Goal: Task Accomplishment & Management: Use online tool/utility

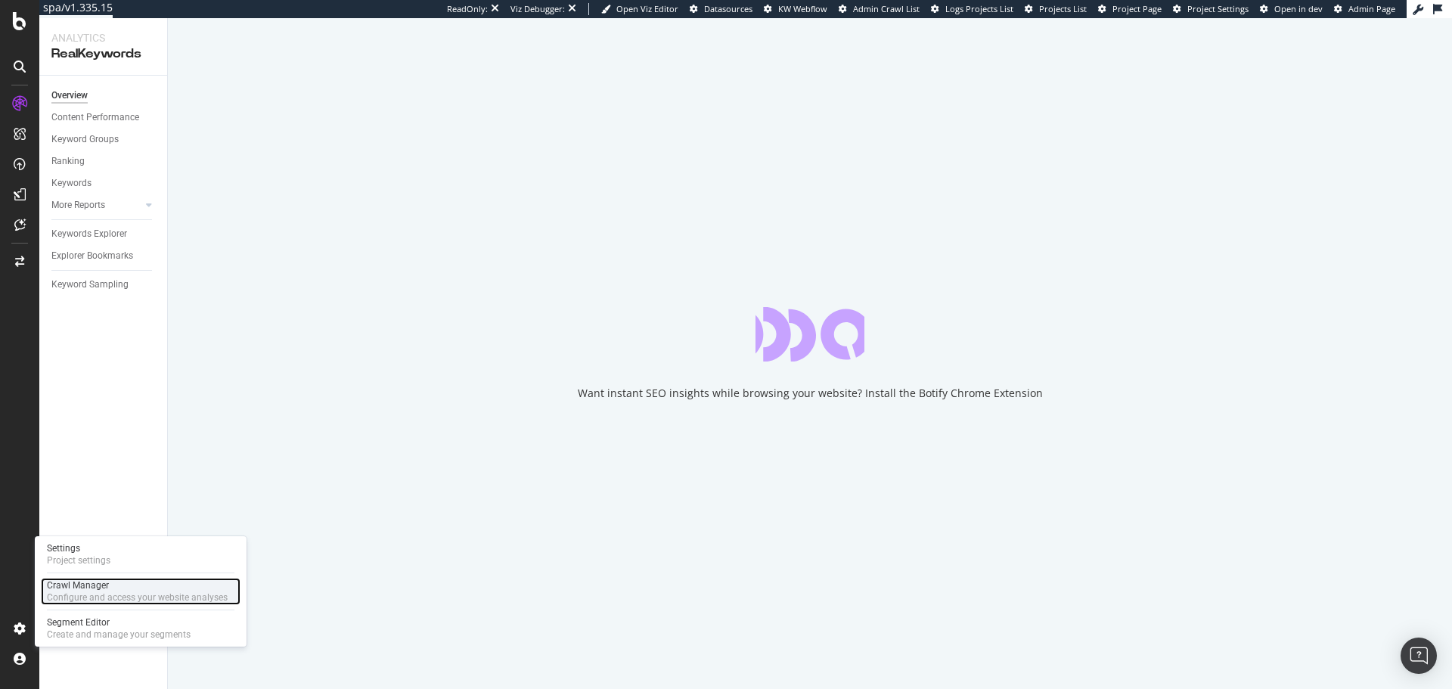
click at [99, 594] on div "Configure and access your website analyses" at bounding box center [137, 597] width 181 height 12
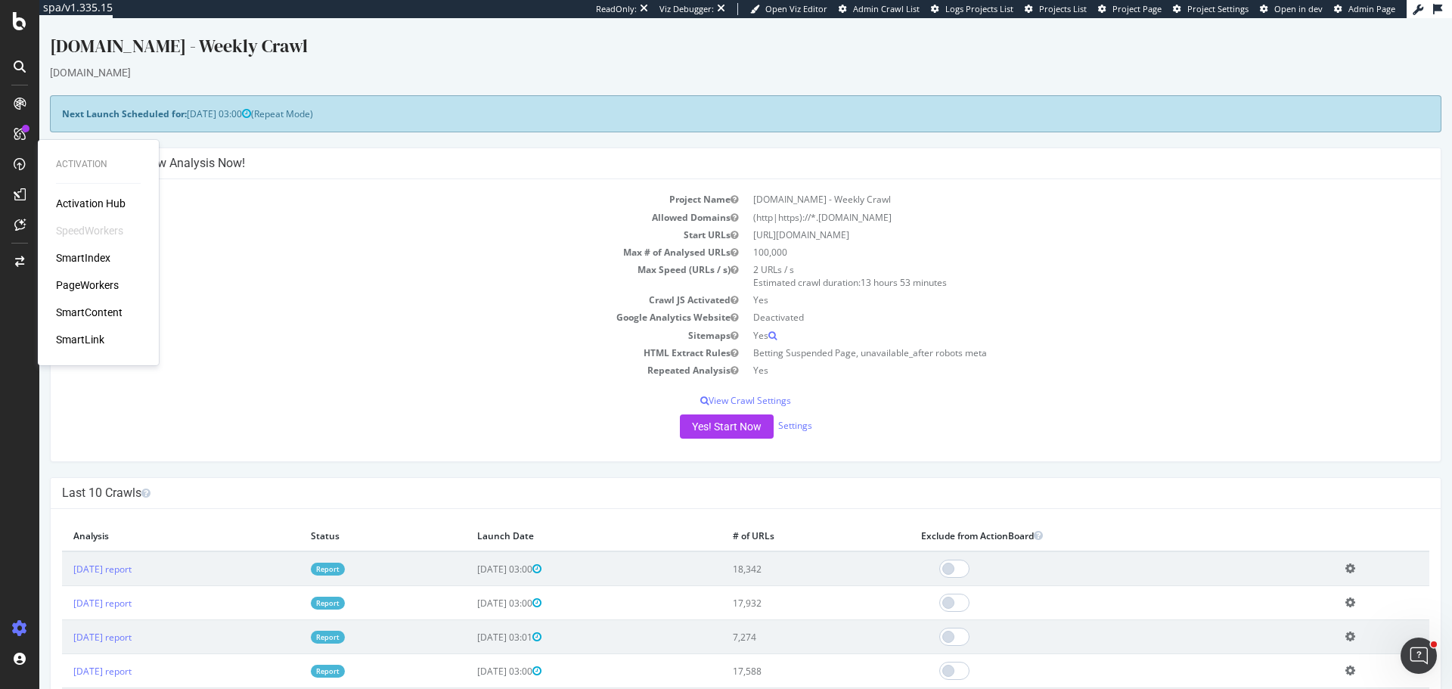
click at [81, 277] on div "Activation Hub SpeedWorkers SmartIndex PageWorkers SmartContent SmartLink" at bounding box center [98, 271] width 85 height 151
click at [88, 286] on div "PageWorkers" at bounding box center [87, 284] width 63 height 15
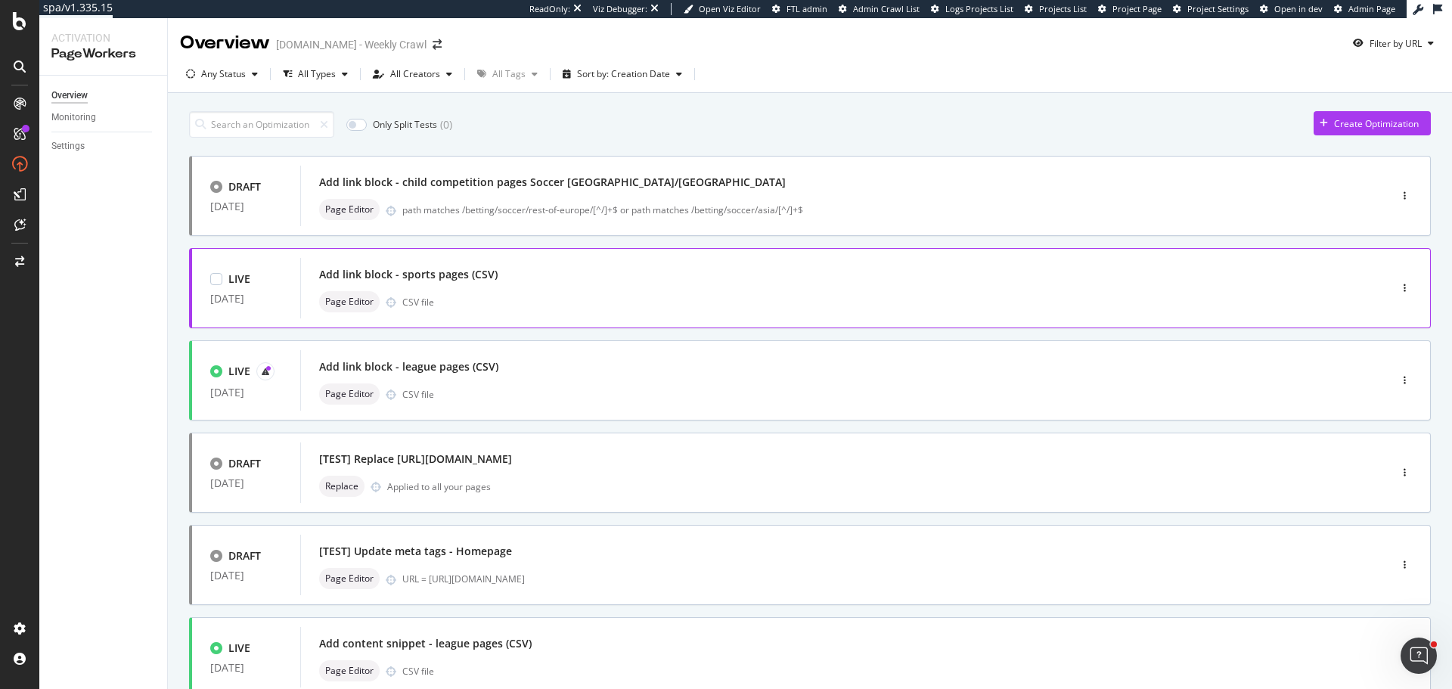
click at [600, 290] on div "Add link block - sports pages (CSV) Page Editor CSV file" at bounding box center [822, 288] width 1006 height 48
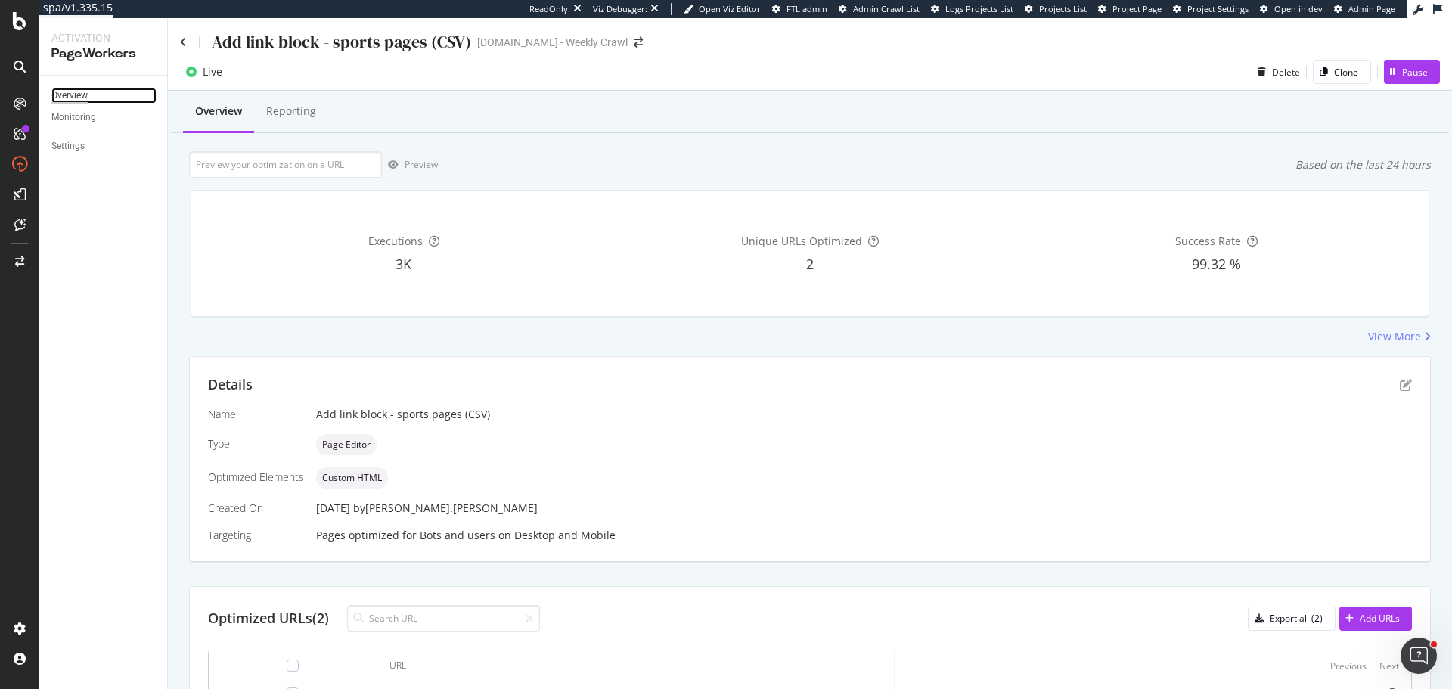
click at [81, 95] on div "Overview" at bounding box center [69, 96] width 36 height 16
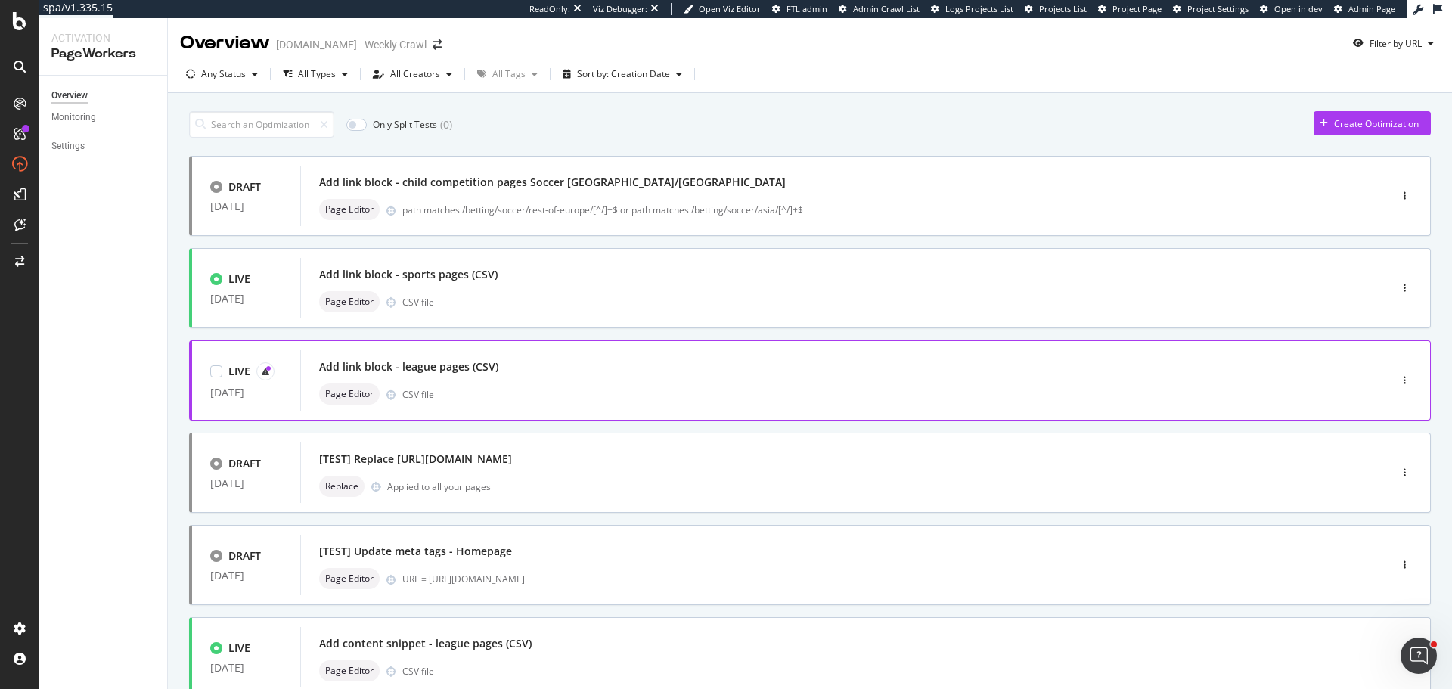
click at [584, 386] on div "Page Editor CSV file" at bounding box center [822, 393] width 1006 height 21
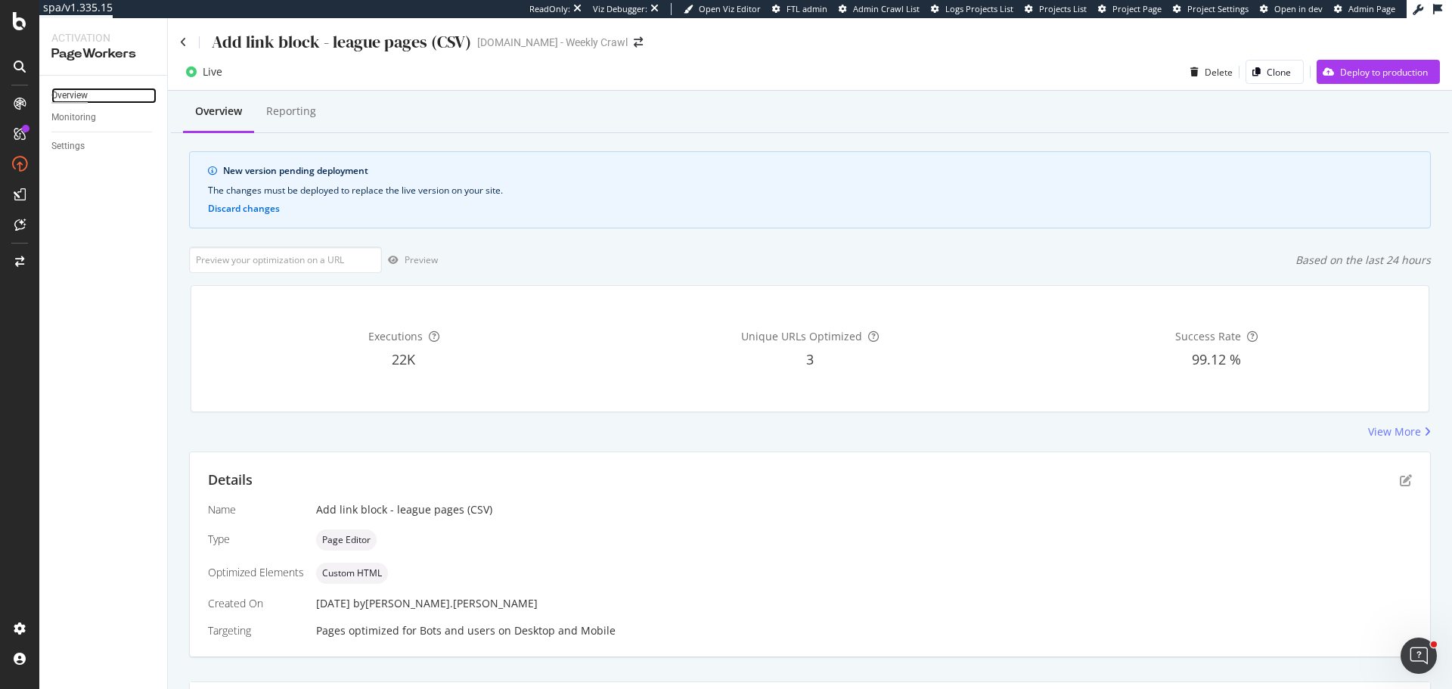
click at [82, 96] on div "Overview" at bounding box center [69, 96] width 36 height 16
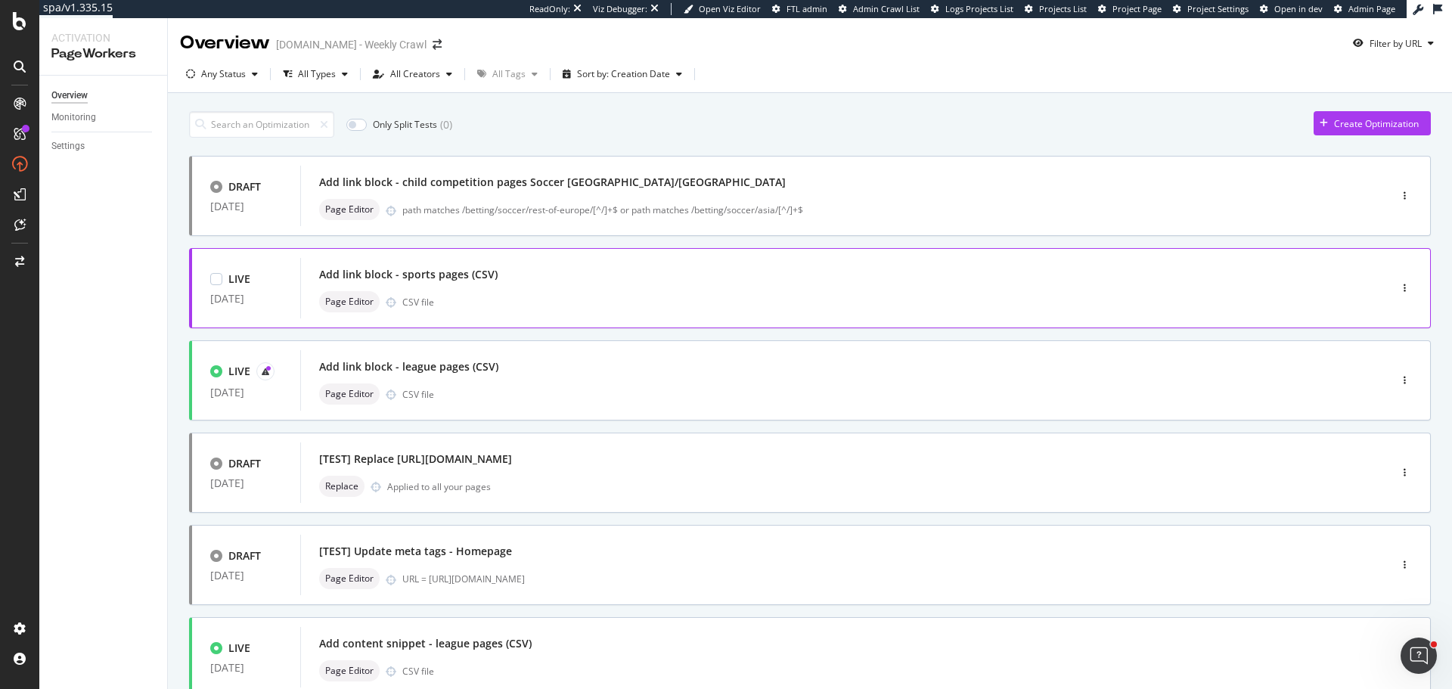
click at [523, 301] on div "Page Editor CSV file" at bounding box center [822, 301] width 1006 height 21
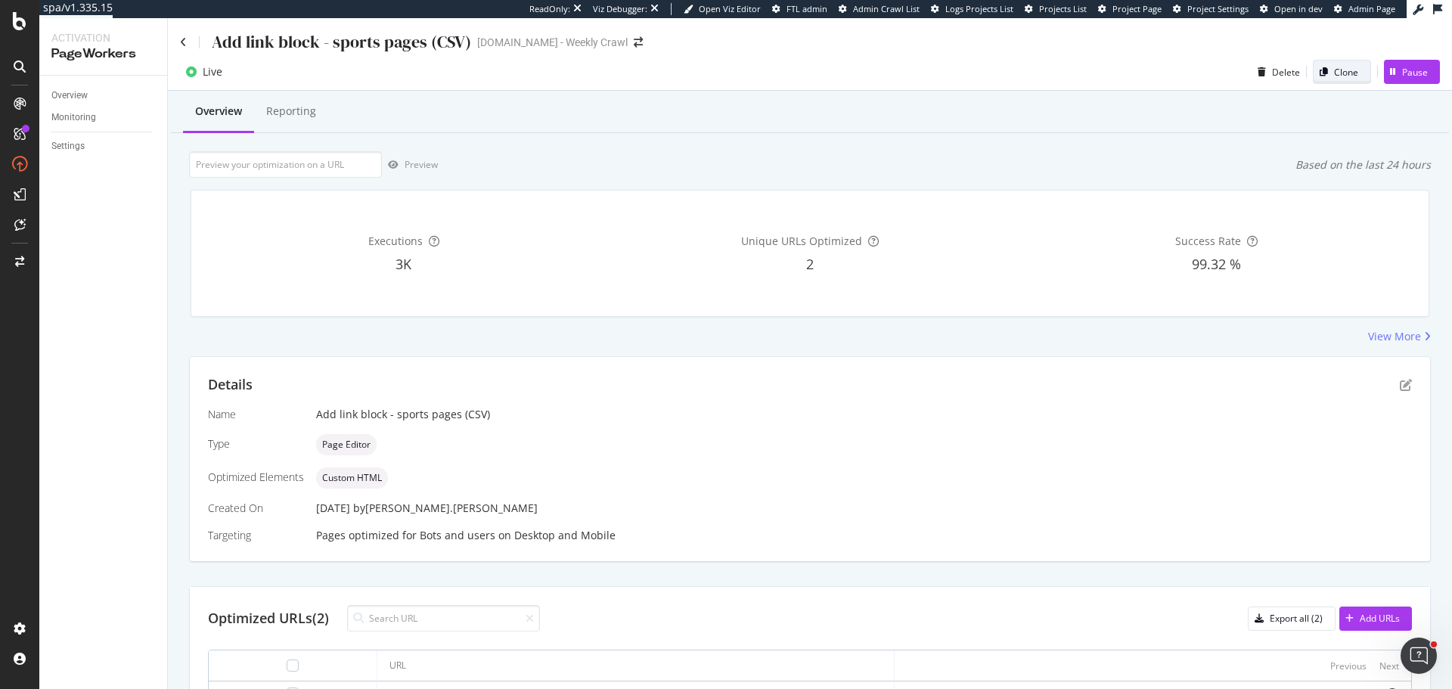
click at [1334, 70] on div "Clone" at bounding box center [1346, 72] width 24 height 13
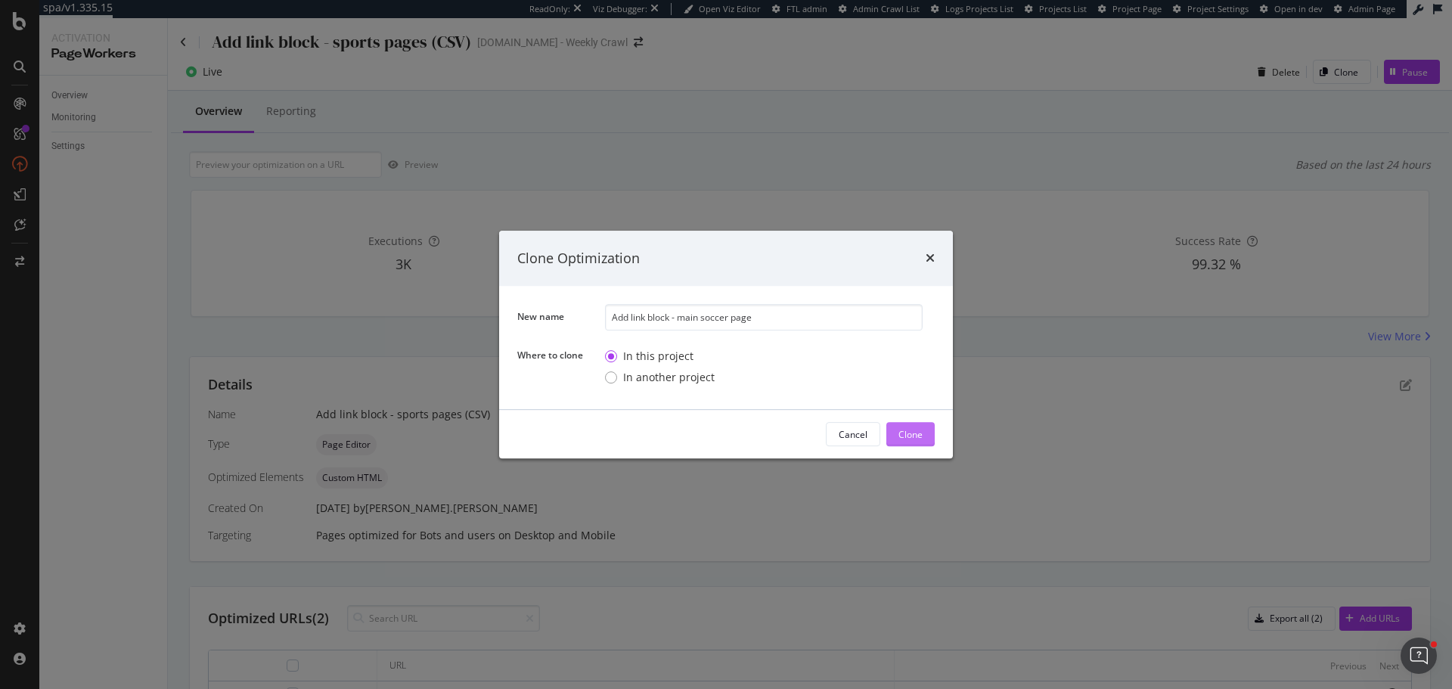
type input "Add link block - main soccer page"
click at [921, 438] on div "Clone" at bounding box center [910, 434] width 24 height 13
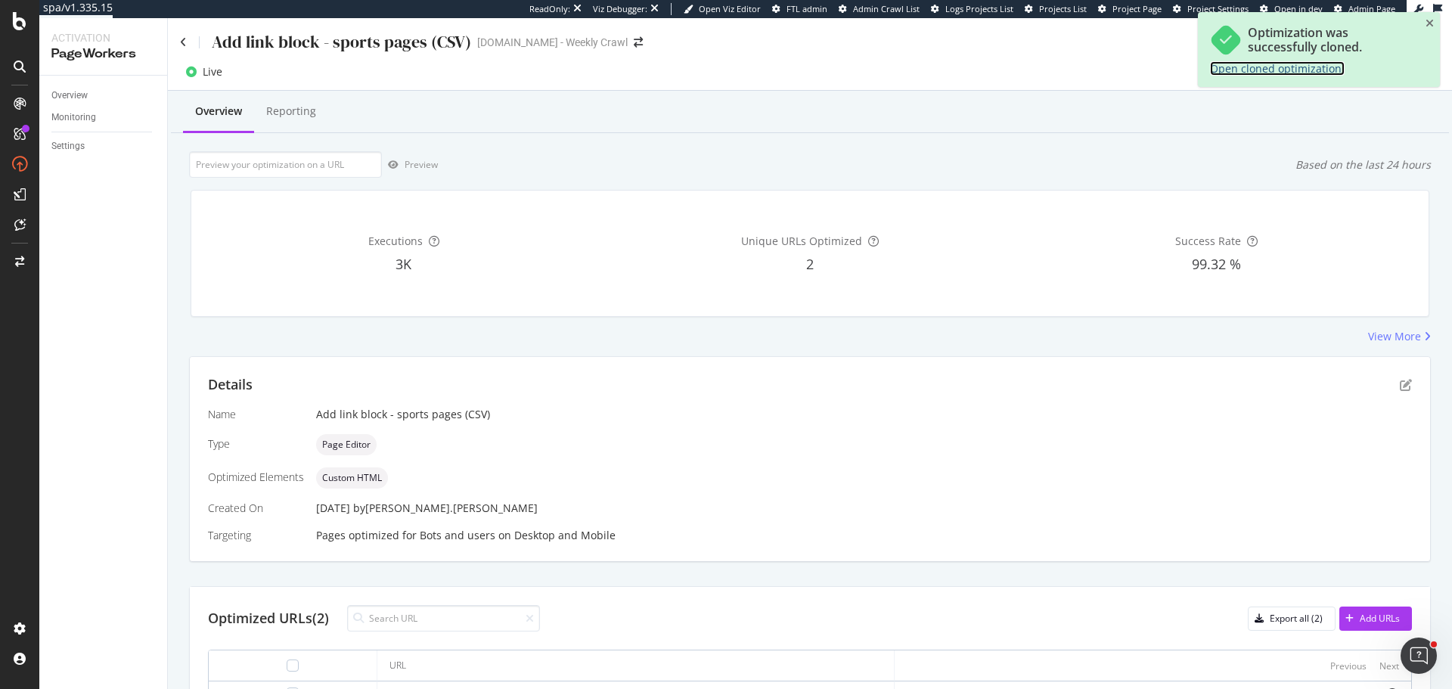
click at [1279, 75] on link "Open cloned optimization." at bounding box center [1277, 68] width 135 height 14
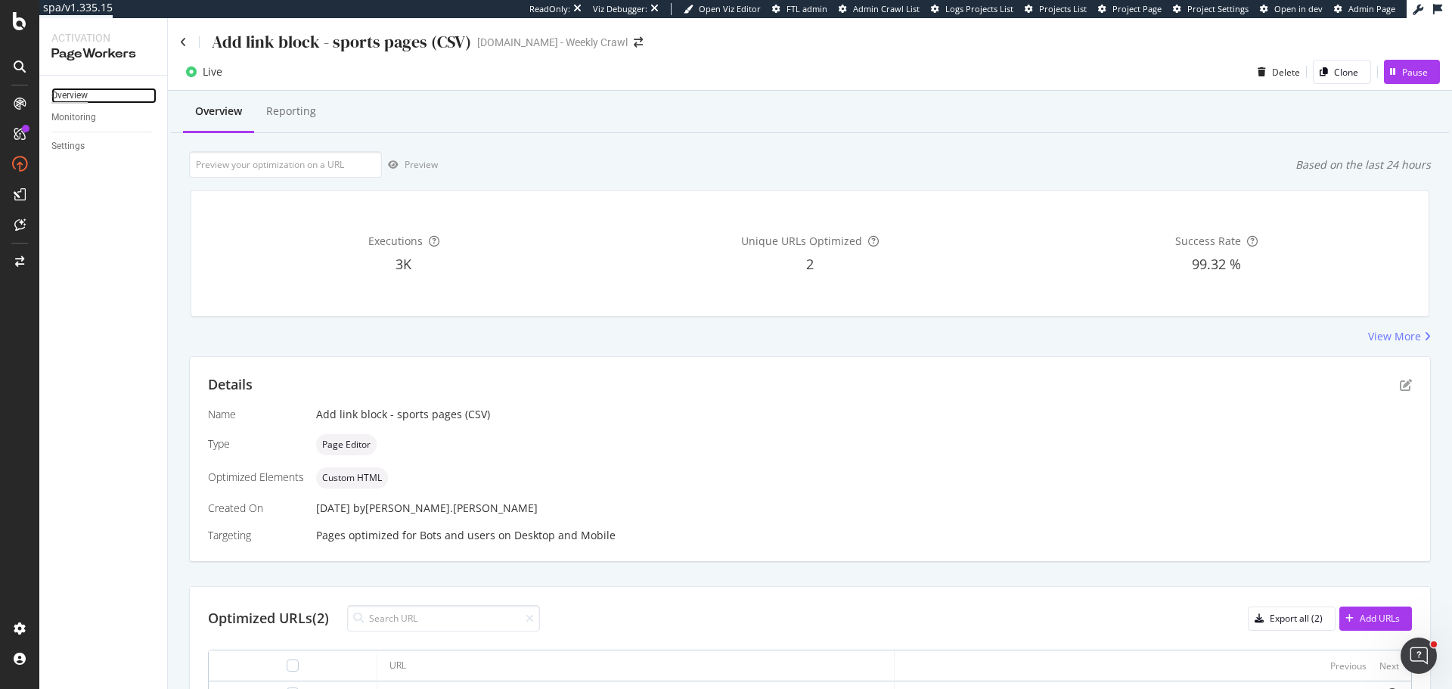
click at [70, 92] on div "Overview" at bounding box center [69, 96] width 36 height 16
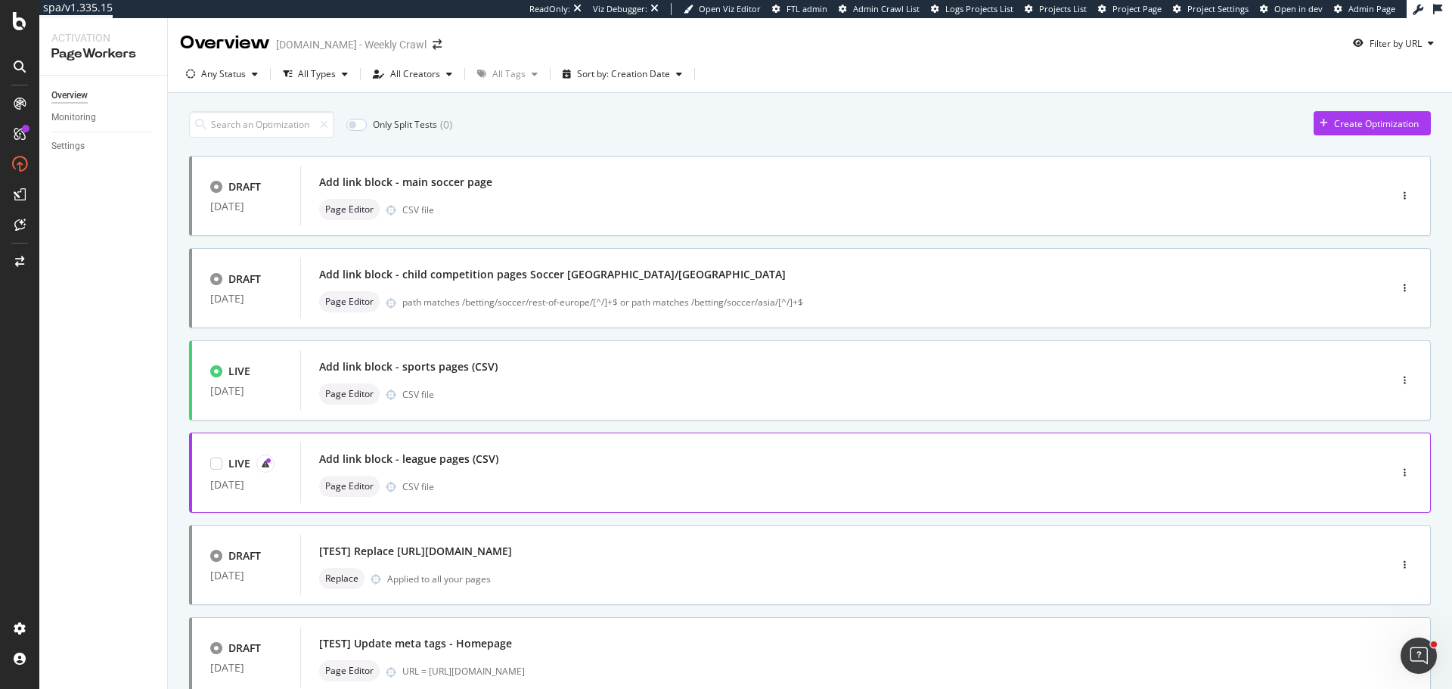
click at [563, 475] on div "Add link block - league pages (CSV) Page Editor CSV file" at bounding box center [822, 472] width 1006 height 48
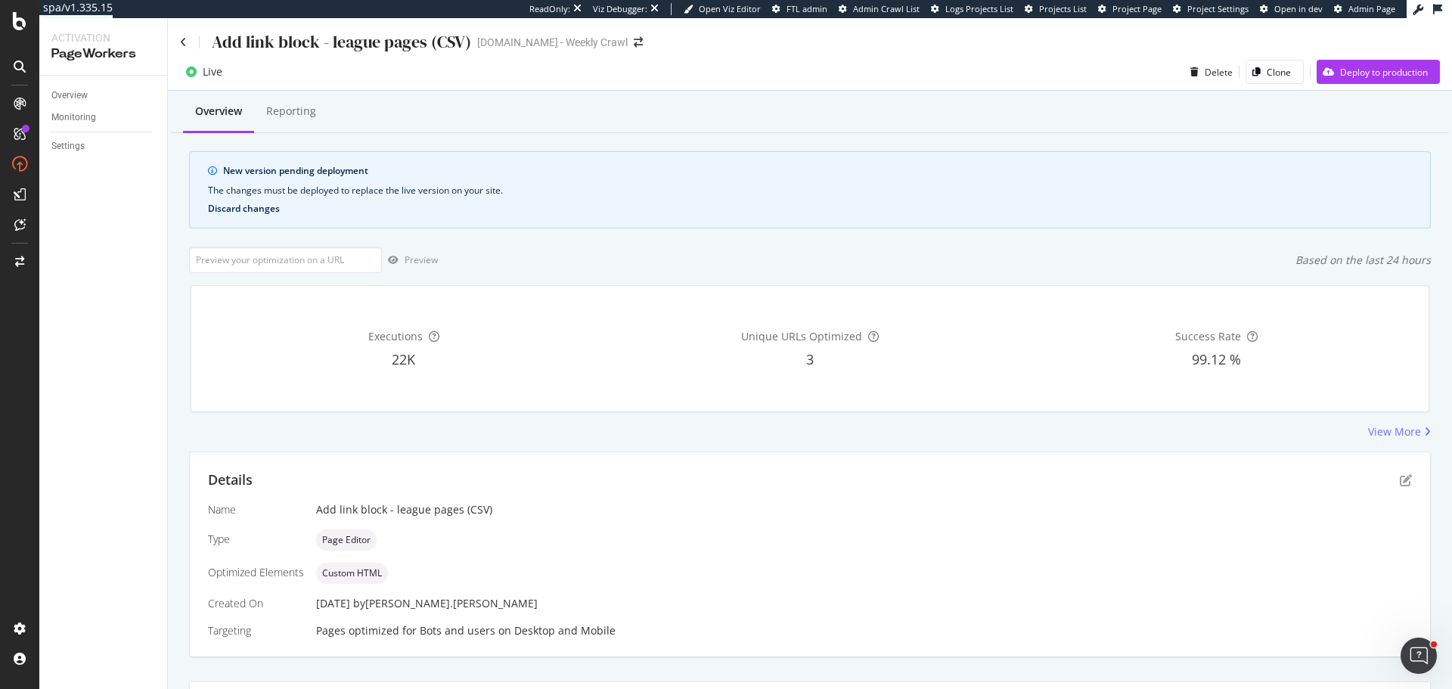
scroll to position [284, 0]
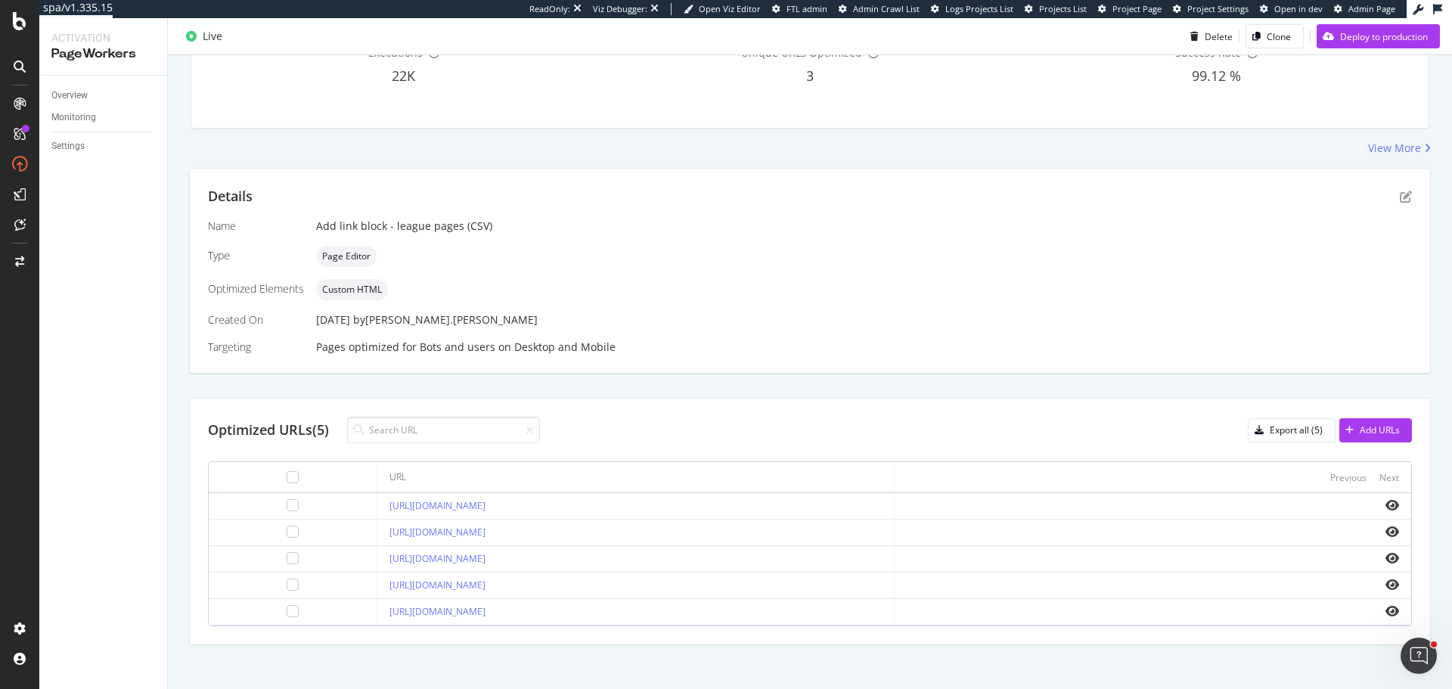
click at [256, 205] on div "Details" at bounding box center [810, 197] width 1204 height 20
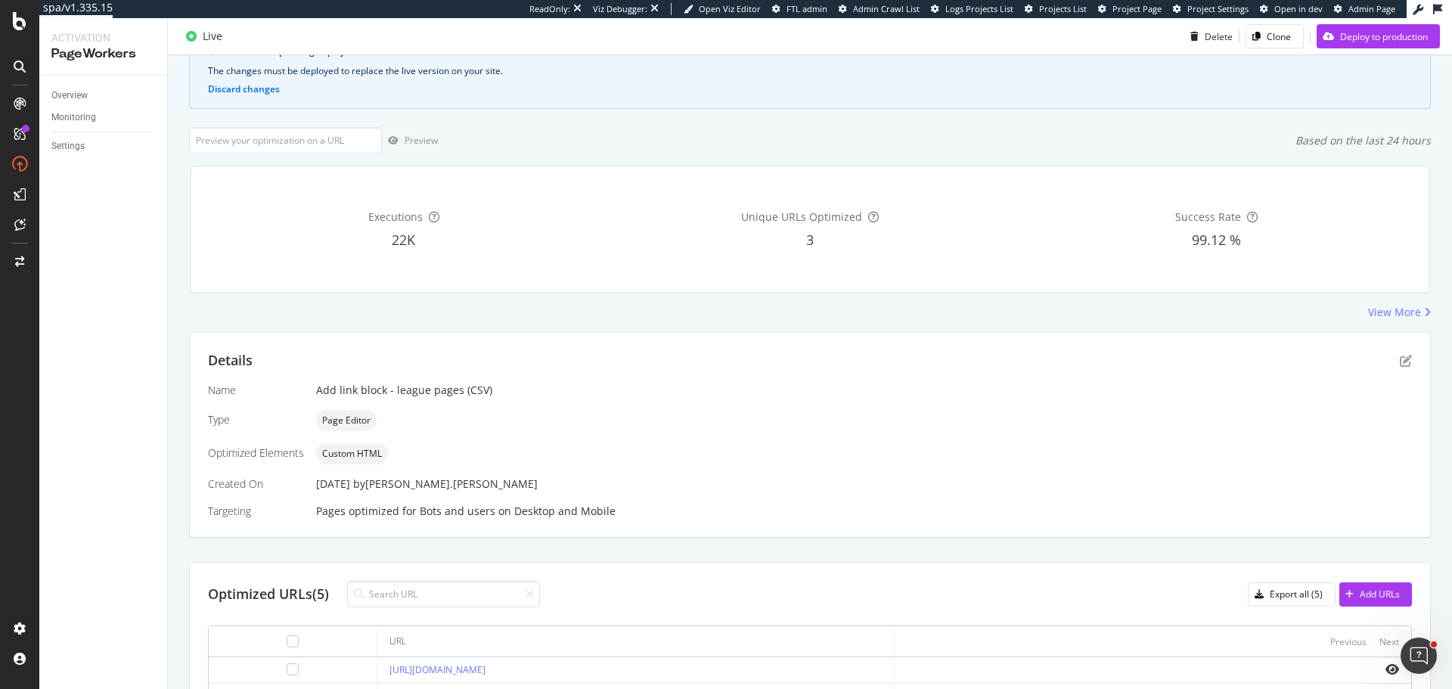
scroll to position [0, 0]
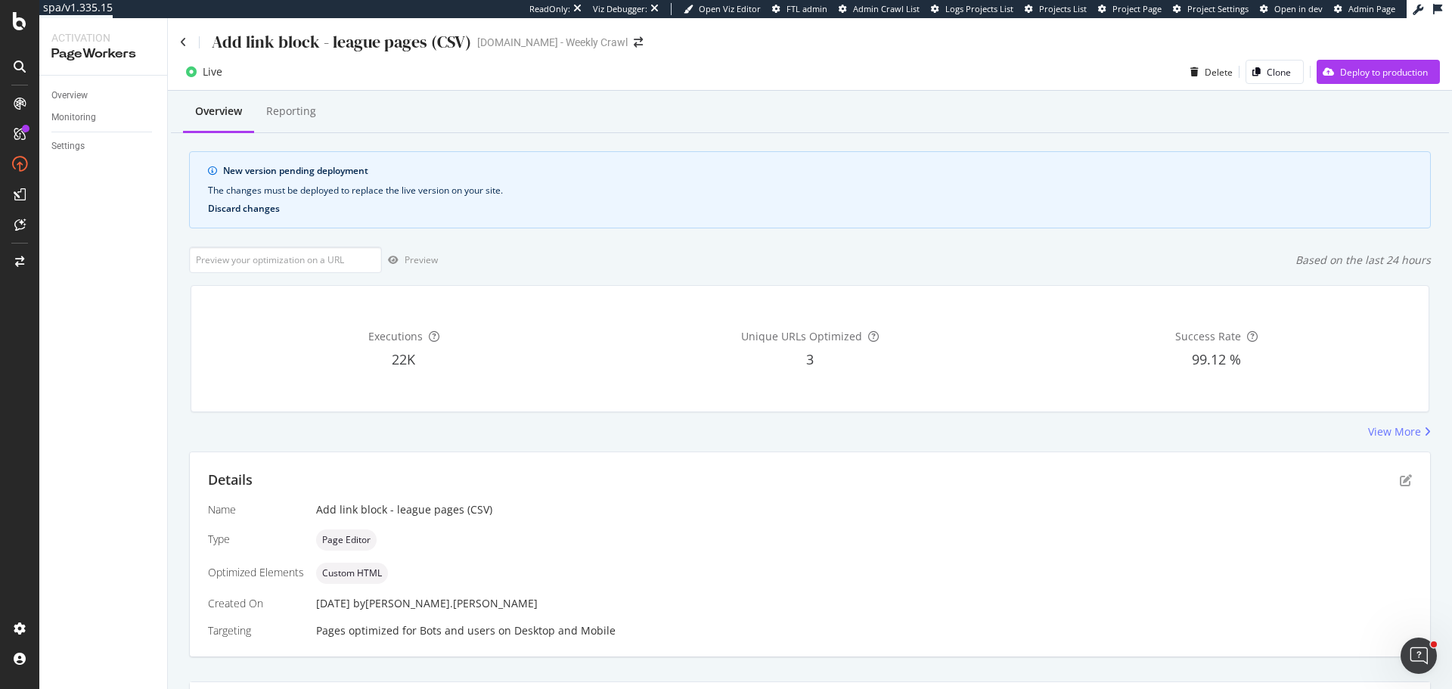
click at [250, 208] on button "Discard changes" at bounding box center [244, 208] width 72 height 11
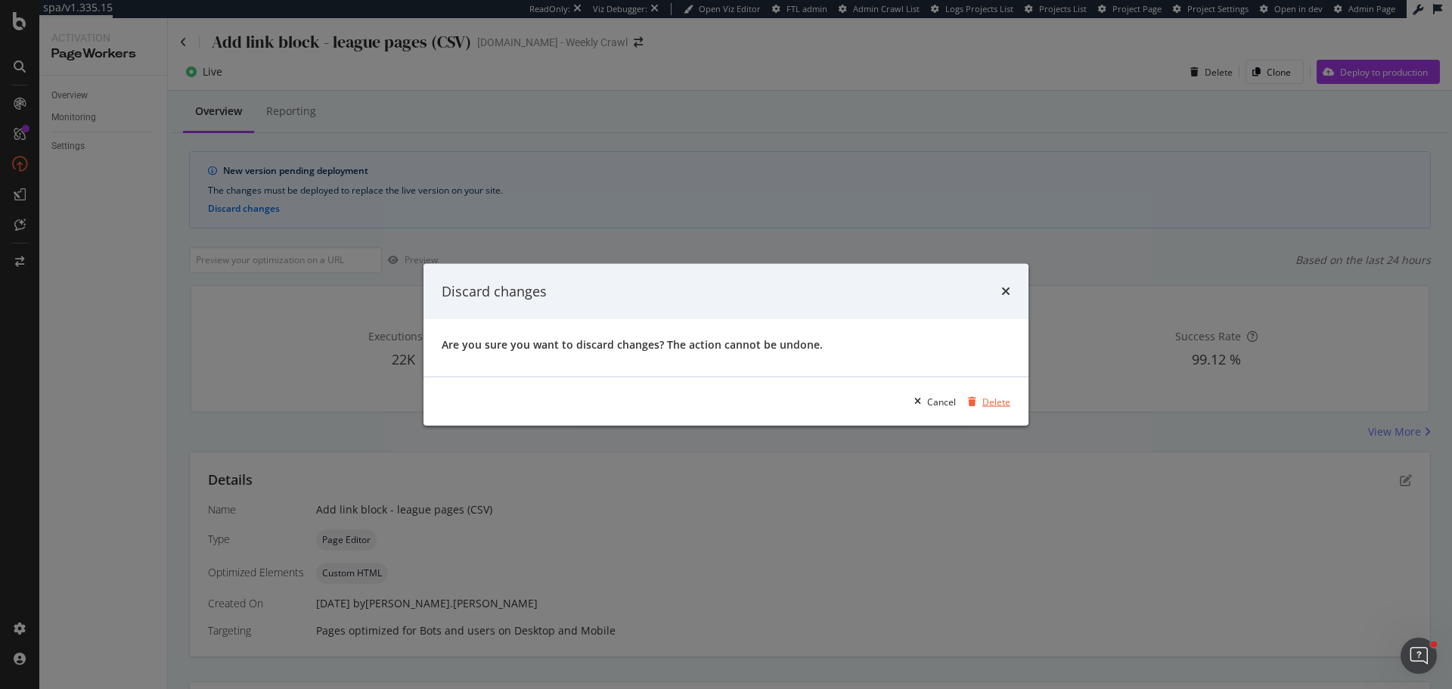
click at [1006, 401] on div "Delete" at bounding box center [996, 401] width 28 height 13
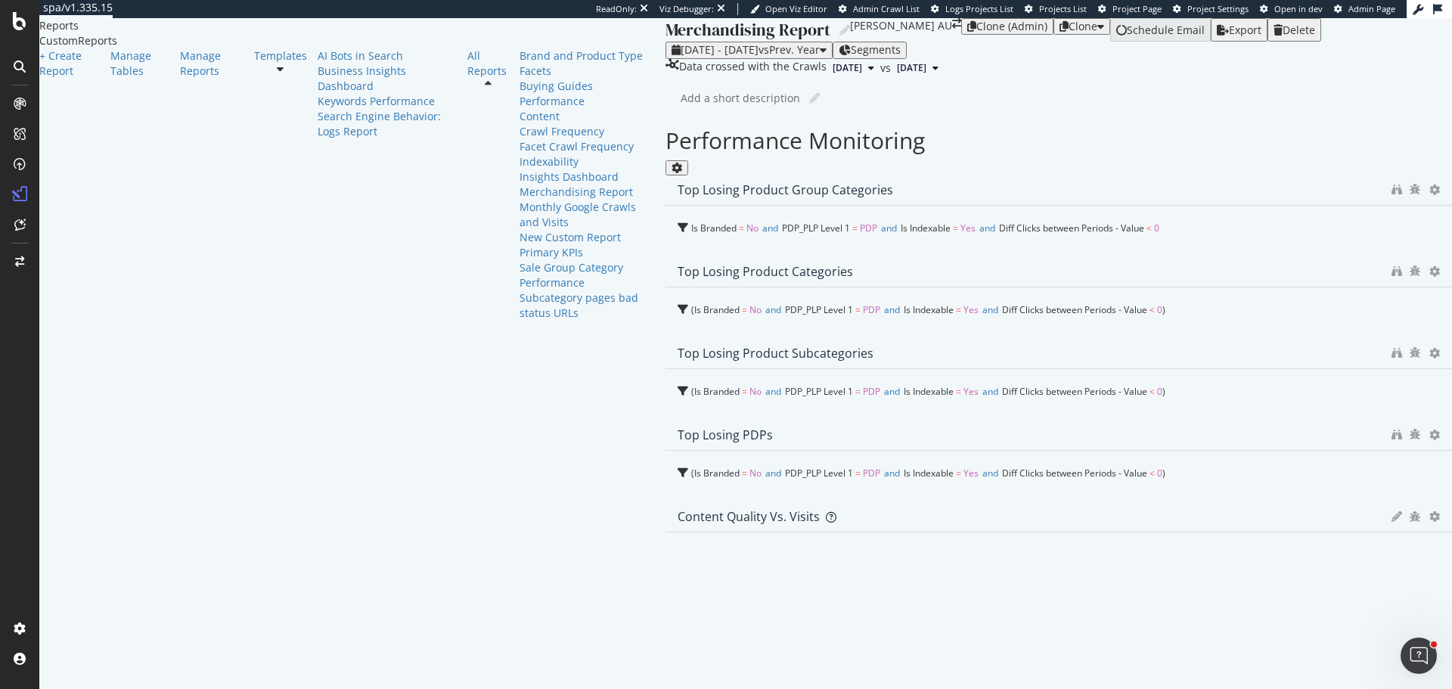
click at [1391, 195] on icon "binoculars" at bounding box center [1396, 189] width 11 height 11
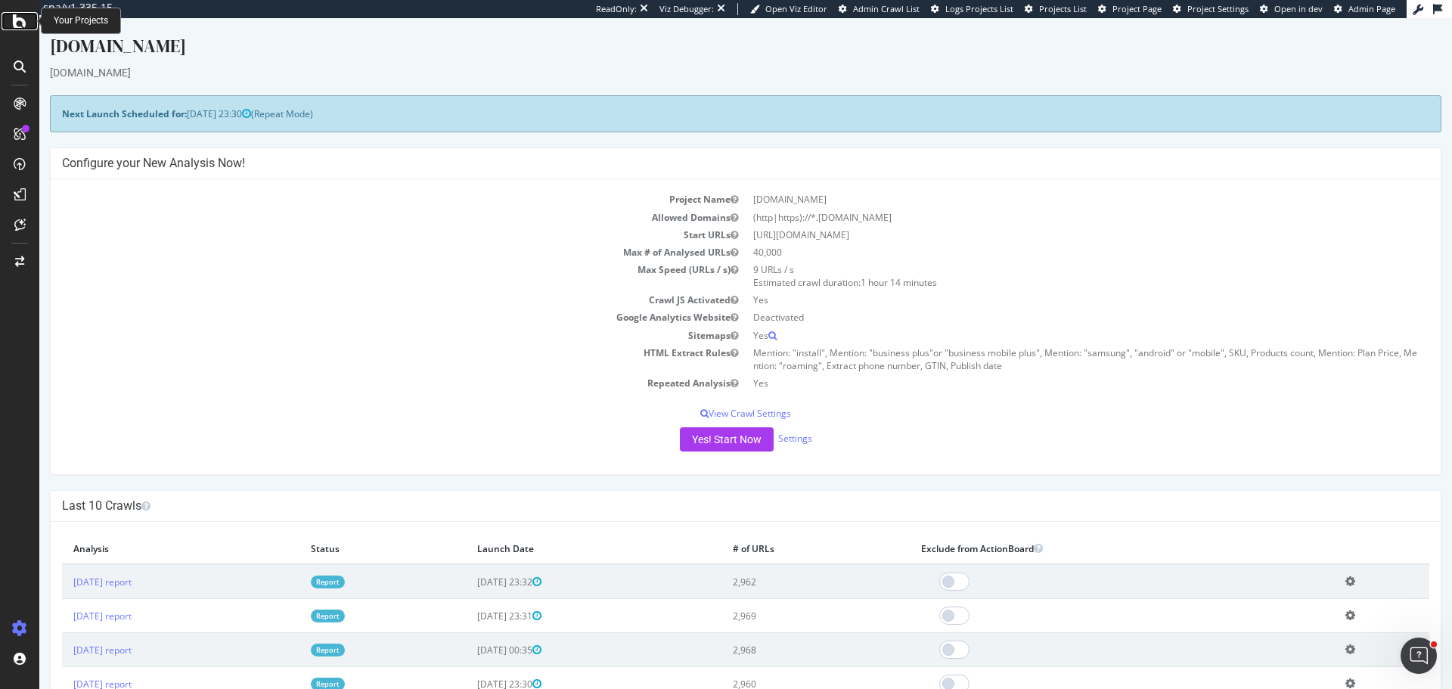
click at [11, 14] on div at bounding box center [20, 21] width 36 height 18
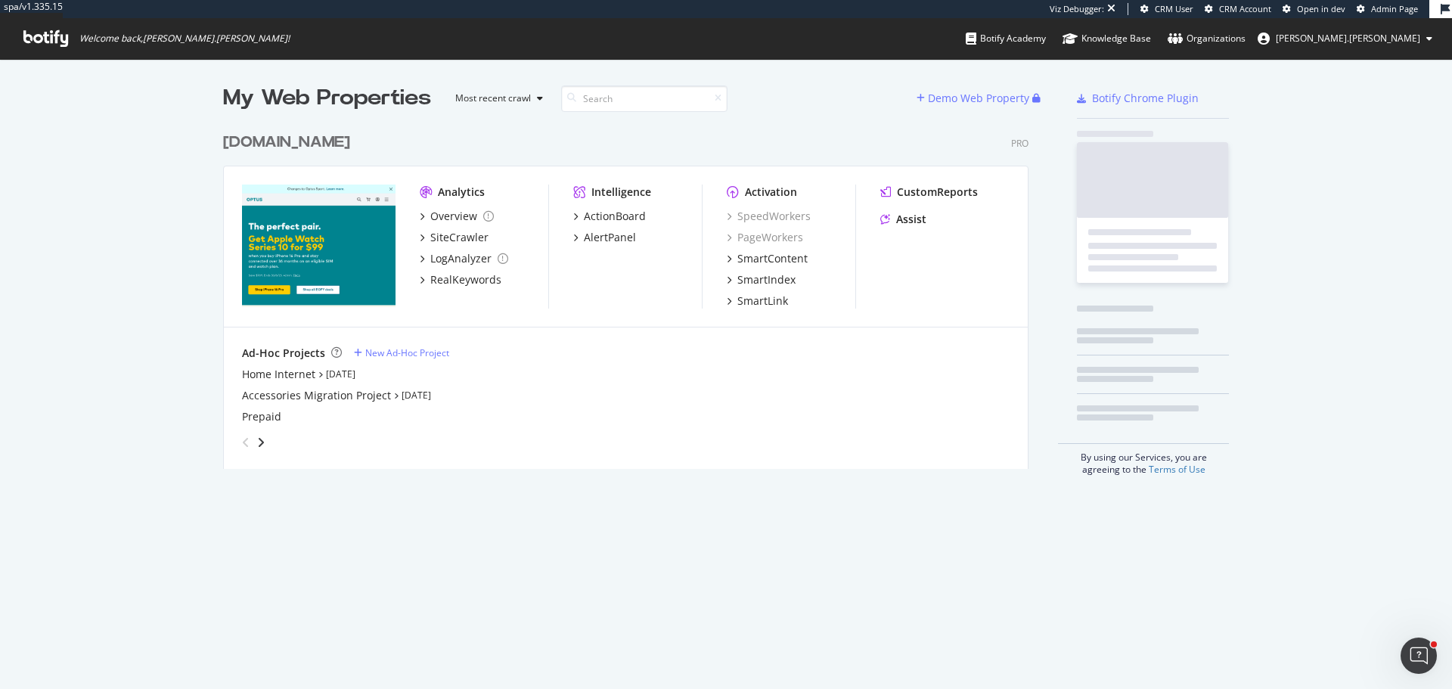
scroll to position [344, 806]
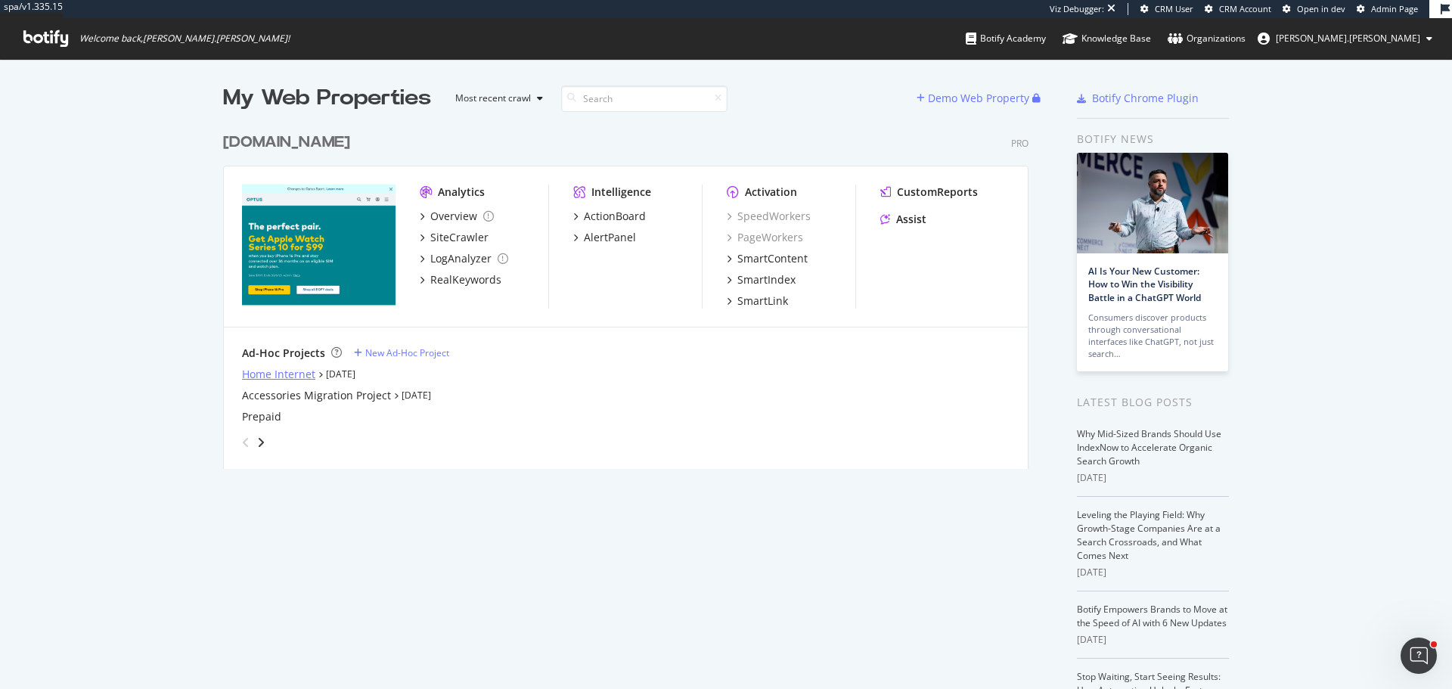
click at [262, 370] on div "Home Internet" at bounding box center [278, 374] width 73 height 15
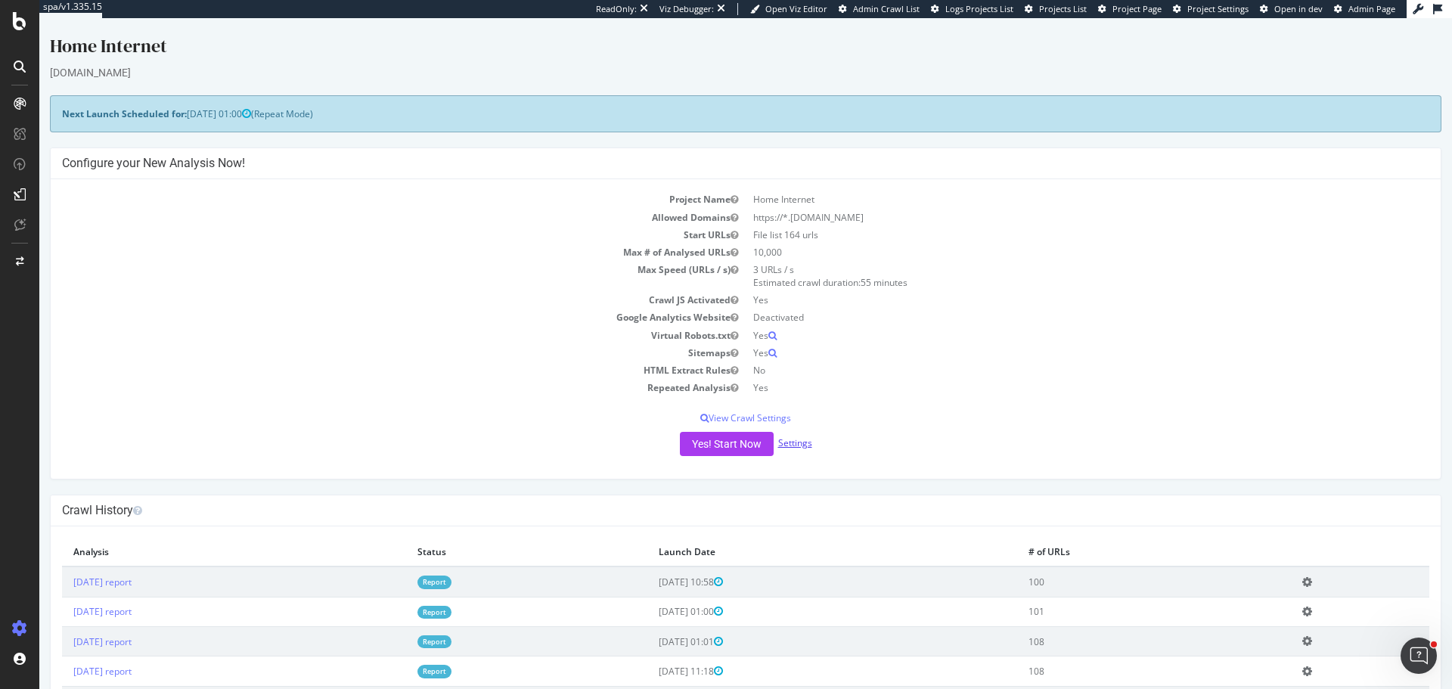
click at [792, 445] on link "Settings" at bounding box center [795, 442] width 34 height 13
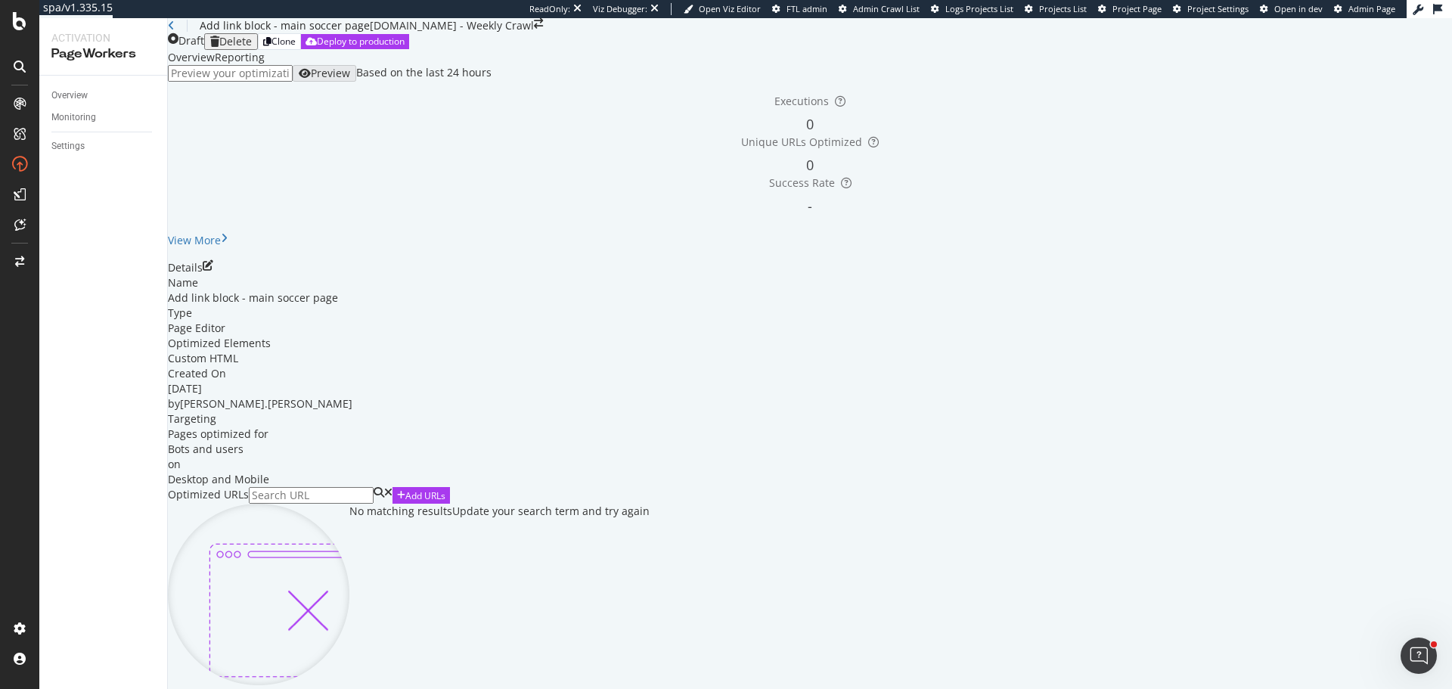
scroll to position [151, 0]
click at [445, 489] on div "Add URLs" at bounding box center [425, 495] width 40 height 13
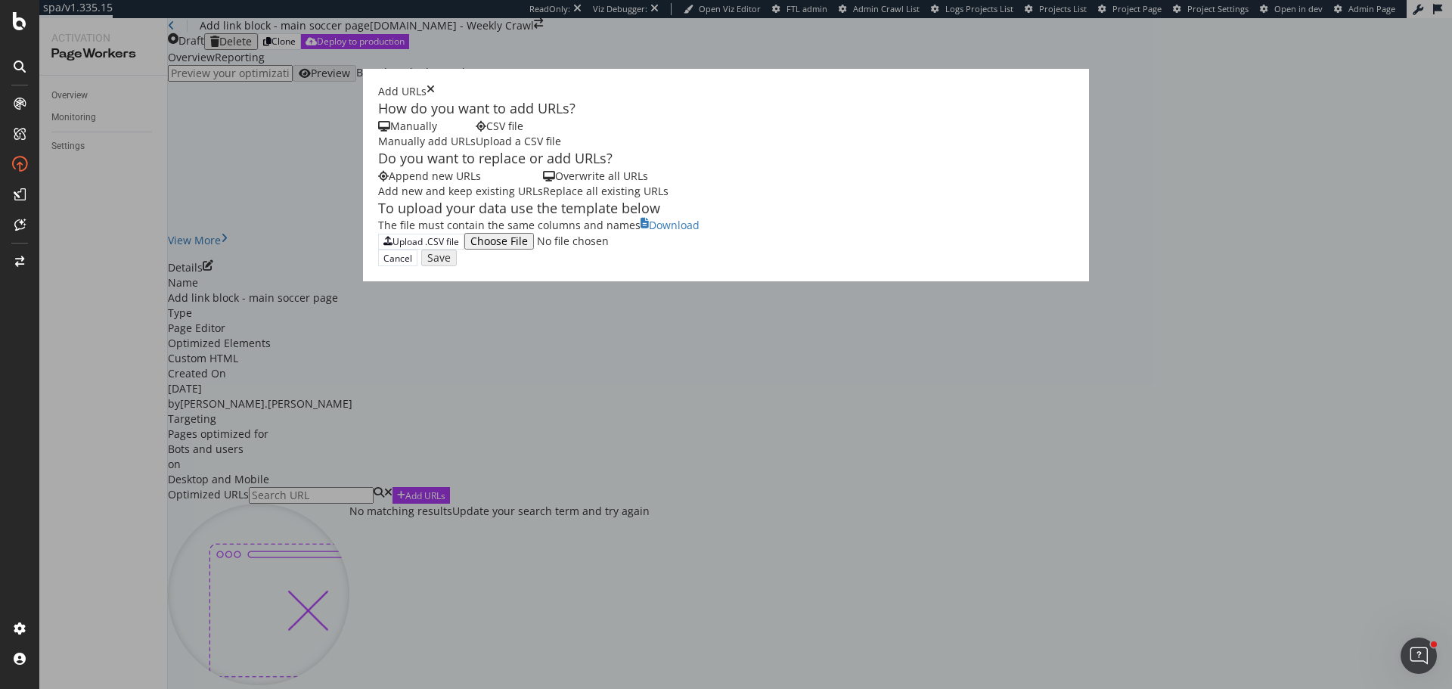
click at [378, 149] on div "Manually add URLs" at bounding box center [427, 141] width 98 height 15
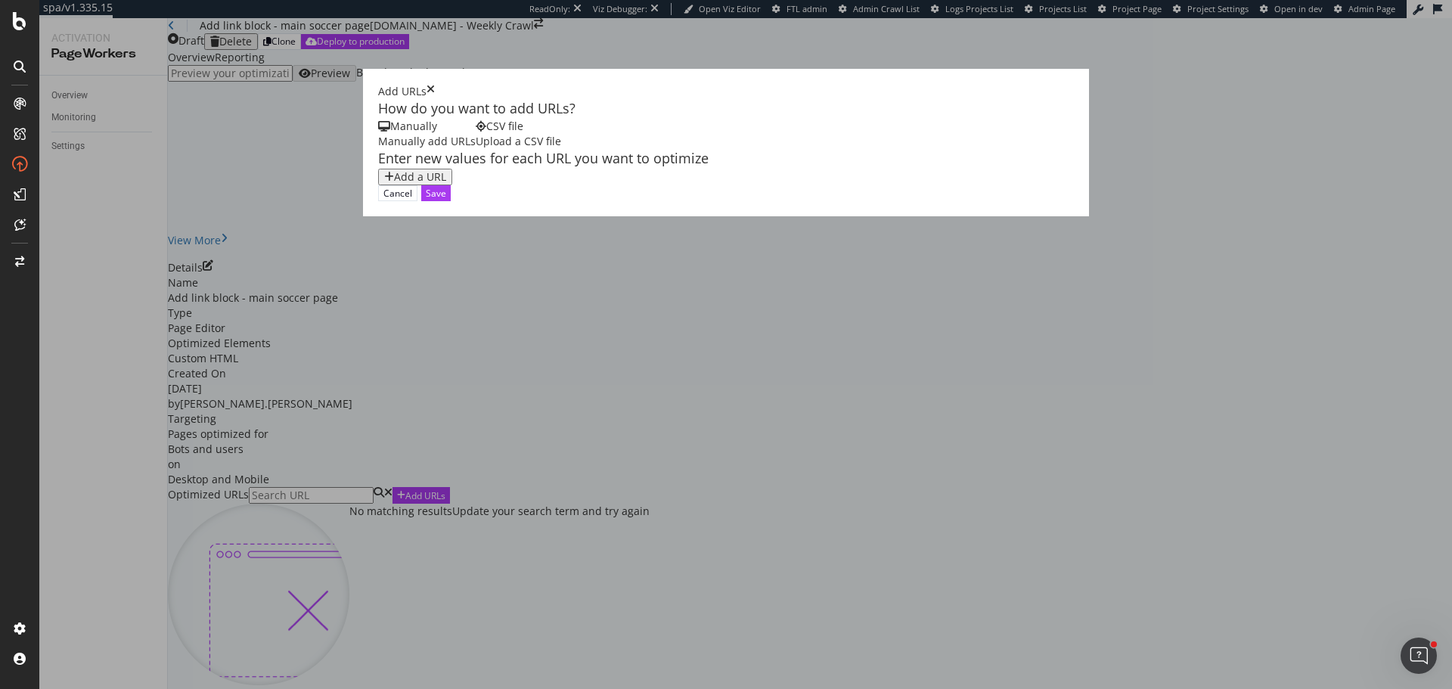
click at [394, 183] on div "Add a URL" at bounding box center [420, 177] width 52 height 12
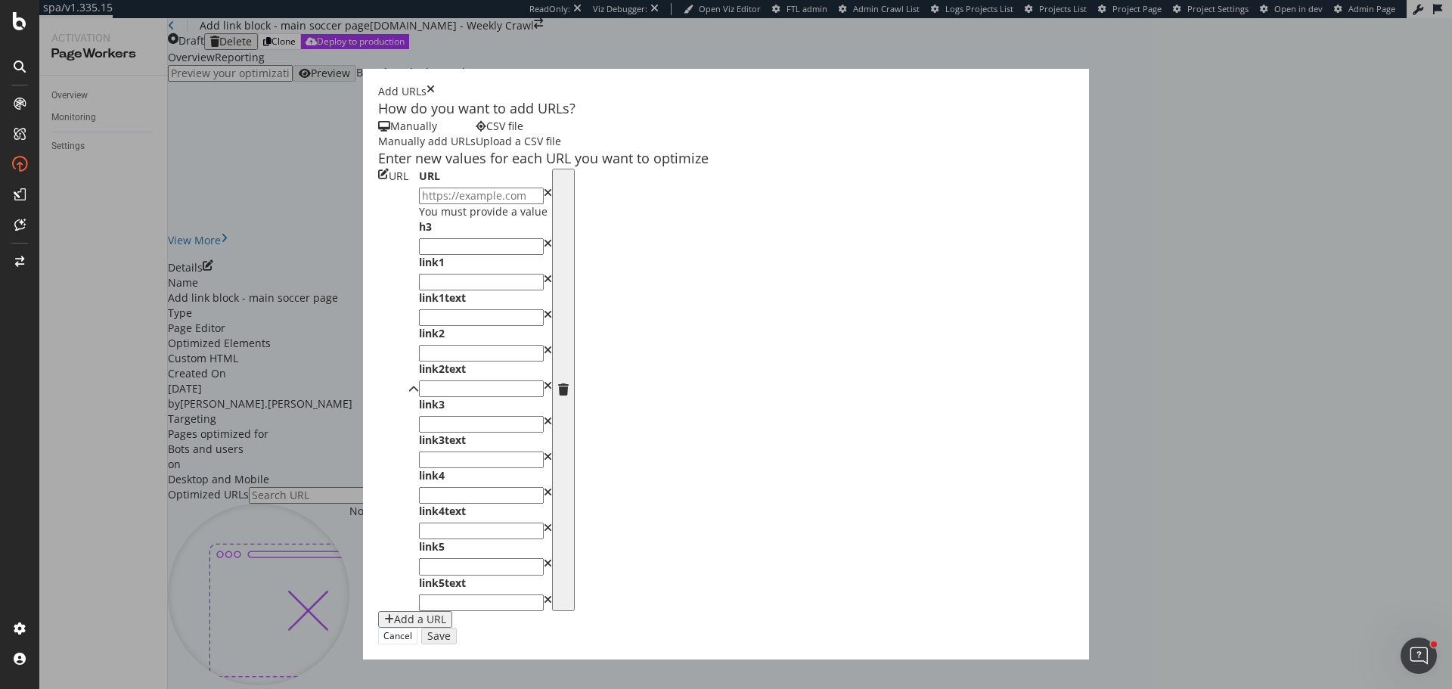
click at [419, 204] on input "modal" at bounding box center [481, 196] width 125 height 17
paste input "https://www.sportsbet.com.au/betting/soccer"
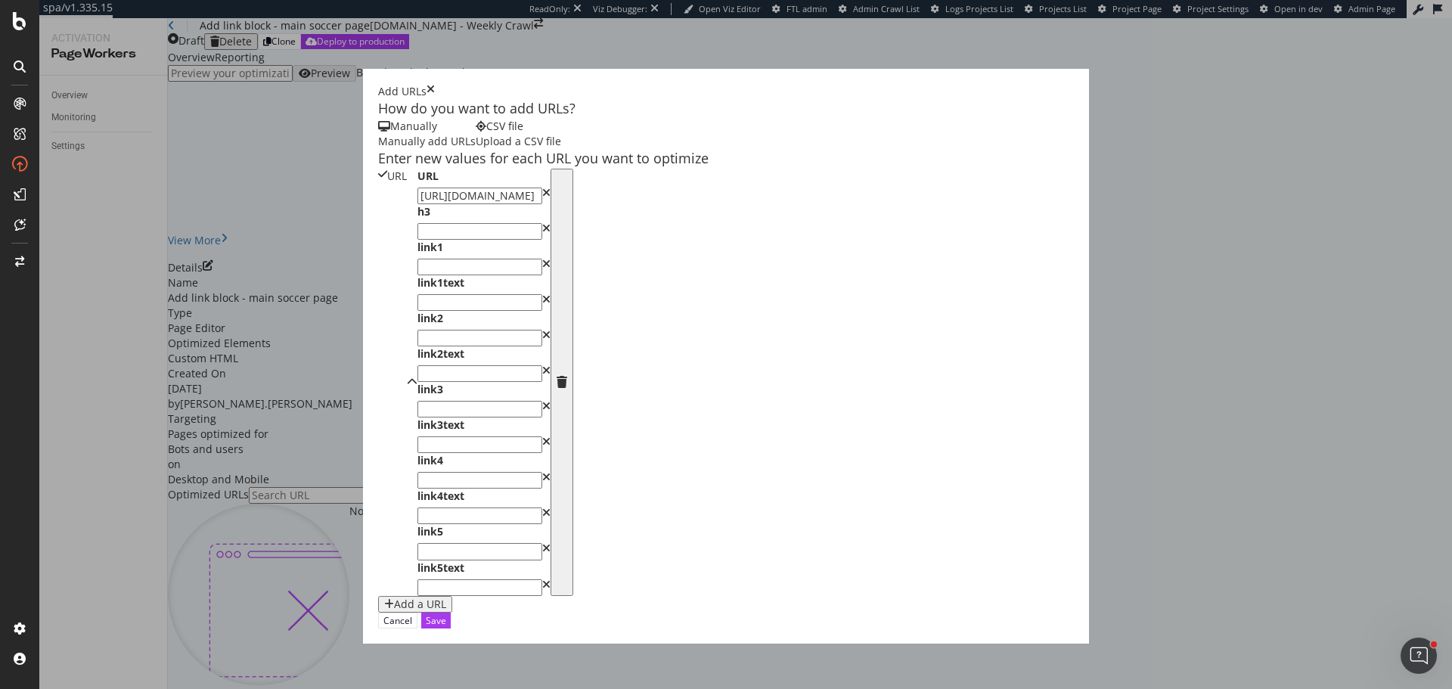
type input "https://www.sportsbet.com.au/betting/soccer"
paste input "Popular Soccer"
type input "Popular Soccer"
paste input "https://www.sportsbet.com.au/betting/soccer/rest-of-europe/turkish-super-league"
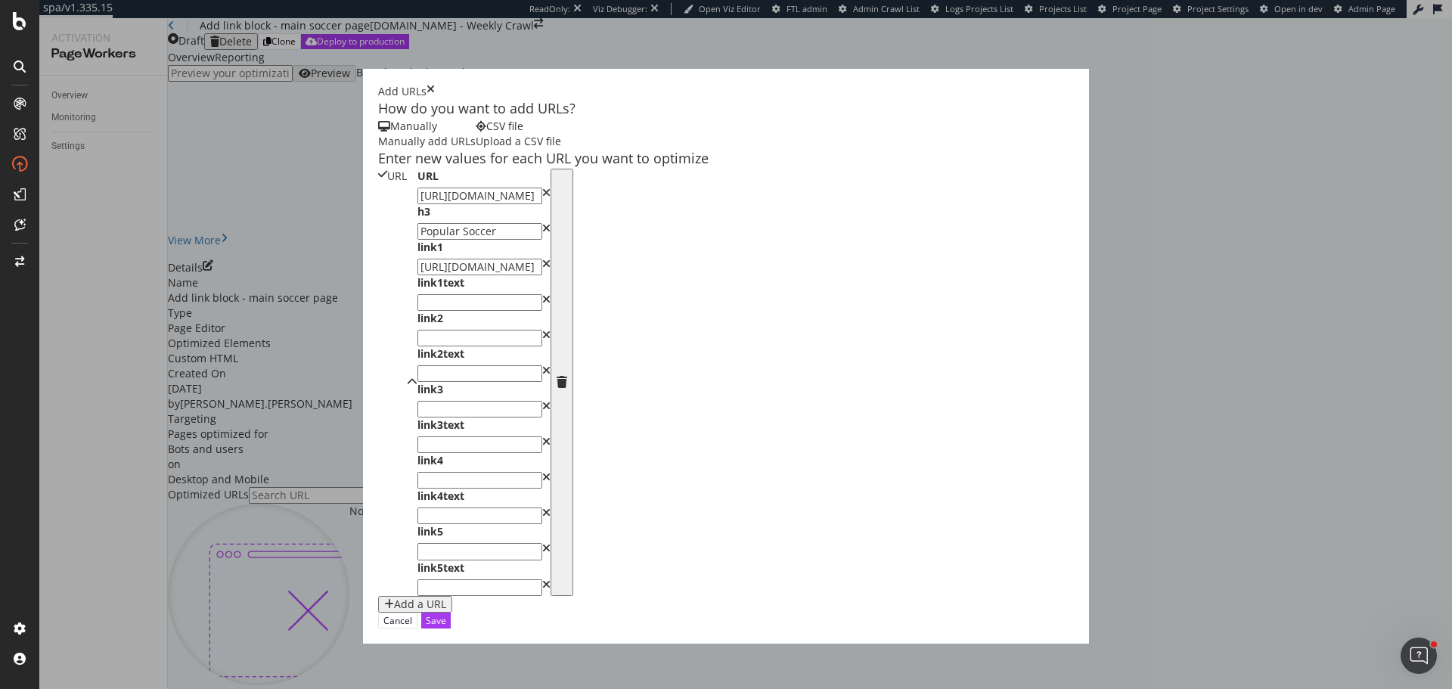
type input "https://www.sportsbet.com.au/betting/soccer/rest-of-europe/turkish-super-league"
paste input "Turkish Super League"
type input "Turkish Super League"
paste input "https://www.sportsbet.com.au/betting/soccer/asia/japanese-j-league"
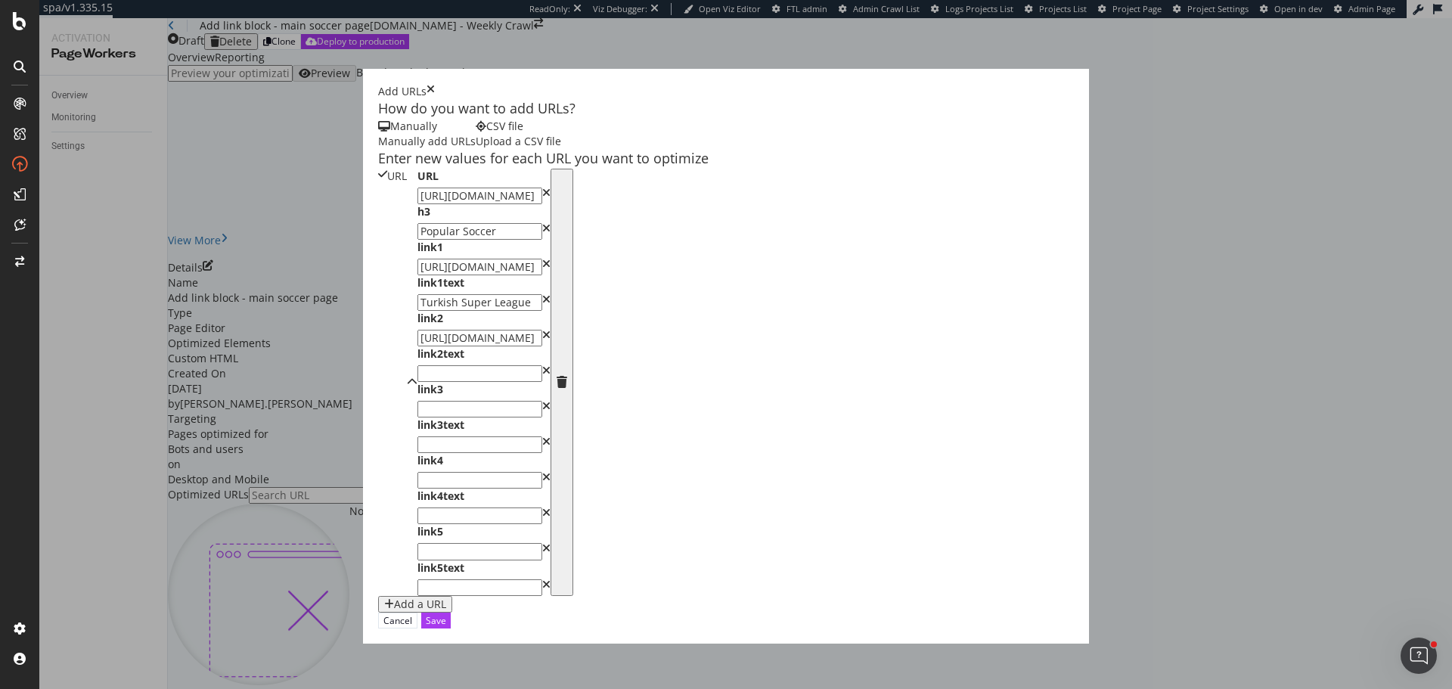
type input "[URL][DOMAIN_NAME]"
paste input "Japanese J League"
type input "Japanese J League"
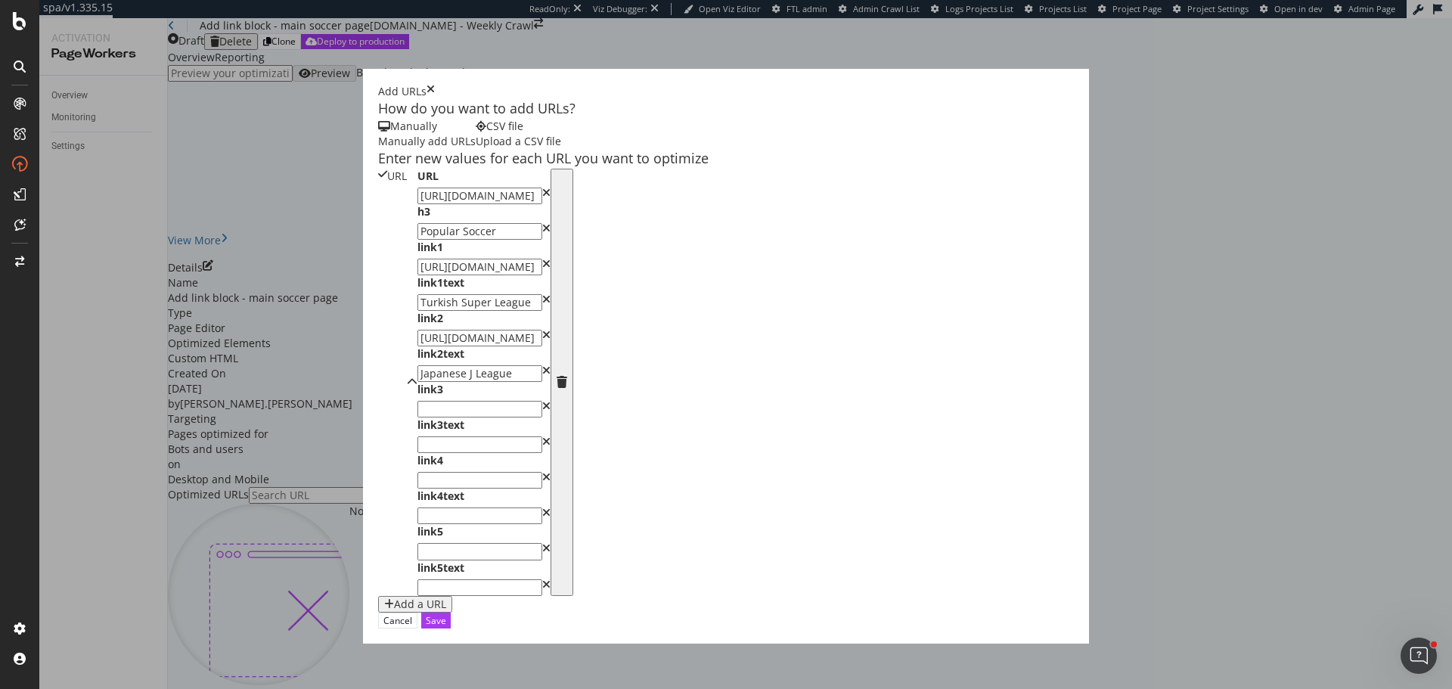
paste input "[URL][DOMAIN_NAME]"
type input "[URL][DOMAIN_NAME]"
paste input "Greek Super League"
type input "Greek Super League"
paste input "[URL][DOMAIN_NAME]"
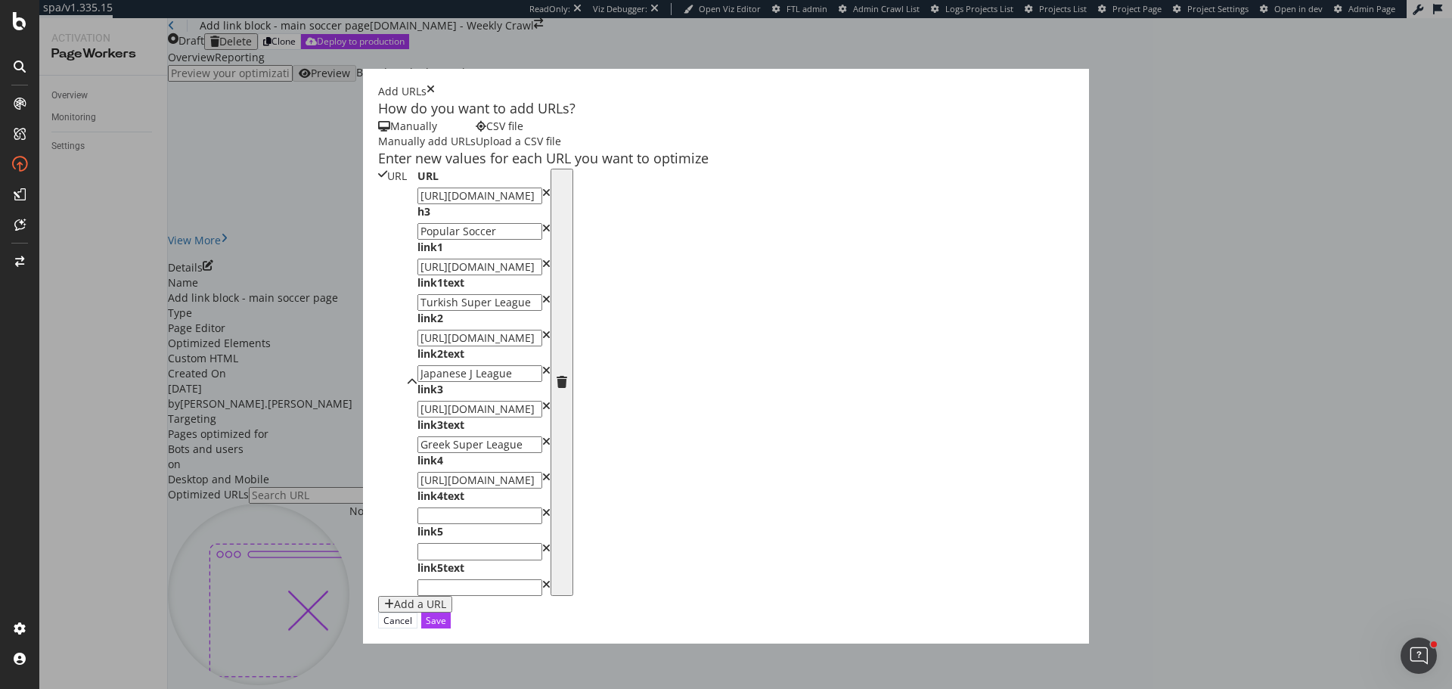
type input "[URL][DOMAIN_NAME]"
paste input "Dutch Eredivisie"
type input "Dutch Eredivisie"
paste input "[URL][DOMAIN_NAME]"
type input "[URL][DOMAIN_NAME]"
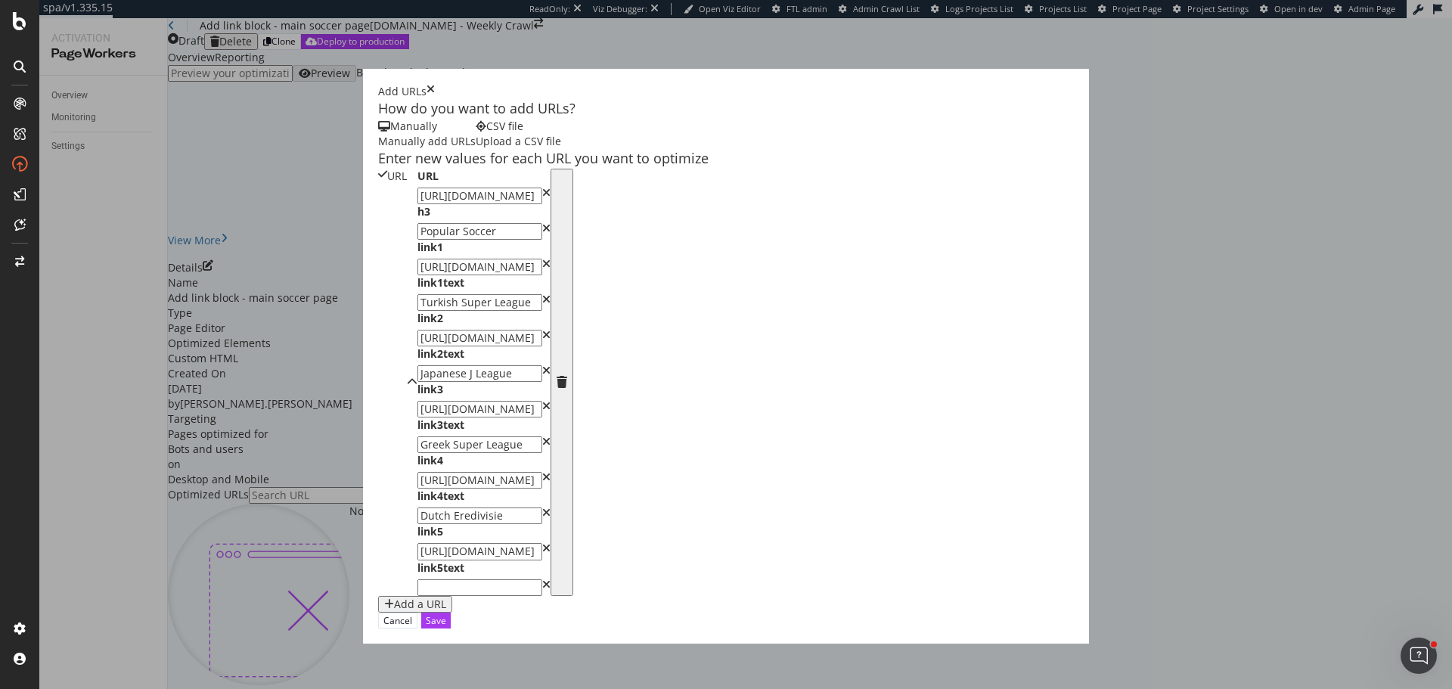
scroll to position [460, 0]
paste input "Saudi Professional League"
type input "Saudi Professional League"
click at [446, 627] on div "Save" at bounding box center [436, 620] width 20 height 13
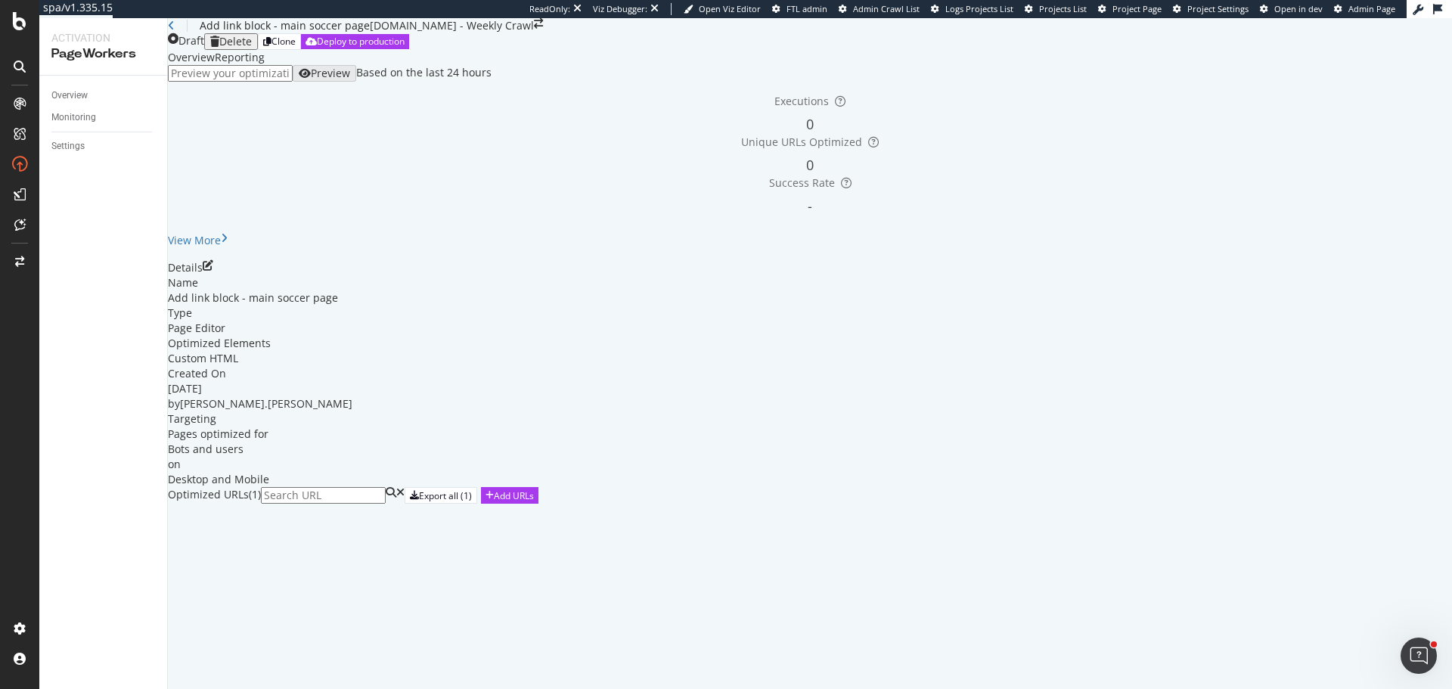
scroll to position [91, 0]
click at [330, 541] on icon "eye" at bounding box center [324, 535] width 12 height 11
click at [74, 97] on div "Overview" at bounding box center [69, 96] width 36 height 16
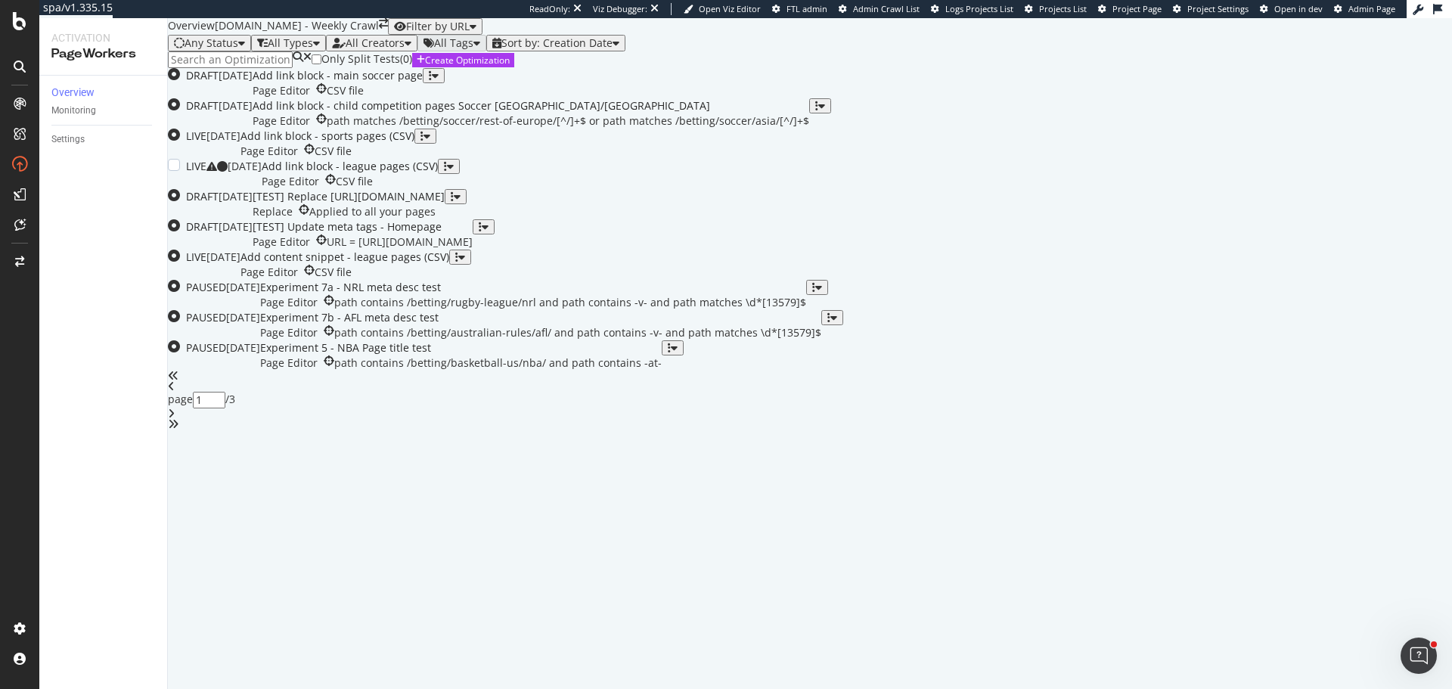
click at [438, 189] on div "Add link block - league pages (CSV) Page Editor CSV file" at bounding box center [350, 174] width 176 height 30
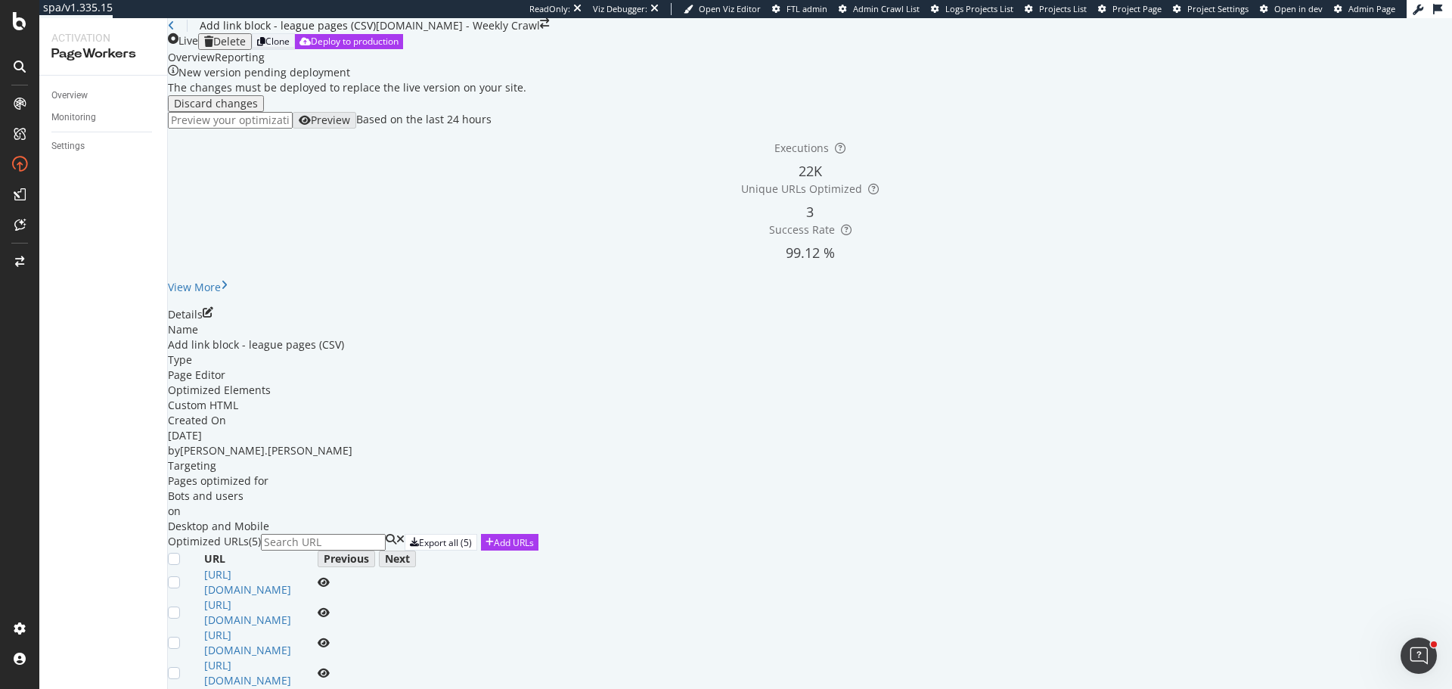
click at [290, 48] on div "Clone" at bounding box center [277, 41] width 24 height 13
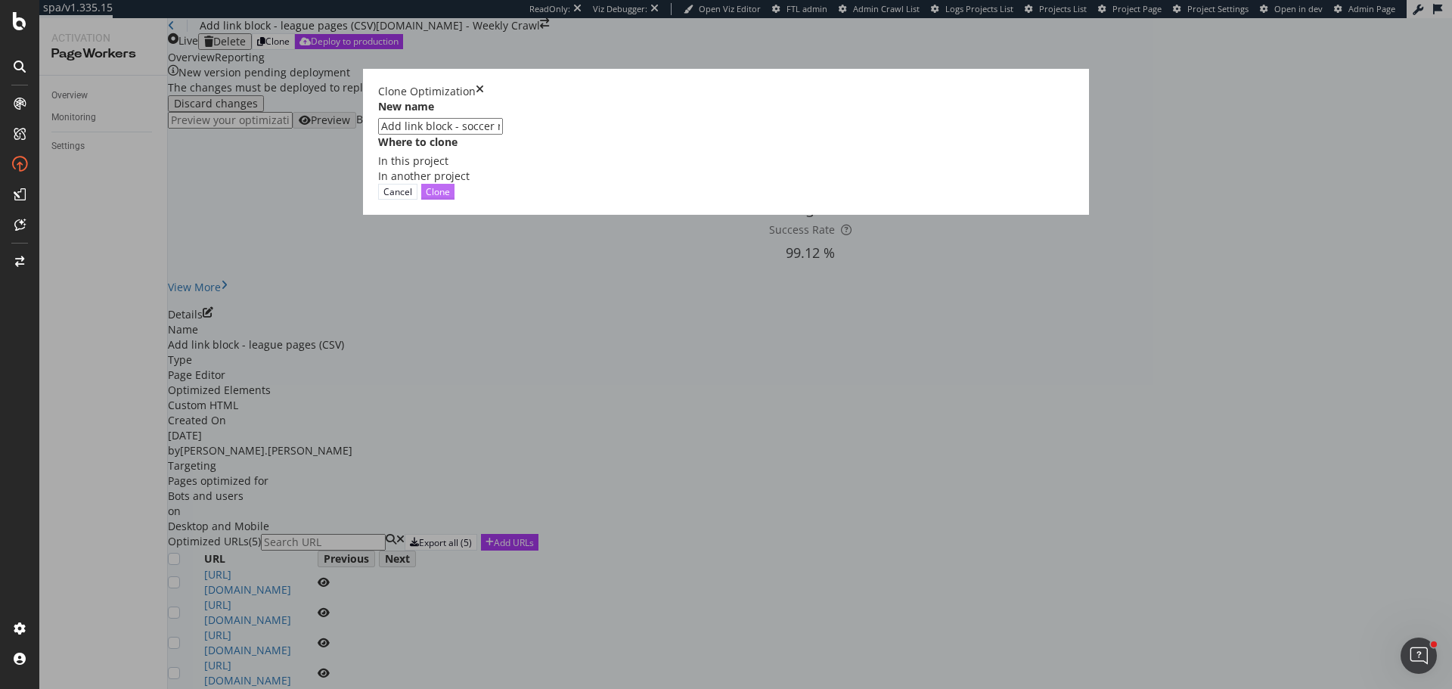
type input "Add link block - soccer region pages"
click at [450, 198] on div "Clone" at bounding box center [438, 191] width 24 height 13
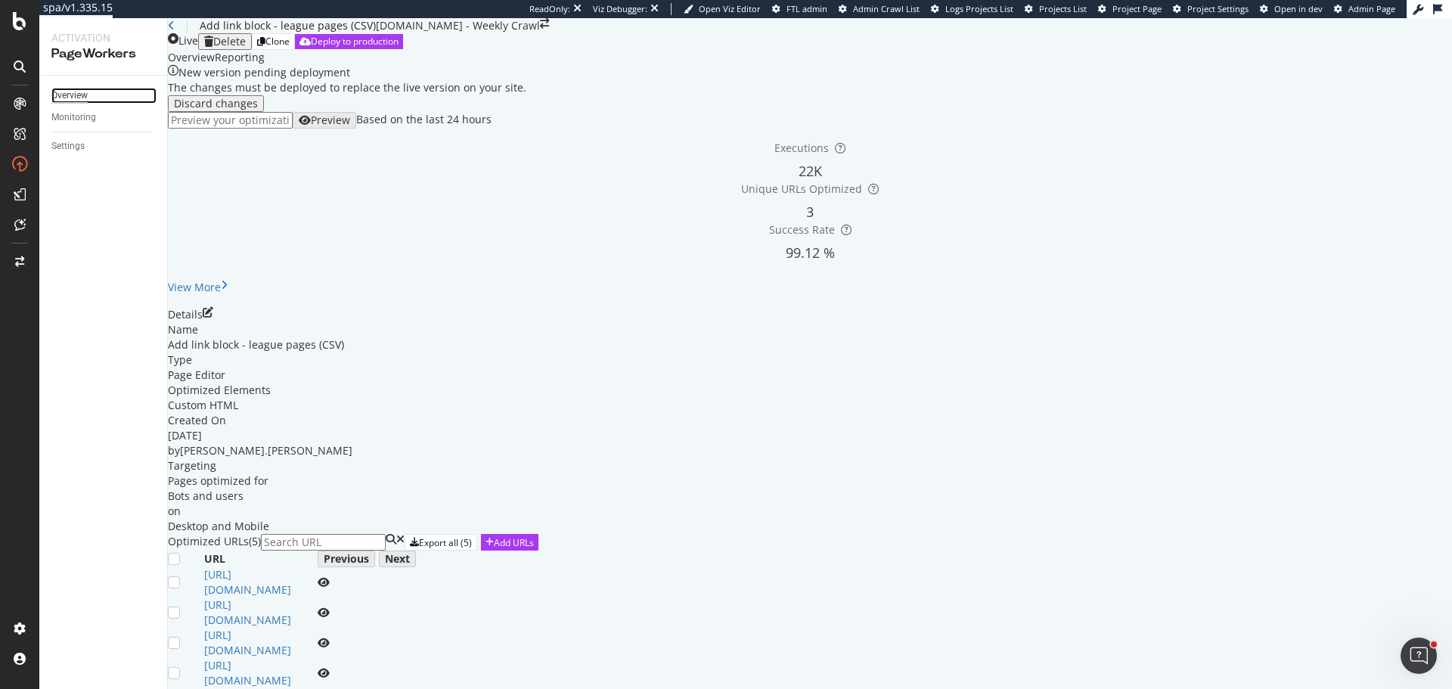
click at [79, 95] on div "Overview" at bounding box center [69, 96] width 36 height 16
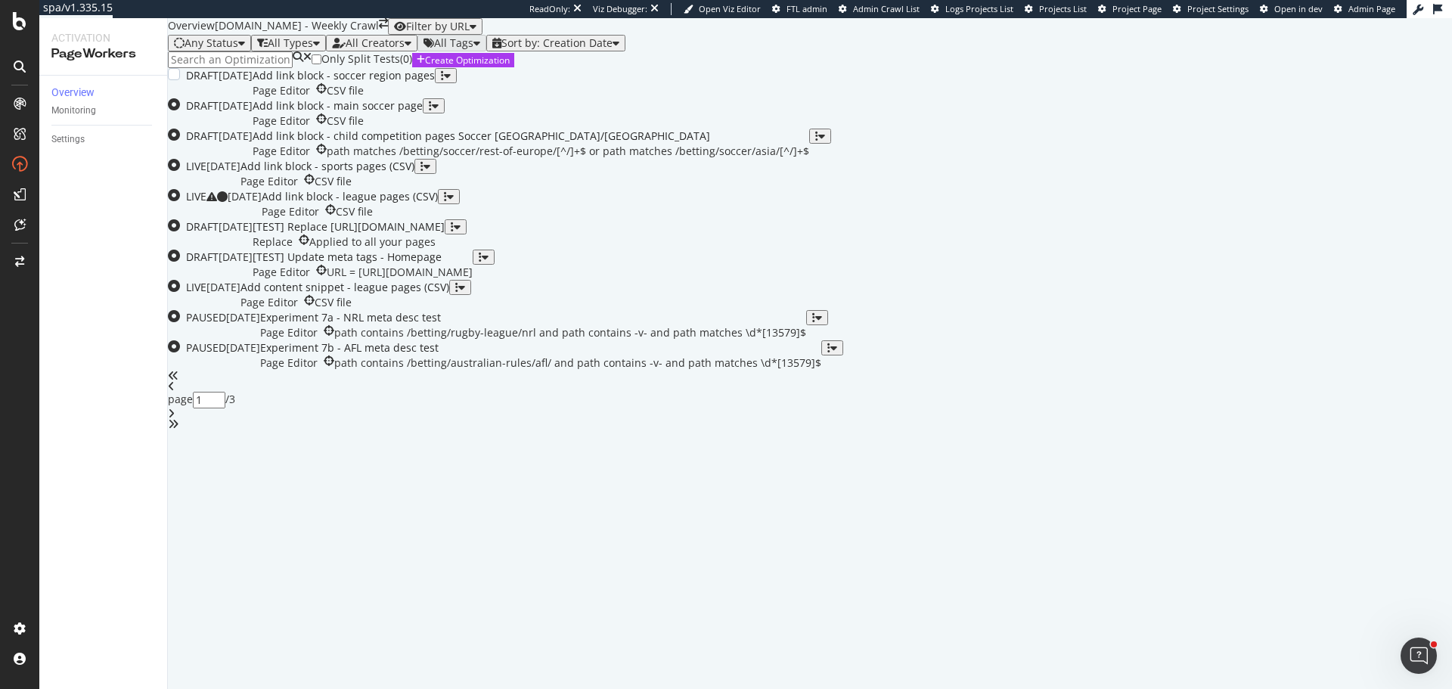
click at [435, 98] on div "Add link block - soccer region pages Page Editor CSV file" at bounding box center [344, 83] width 182 height 30
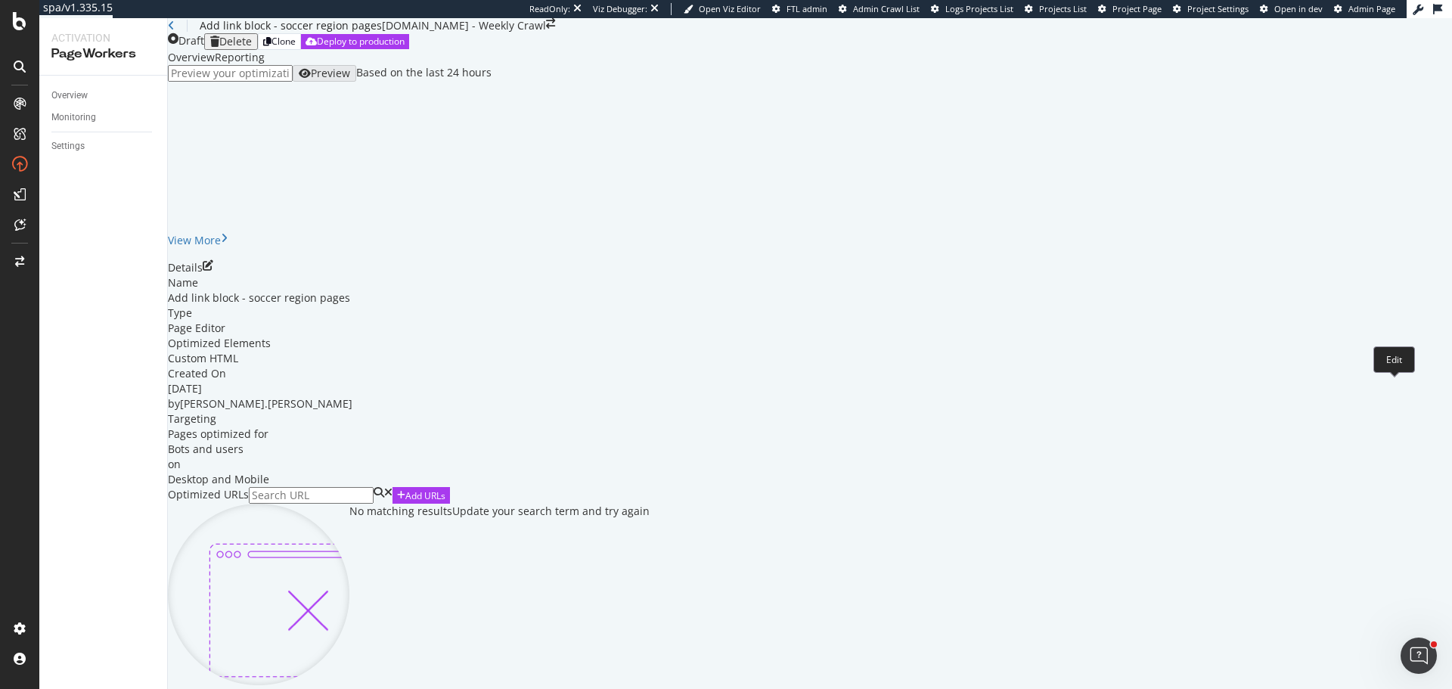
click at [213, 271] on icon "pen-to-square" at bounding box center [208, 265] width 11 height 11
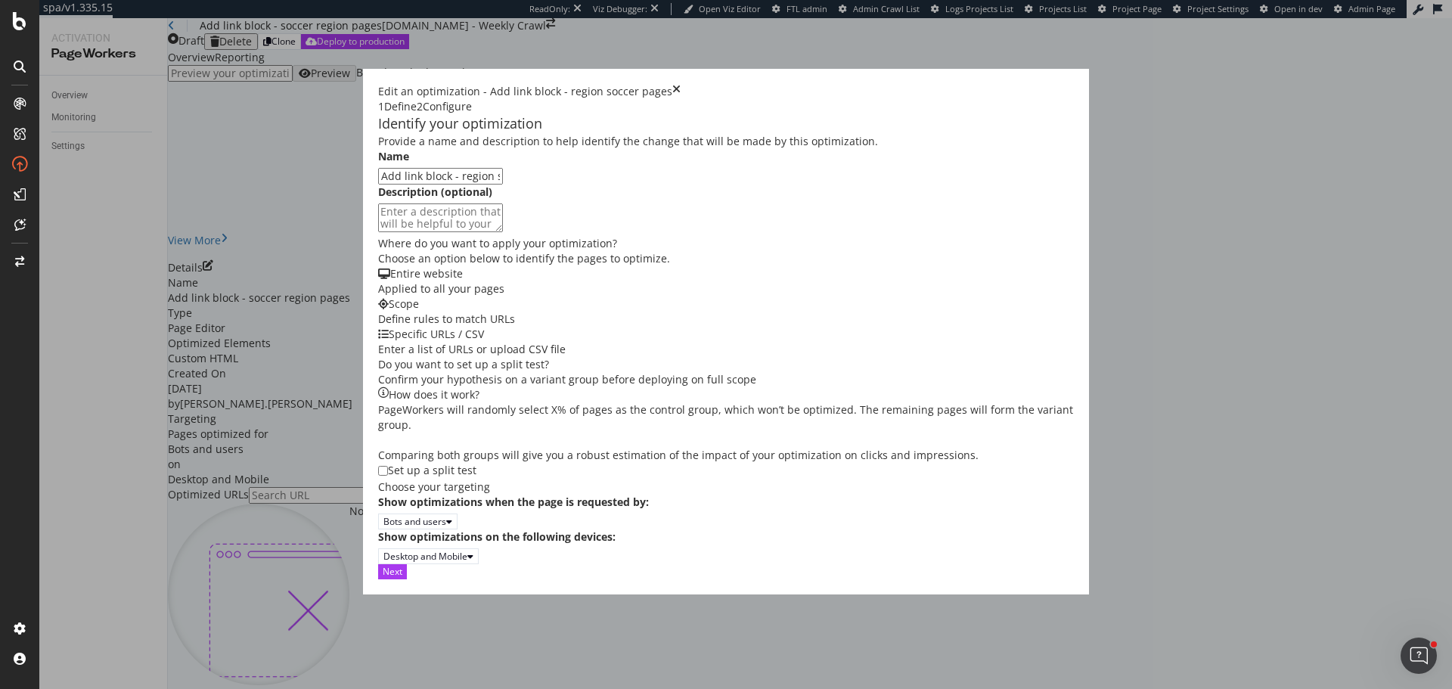
scroll to position [227, 0]
type input "Add link block - region soccer pages"
click at [407, 578] on button "Next" at bounding box center [392, 571] width 29 height 14
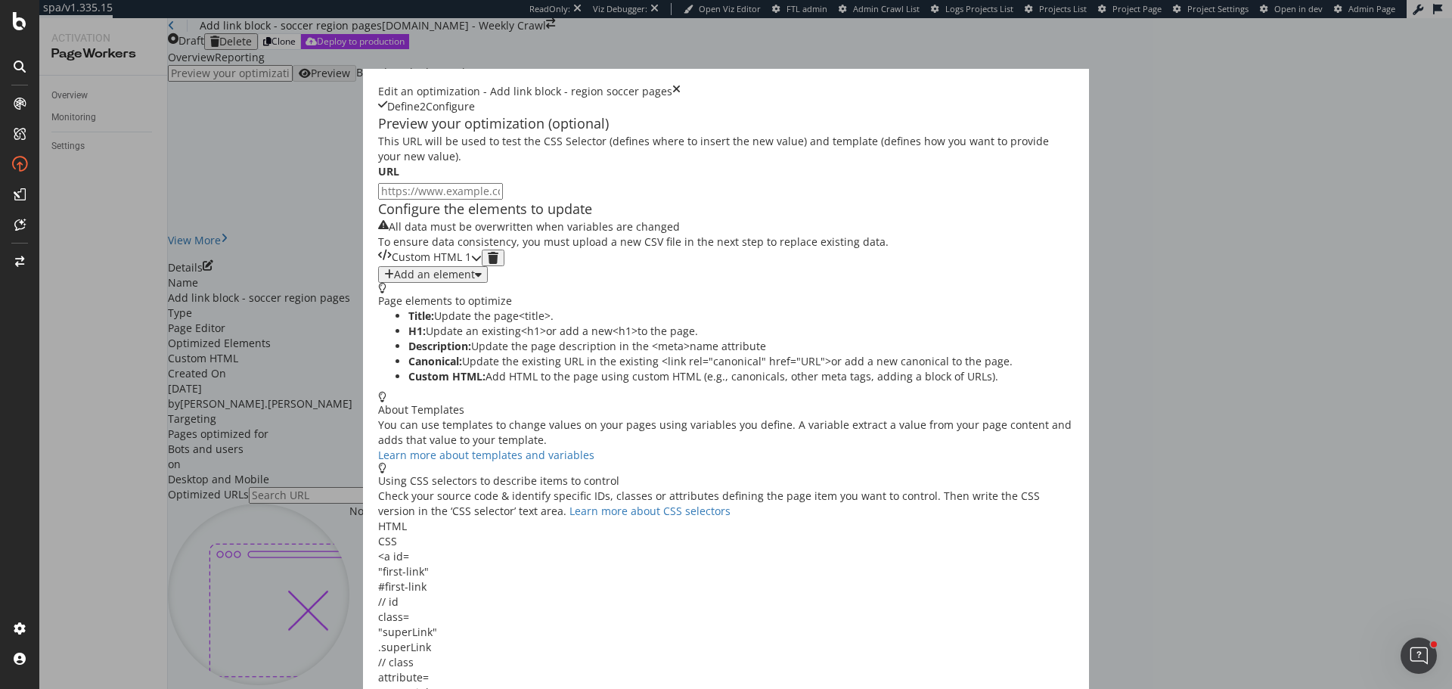
scroll to position [0, 0]
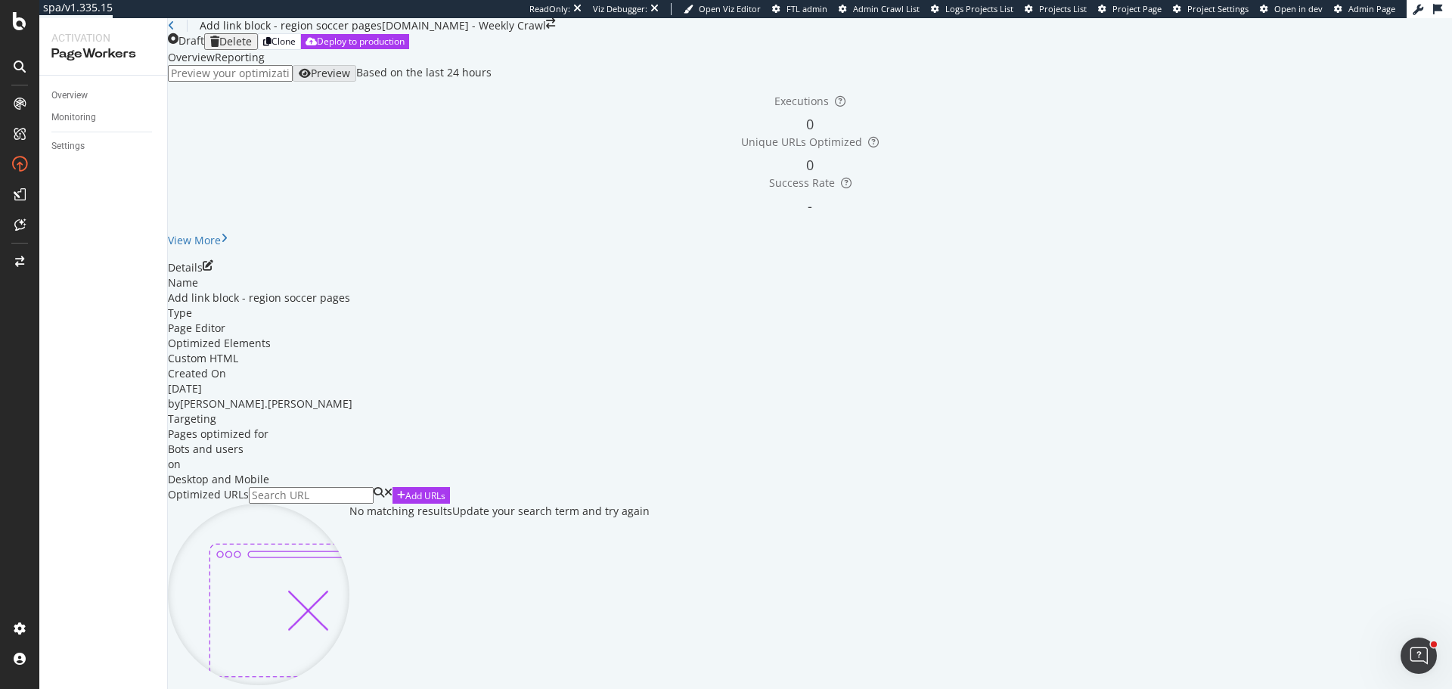
scroll to position [67, 0]
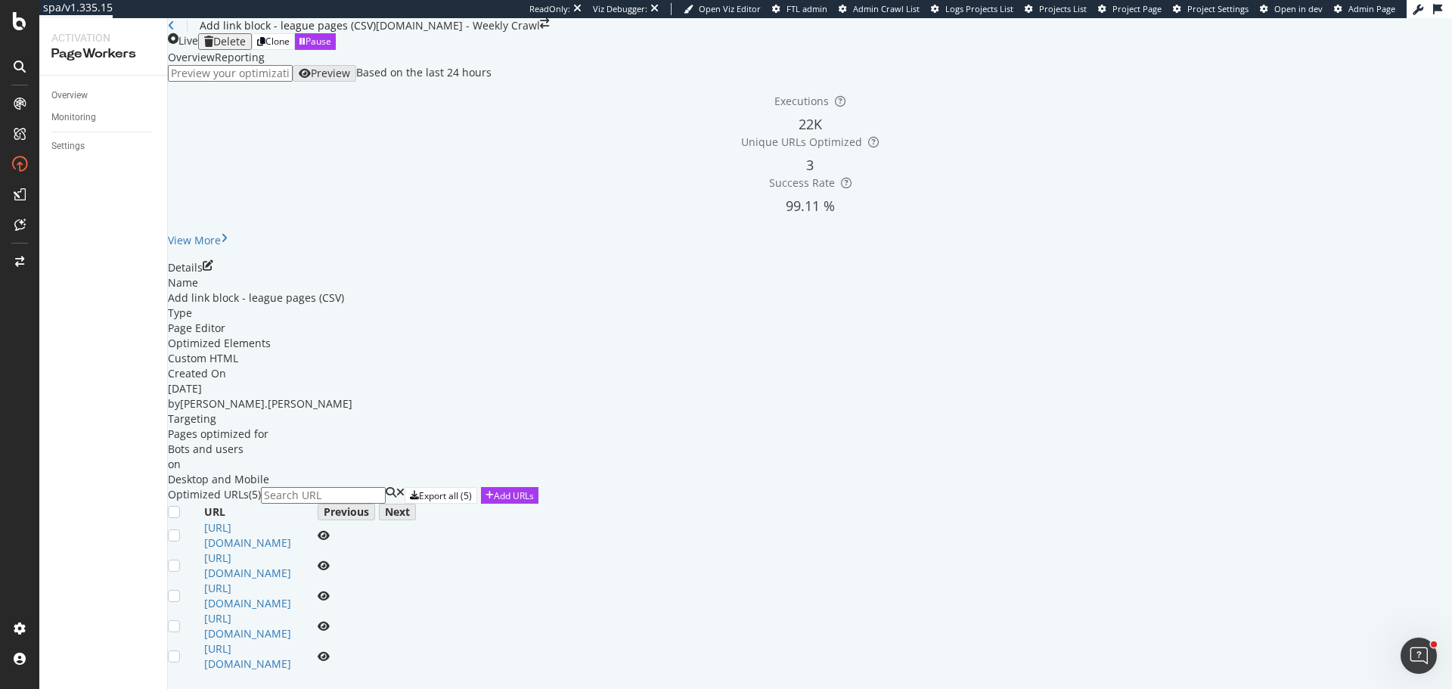
scroll to position [197, 0]
click at [534, 488] on div "Add URLs" at bounding box center [509, 495] width 48 height 15
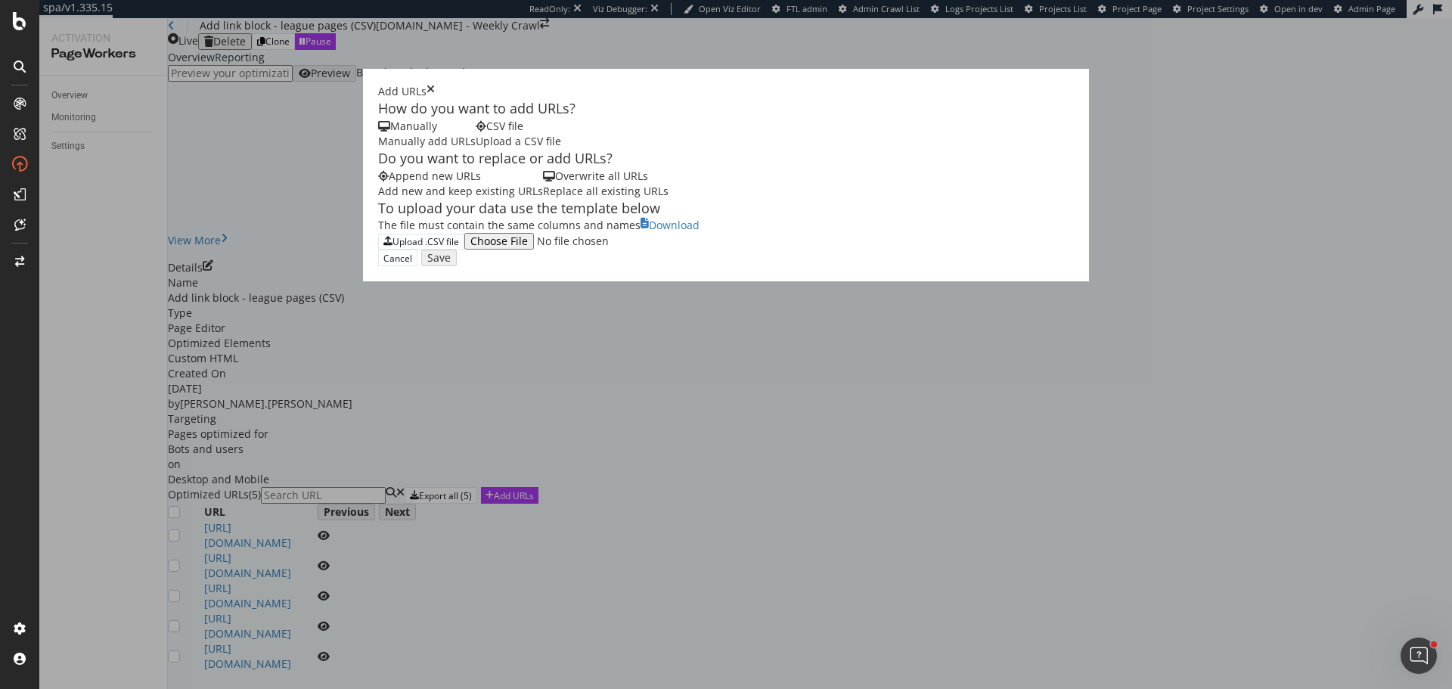
click at [435, 84] on icon "times" at bounding box center [430, 91] width 8 height 15
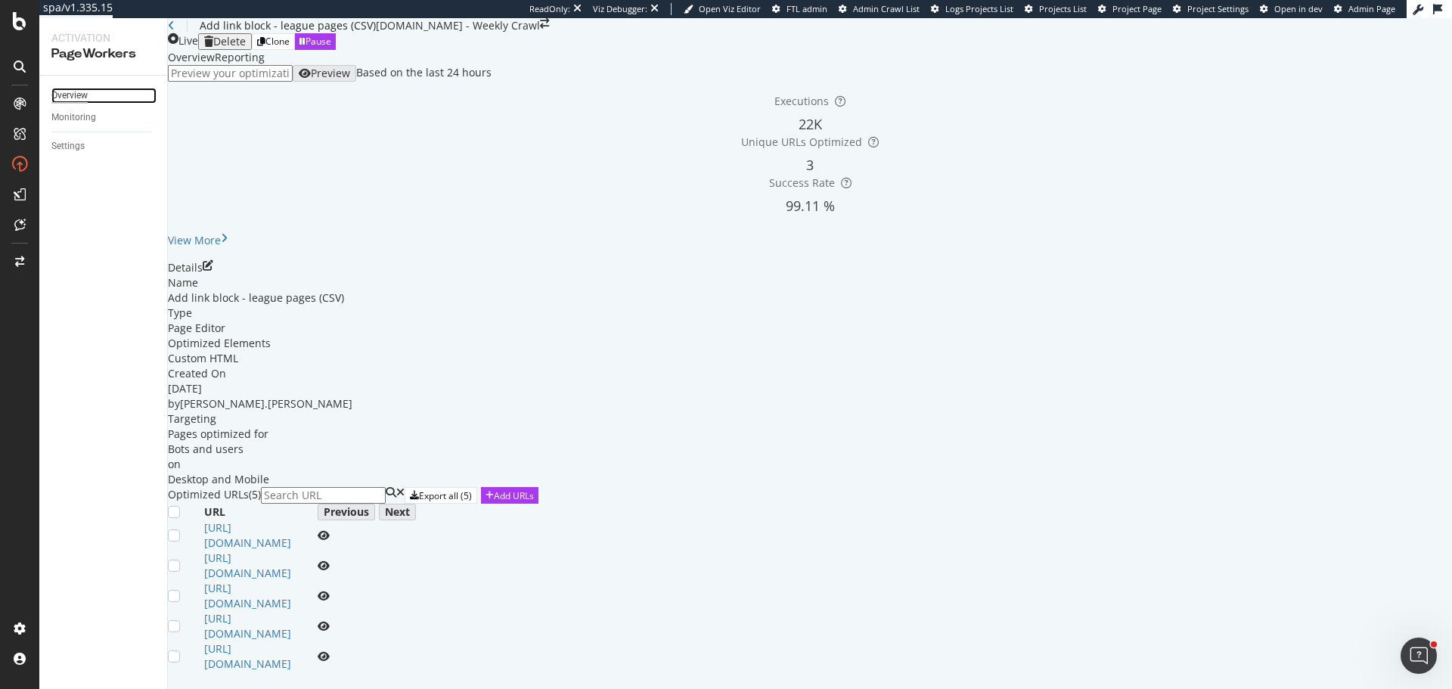
click at [79, 91] on div "Overview" at bounding box center [69, 96] width 36 height 16
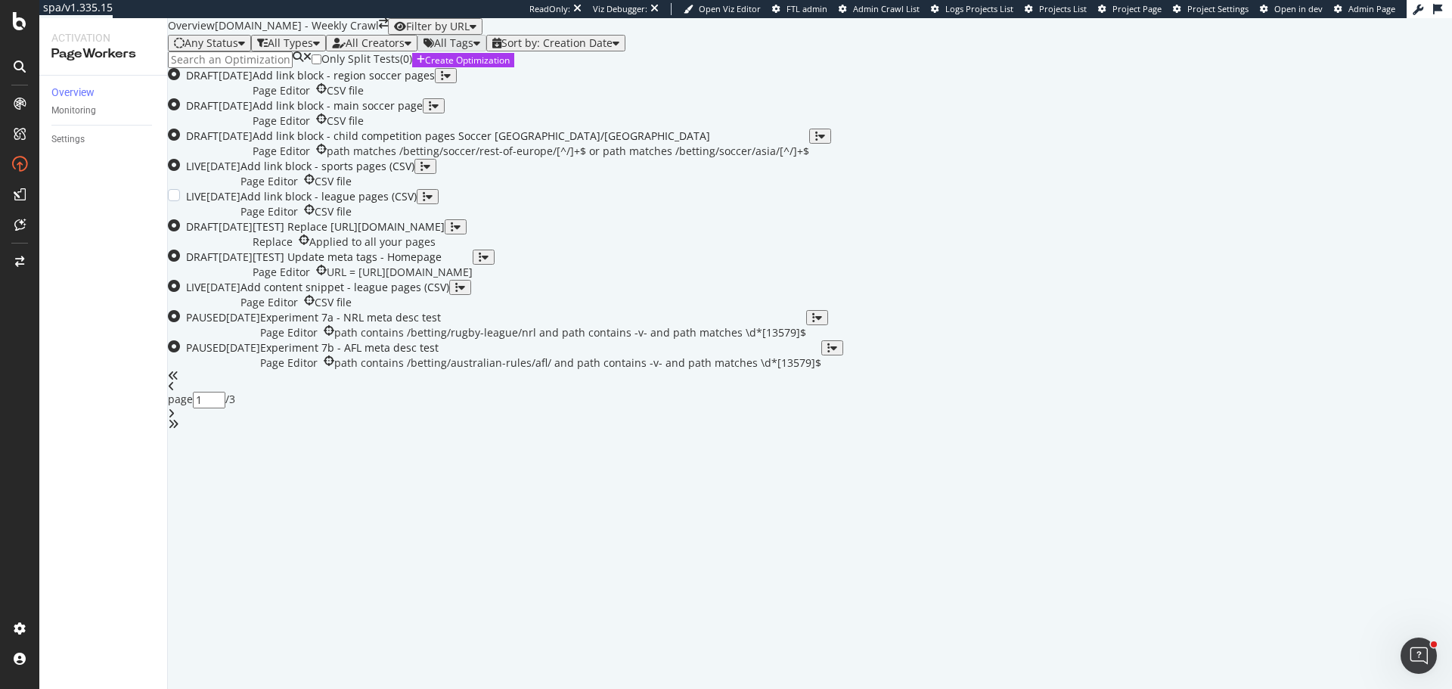
click at [417, 204] on div "Add link block - league pages (CSV)" at bounding box center [328, 196] width 176 height 15
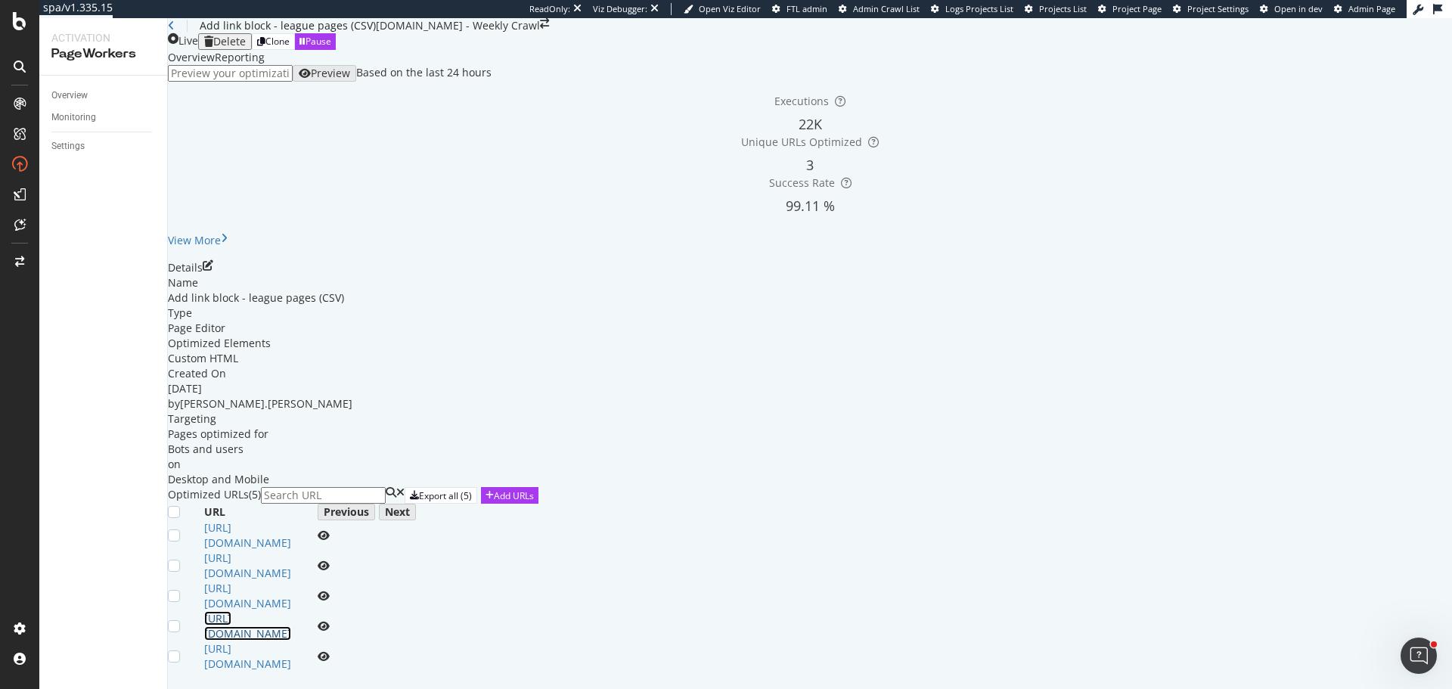
scroll to position [197, 0]
click at [204, 620] on div at bounding box center [186, 626] width 36 height 12
click at [180, 620] on div at bounding box center [174, 626] width 12 height 12
click at [180, 650] on div at bounding box center [174, 656] width 12 height 12
click at [467, 489] on div "Delete (2)" at bounding box center [444, 495] width 48 height 12
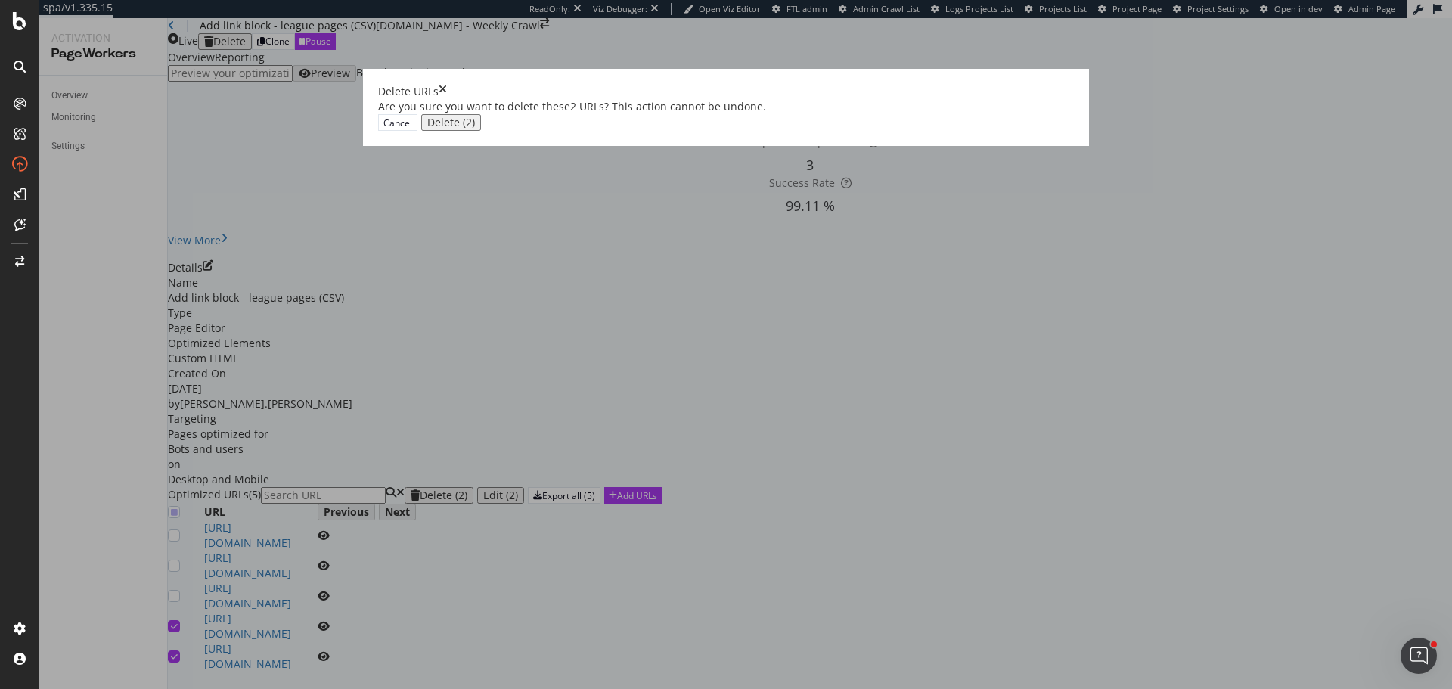
click at [475, 129] on div "Delete (2)" at bounding box center [451, 122] width 48 height 12
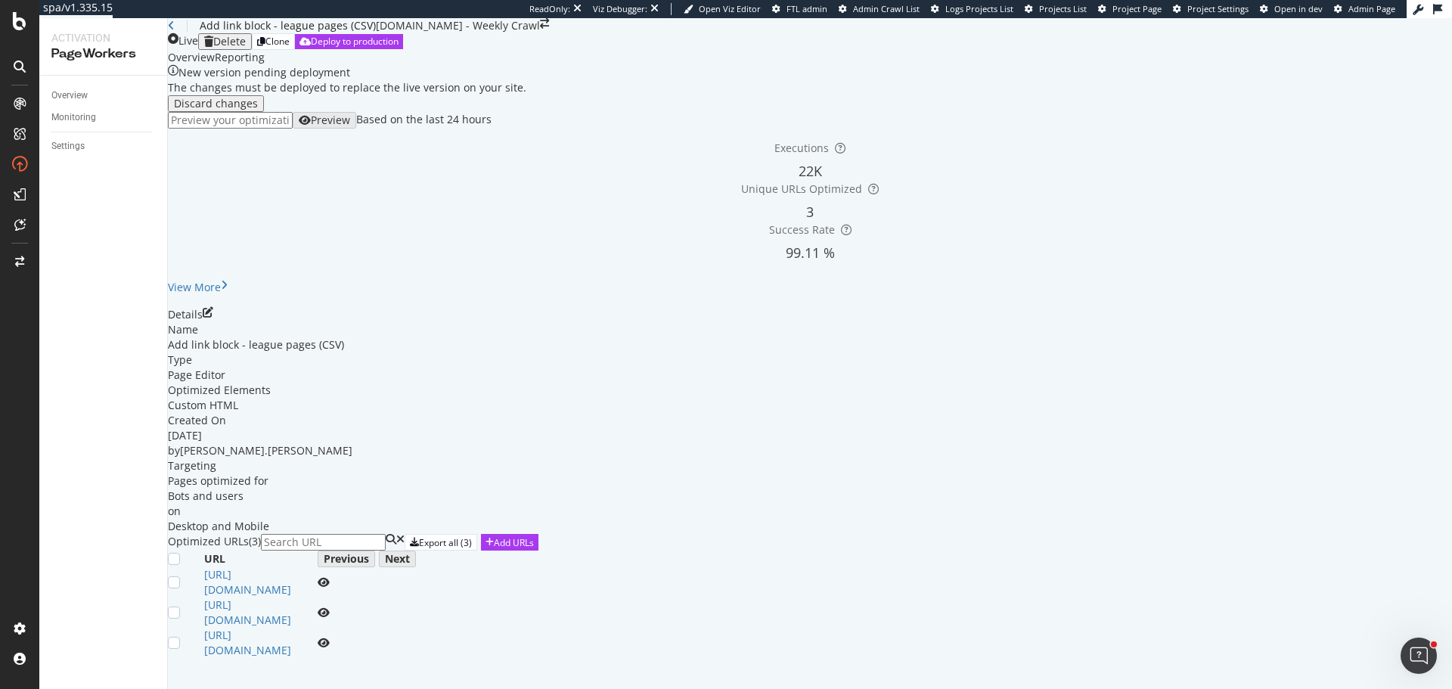
scroll to position [0, 0]
click at [398, 48] on div "Deploy to production" at bounding box center [348, 41] width 99 height 13
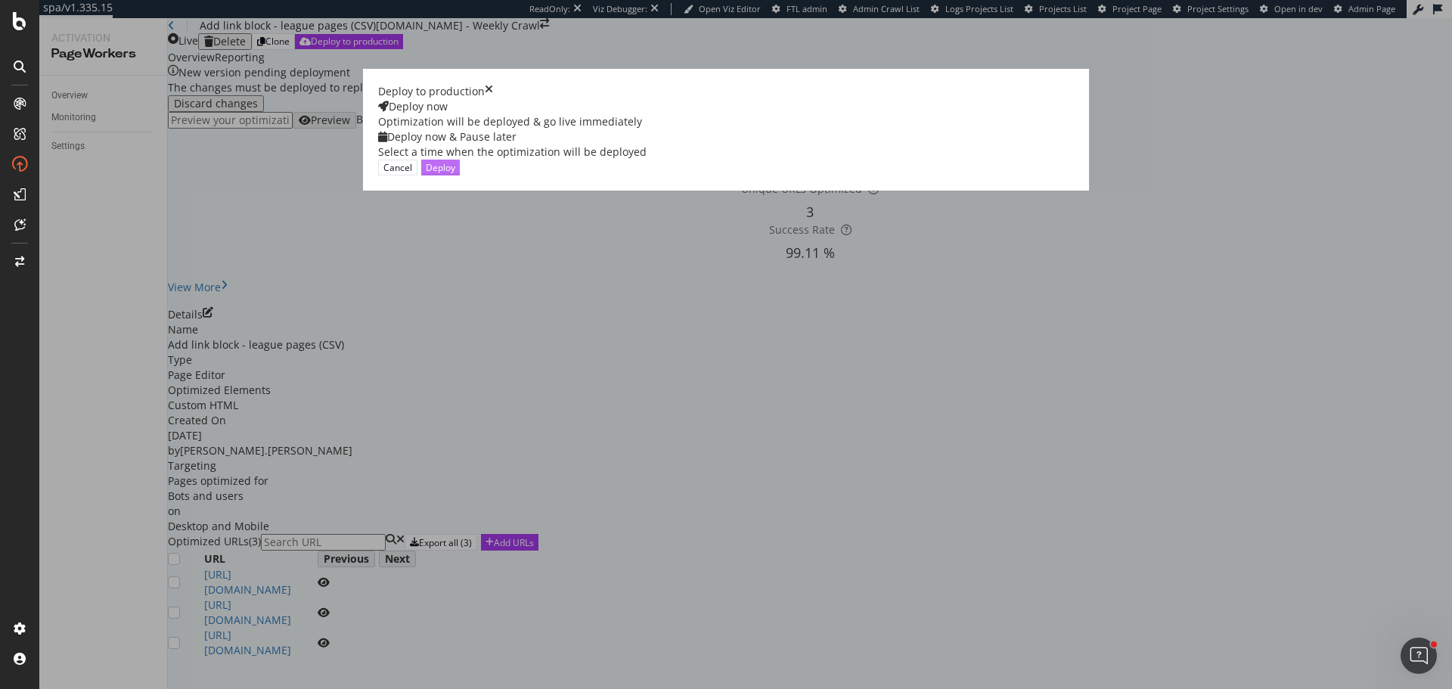
click at [455, 174] on div "Deploy" at bounding box center [440, 167] width 29 height 13
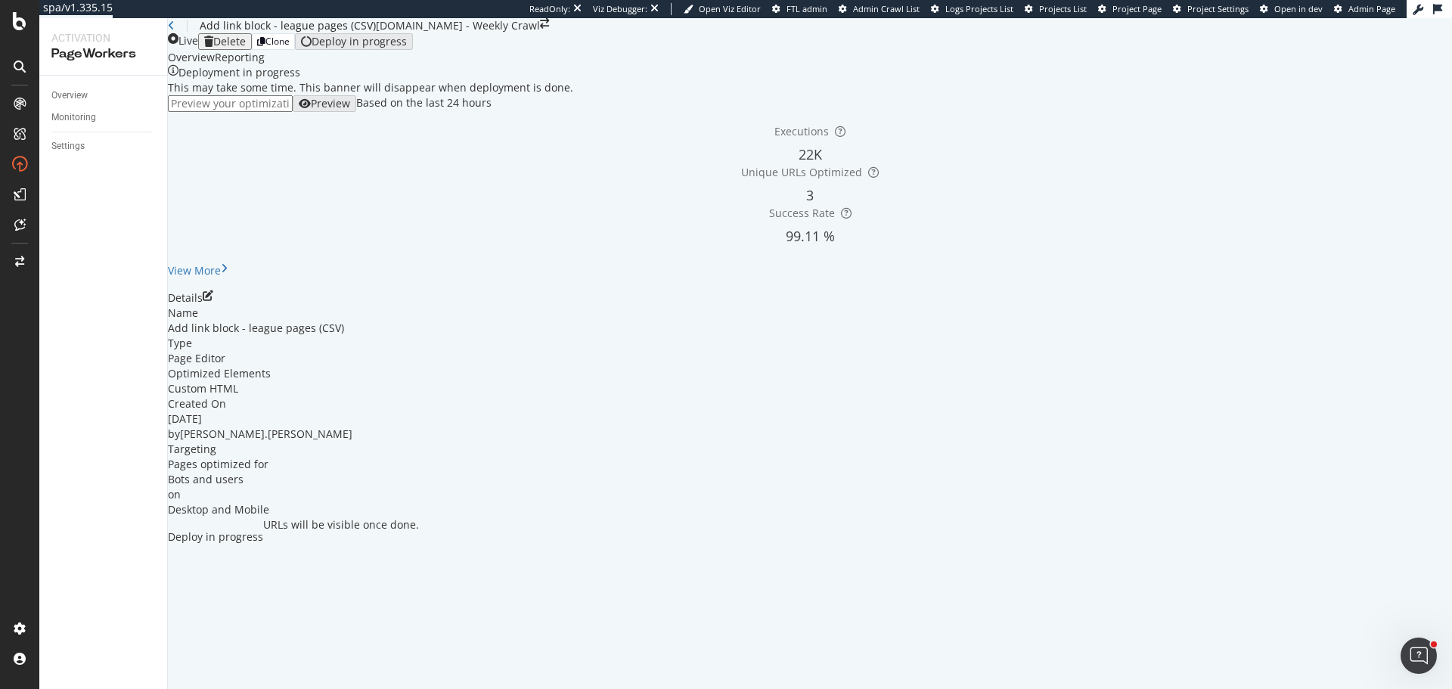
click at [265, 65] on div "Reporting" at bounding box center [240, 57] width 50 height 15
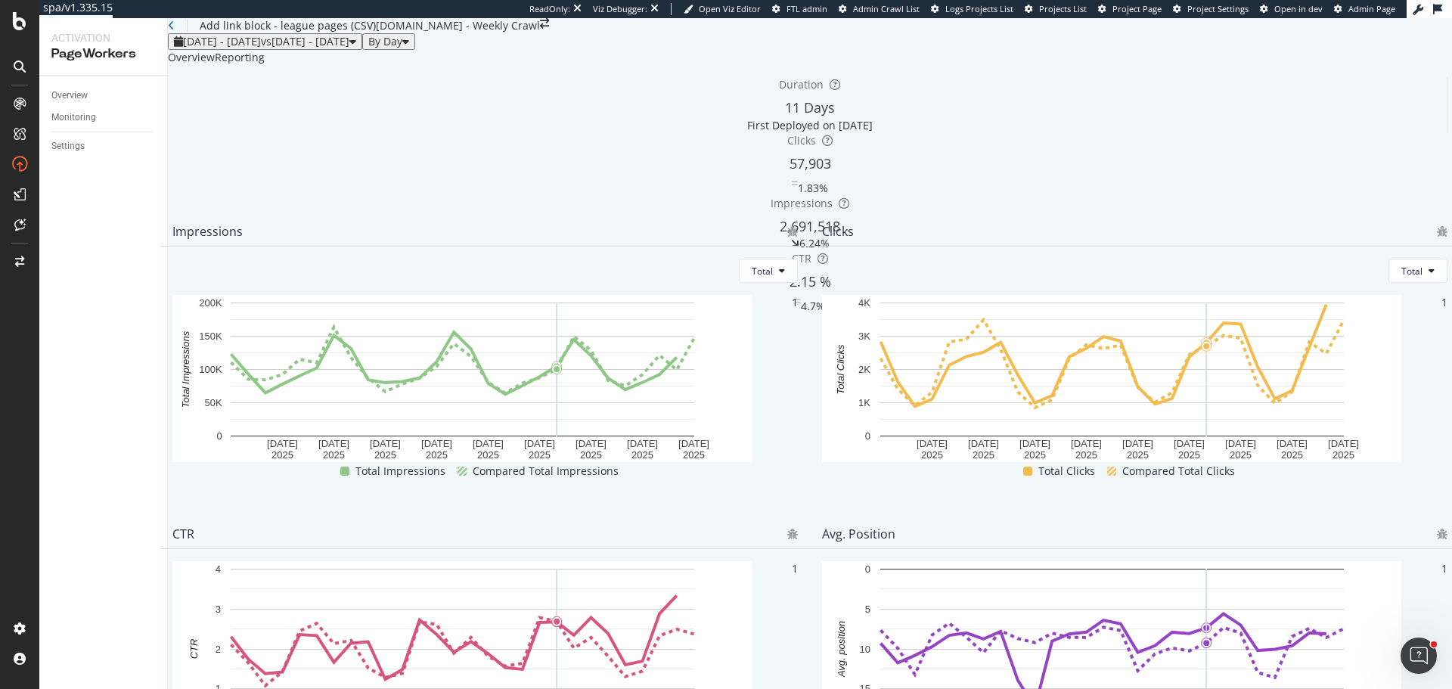
click at [215, 65] on div "Overview" at bounding box center [191, 57] width 47 height 15
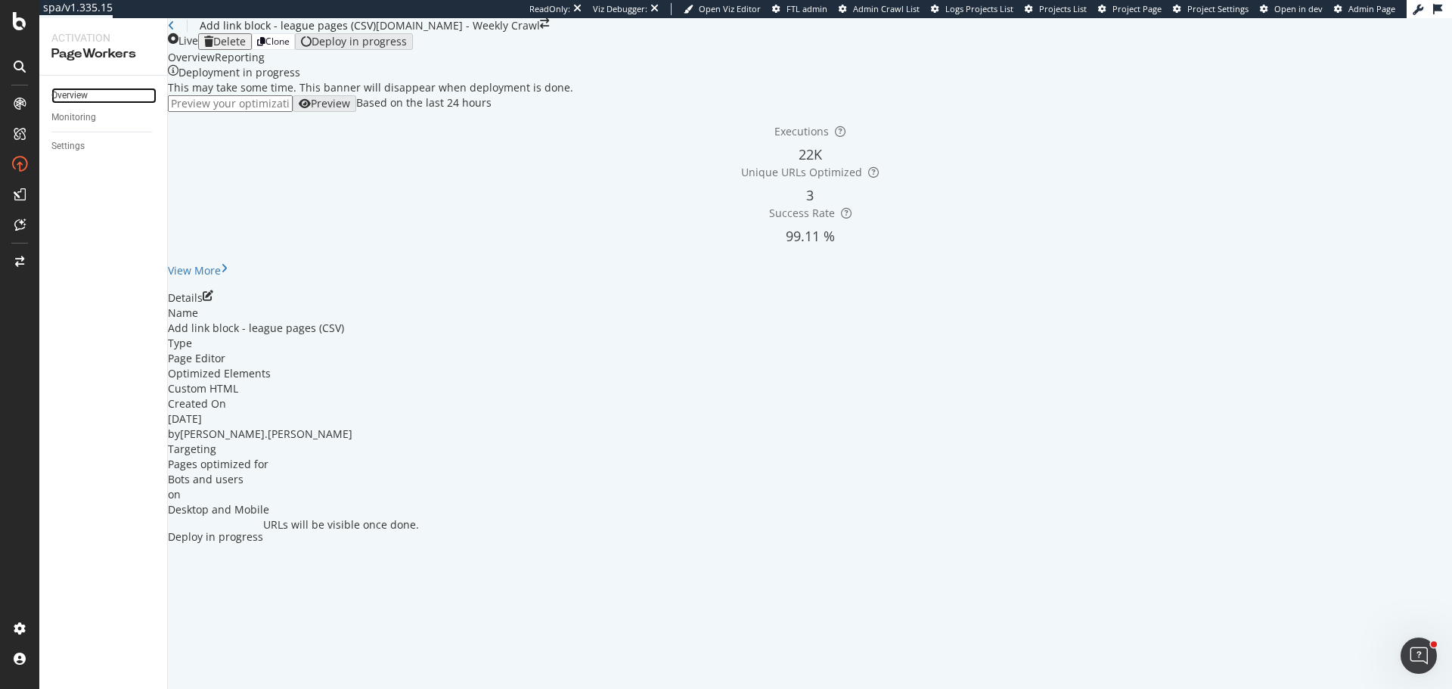
click at [98, 88] on link "Overview" at bounding box center [103, 96] width 105 height 16
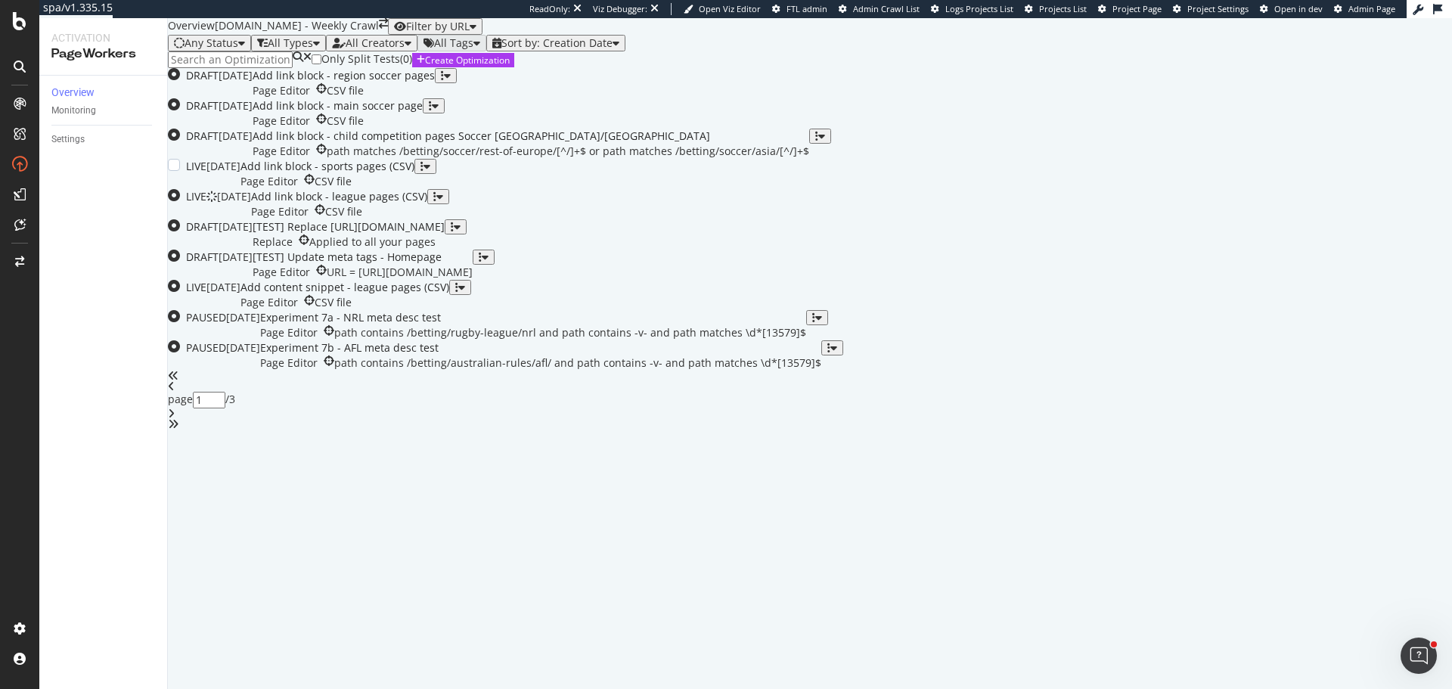
click at [414, 189] on div "Add link block - sports pages (CSV) Page Editor CSV file" at bounding box center [327, 174] width 174 height 30
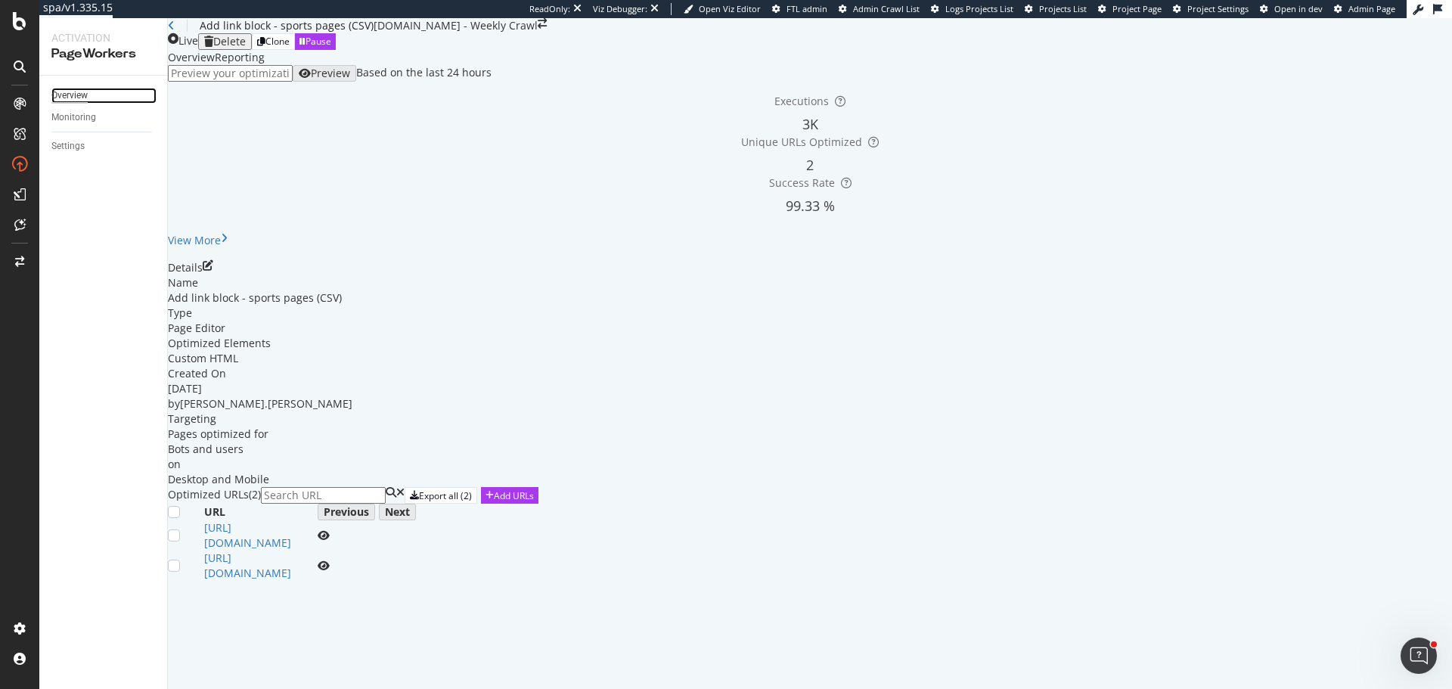
click at [79, 88] on div "Overview" at bounding box center [69, 96] width 36 height 16
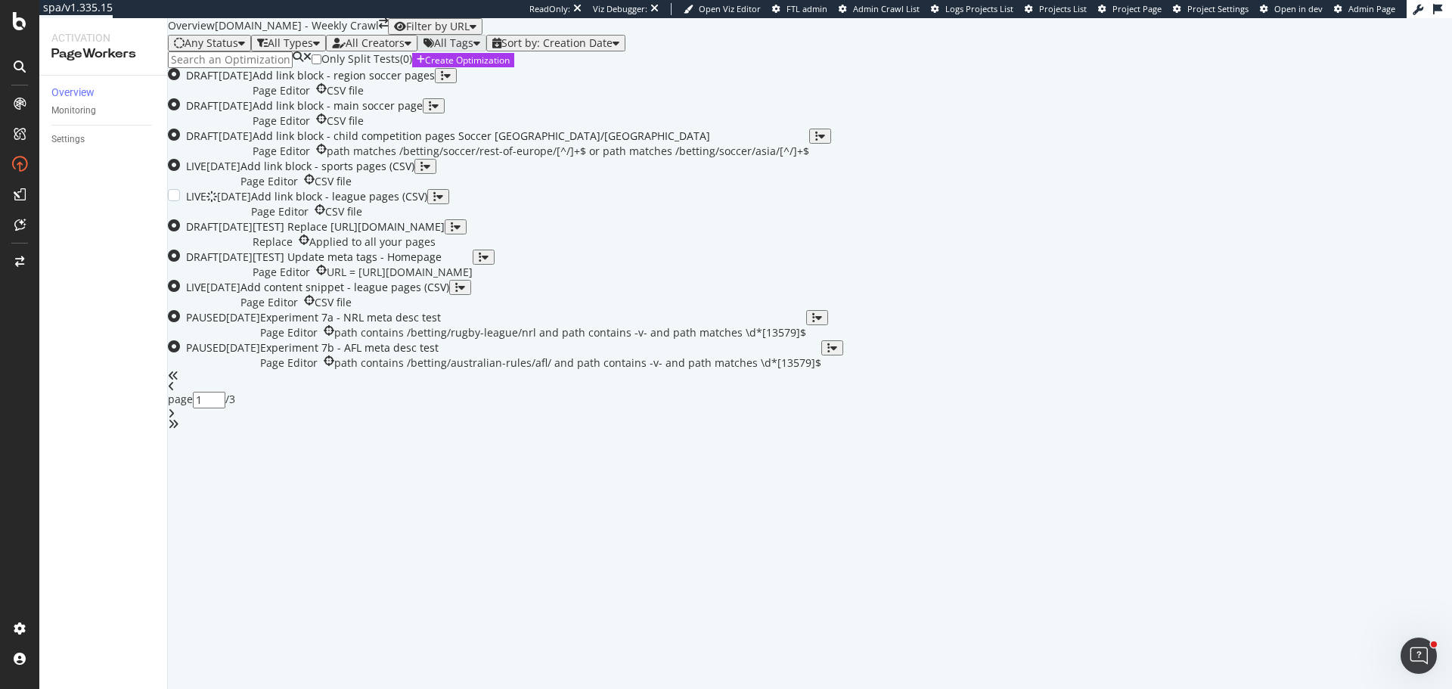
click at [427, 204] on div "Add link block - league pages (CSV)" at bounding box center [339, 196] width 176 height 15
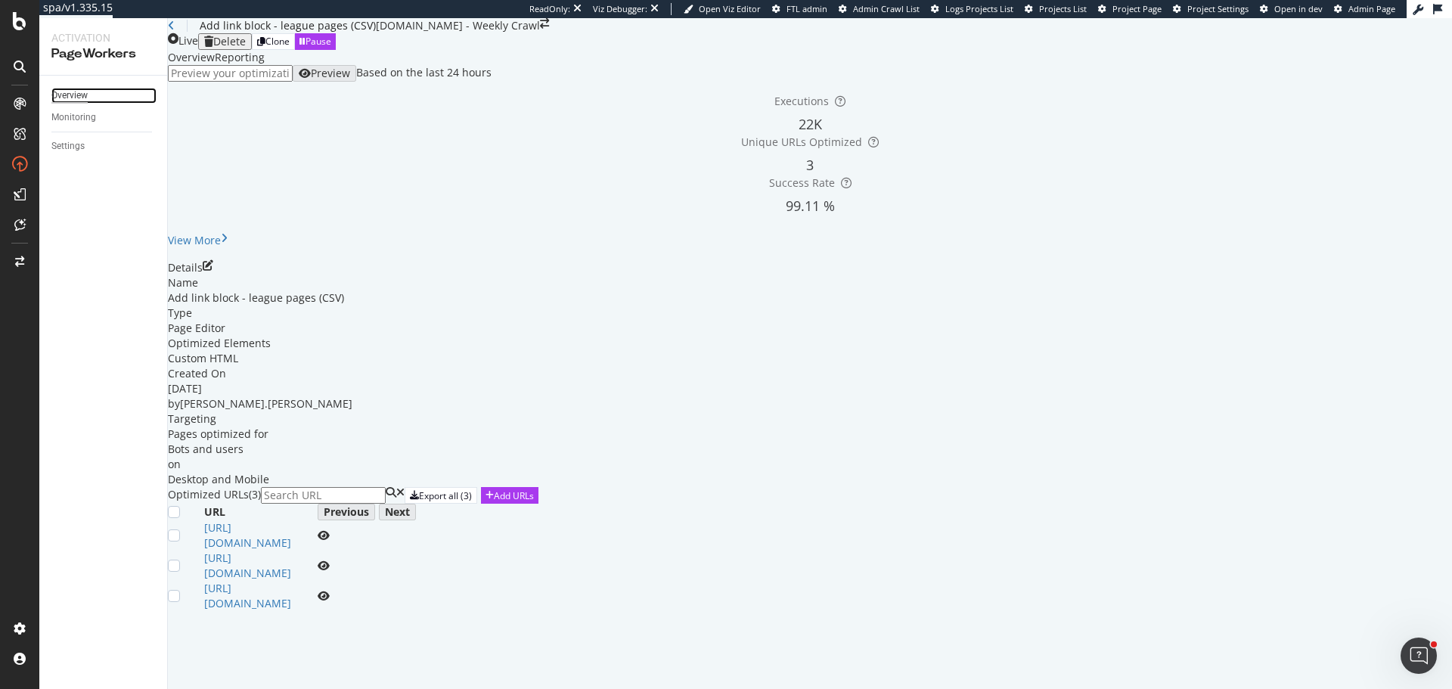
click at [71, 95] on div "Overview" at bounding box center [69, 96] width 36 height 16
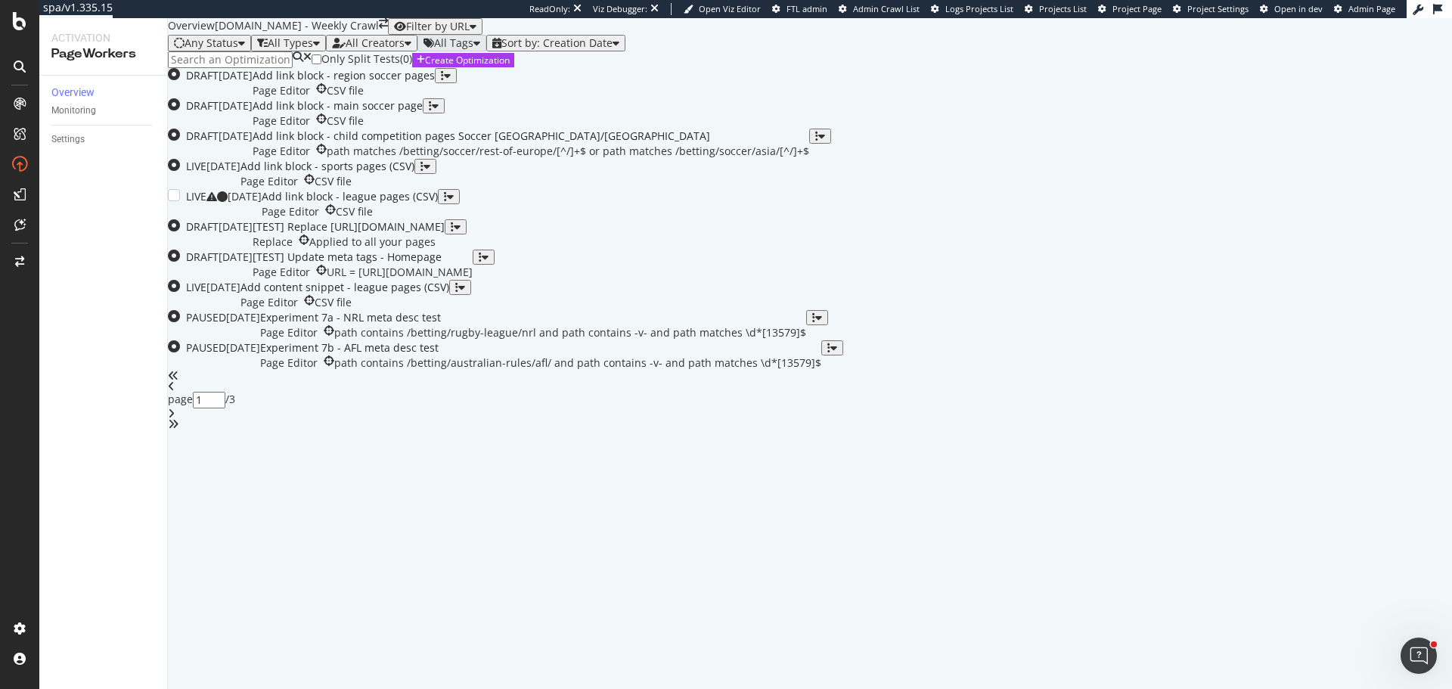
click at [438, 204] on div "Add link block - league pages (CSV)" at bounding box center [350, 196] width 176 height 15
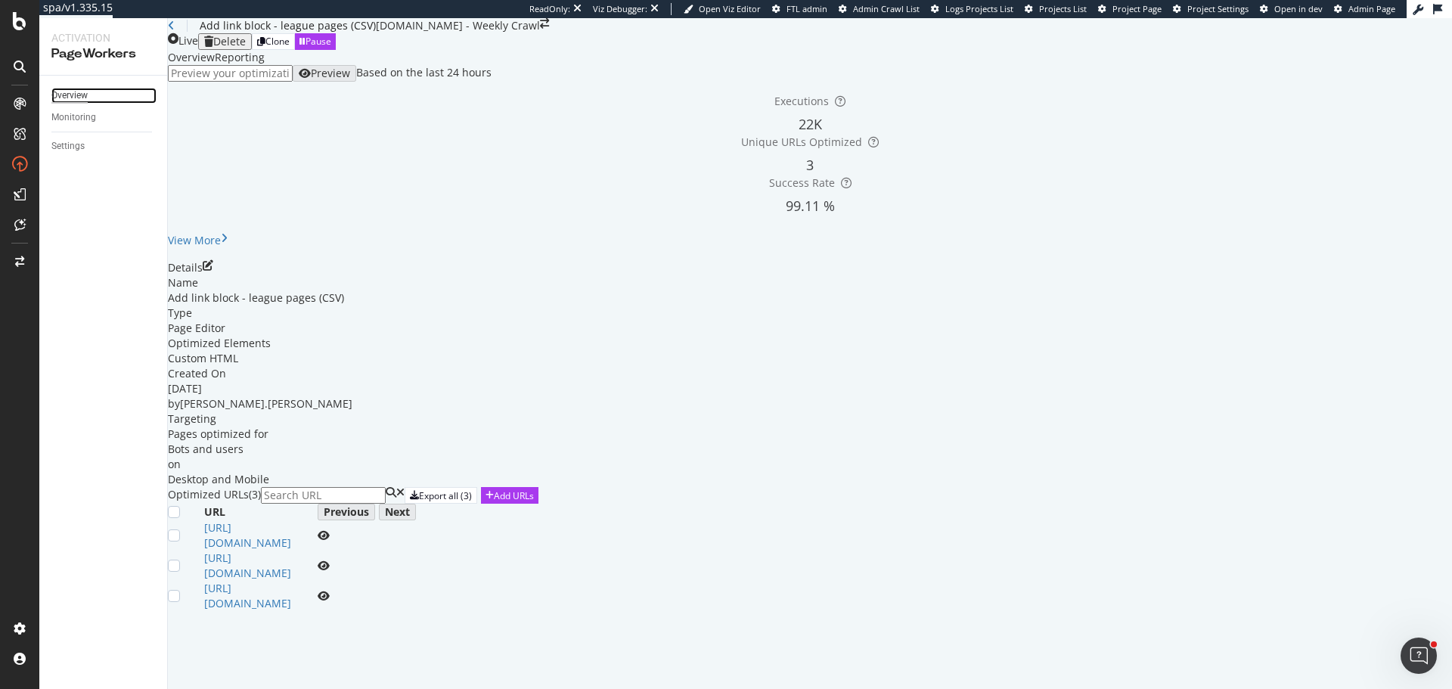
click at [70, 88] on div "Overview" at bounding box center [69, 96] width 36 height 16
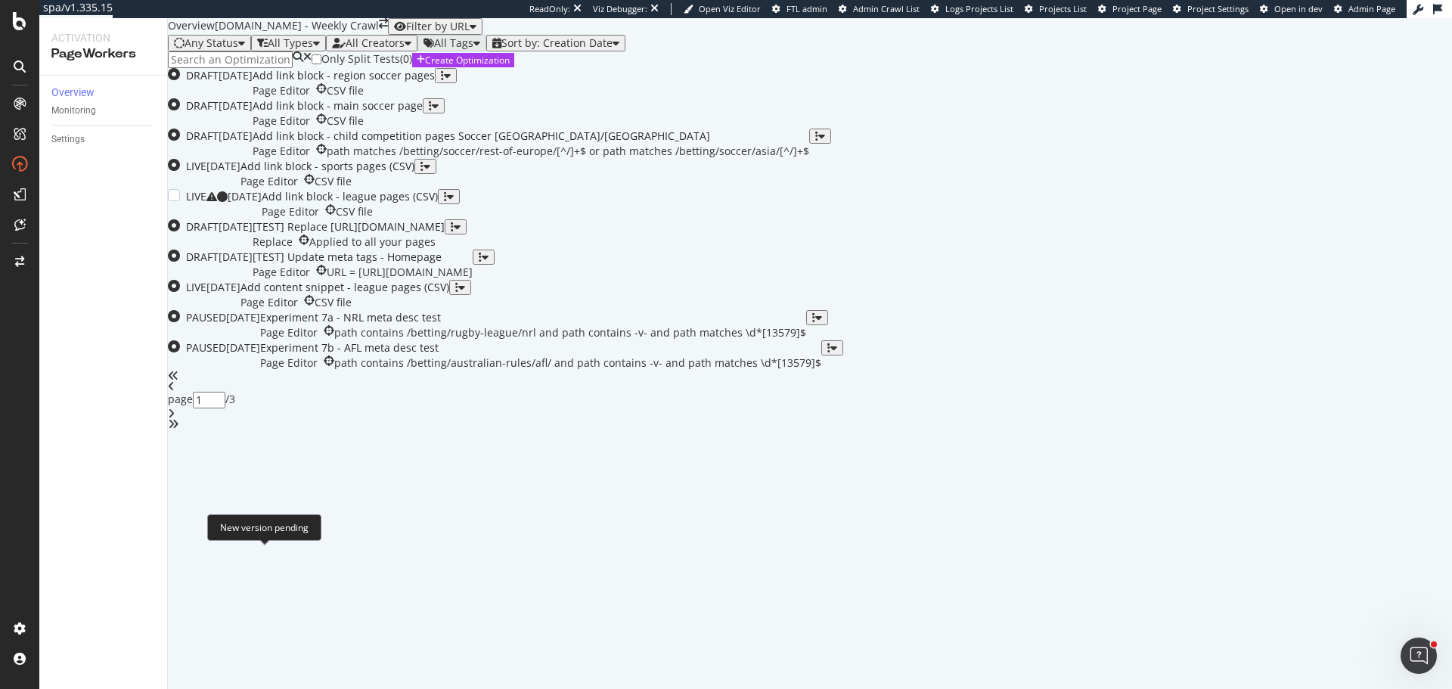
click at [228, 202] on div at bounding box center [216, 196] width 21 height 11
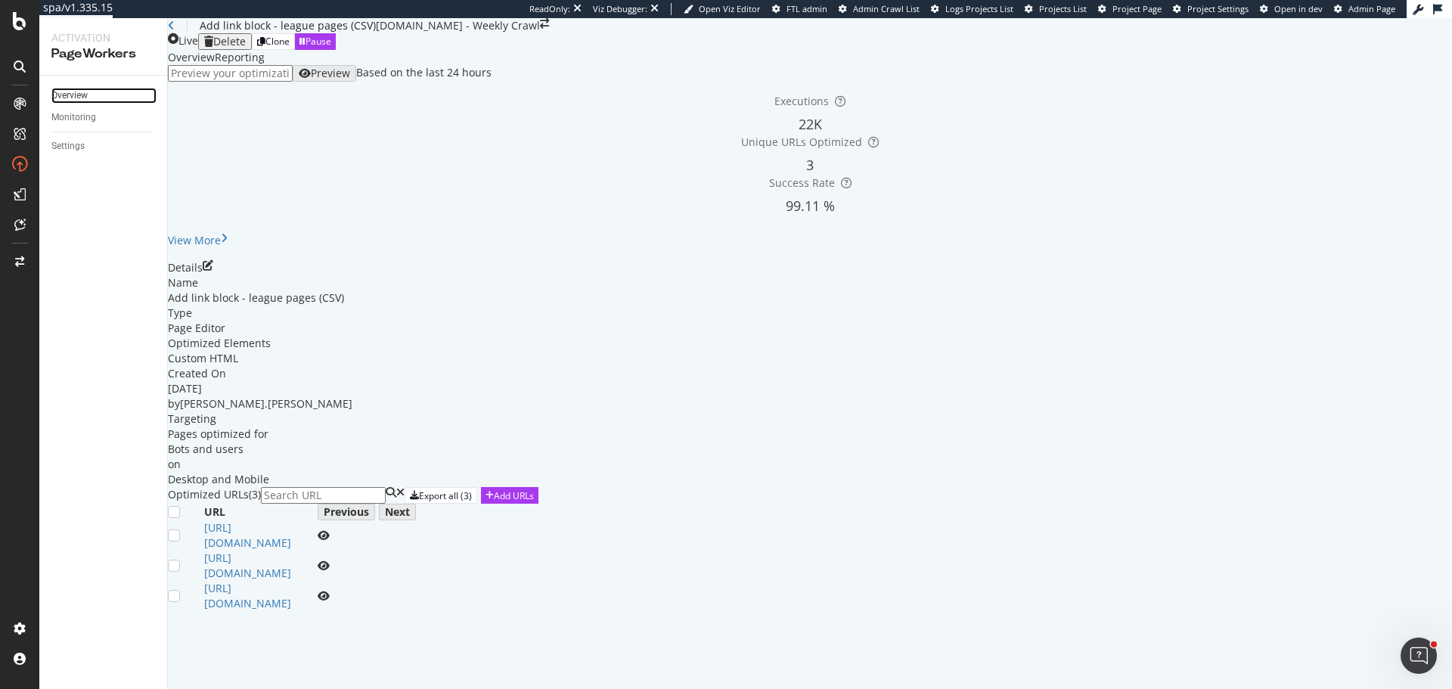
click at [97, 101] on link "Overview" at bounding box center [103, 96] width 105 height 16
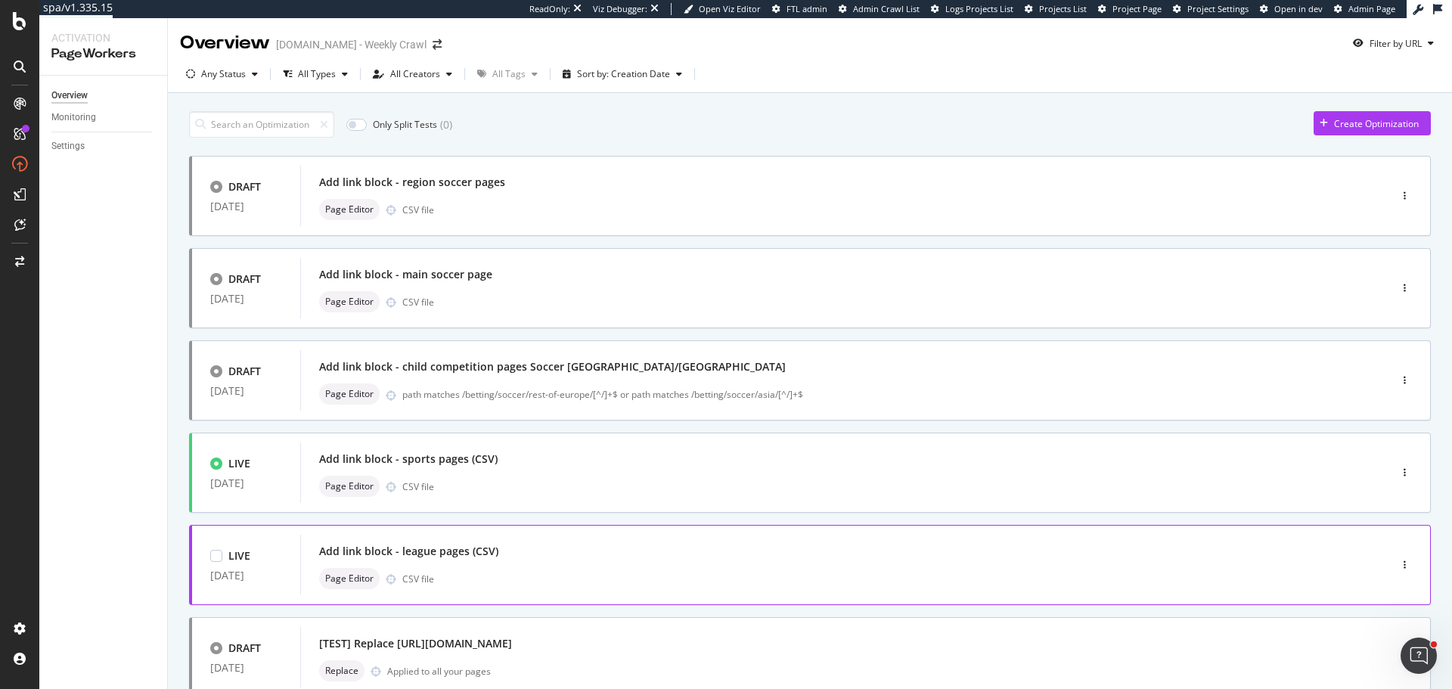
click at [575, 565] on div "Add link block - league pages (CSV) Page Editor CSV file" at bounding box center [822, 565] width 1006 height 48
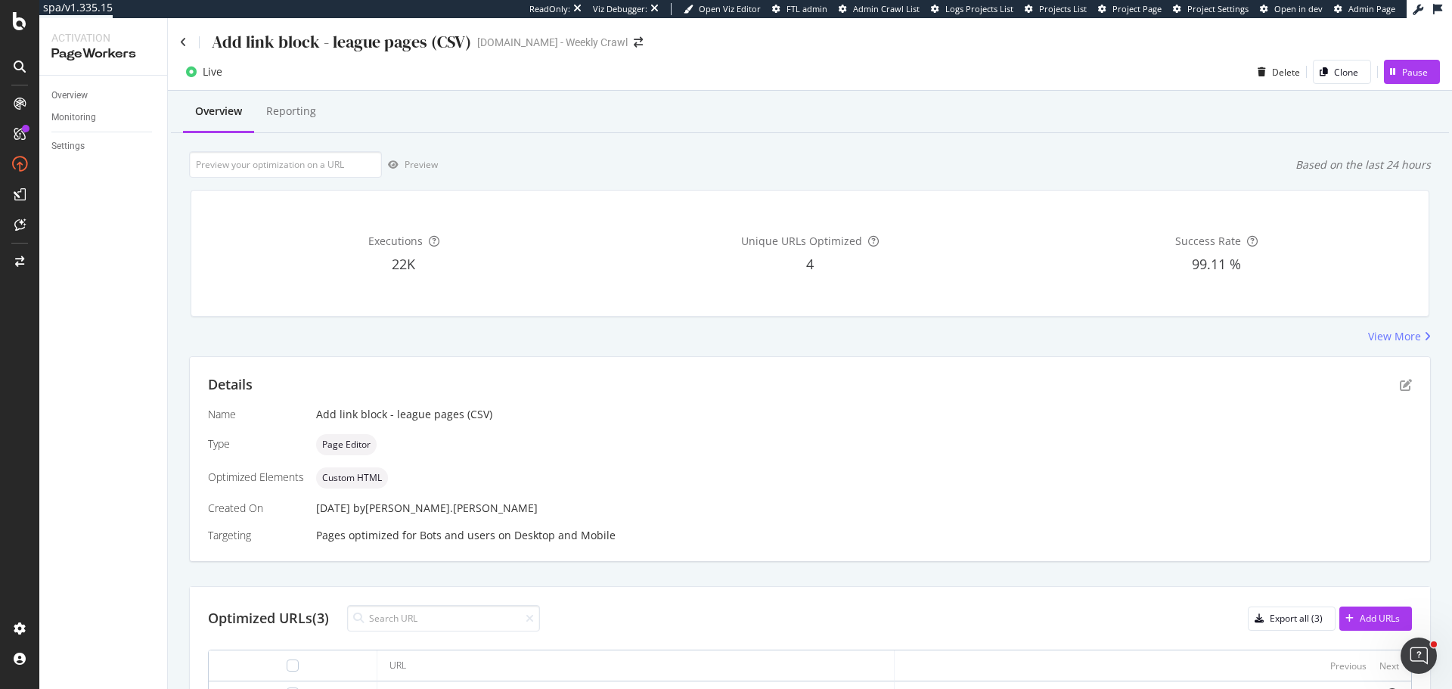
scroll to position [144, 0]
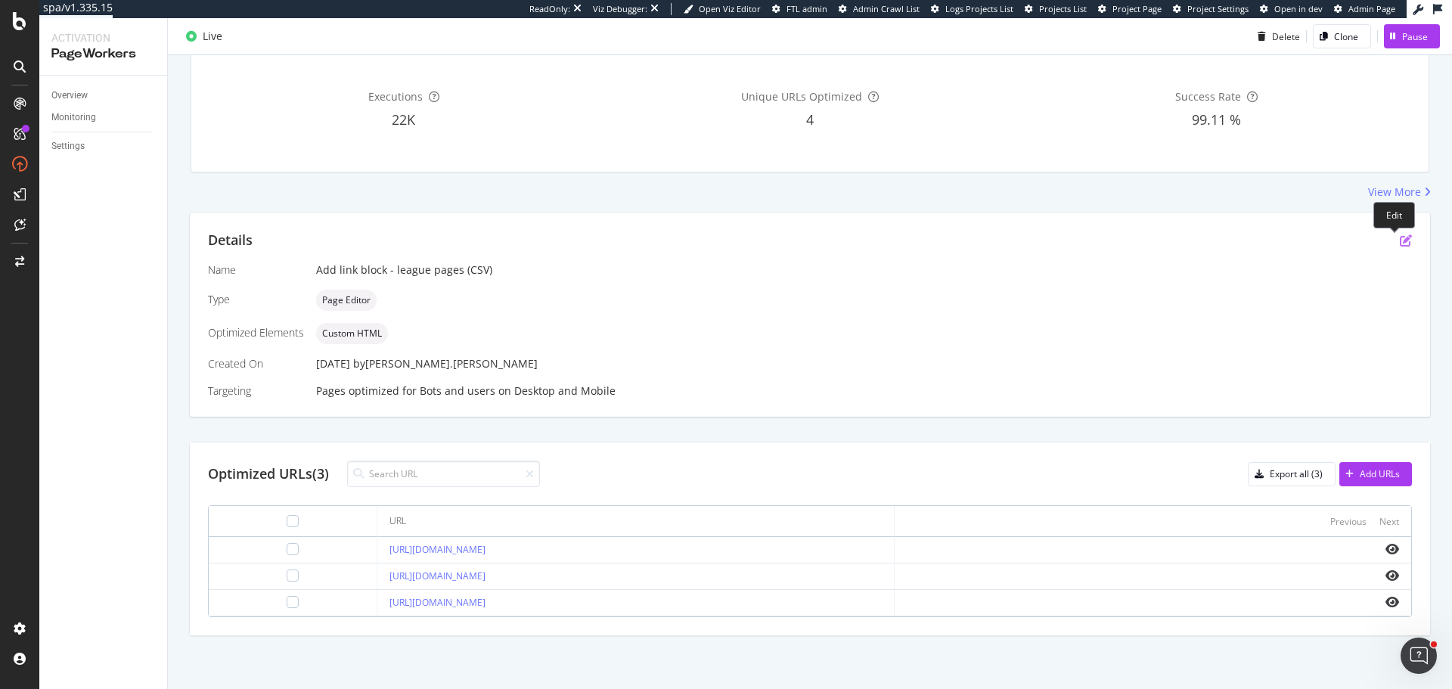
click at [1400, 240] on icon "pen-to-square" at bounding box center [1406, 240] width 12 height 12
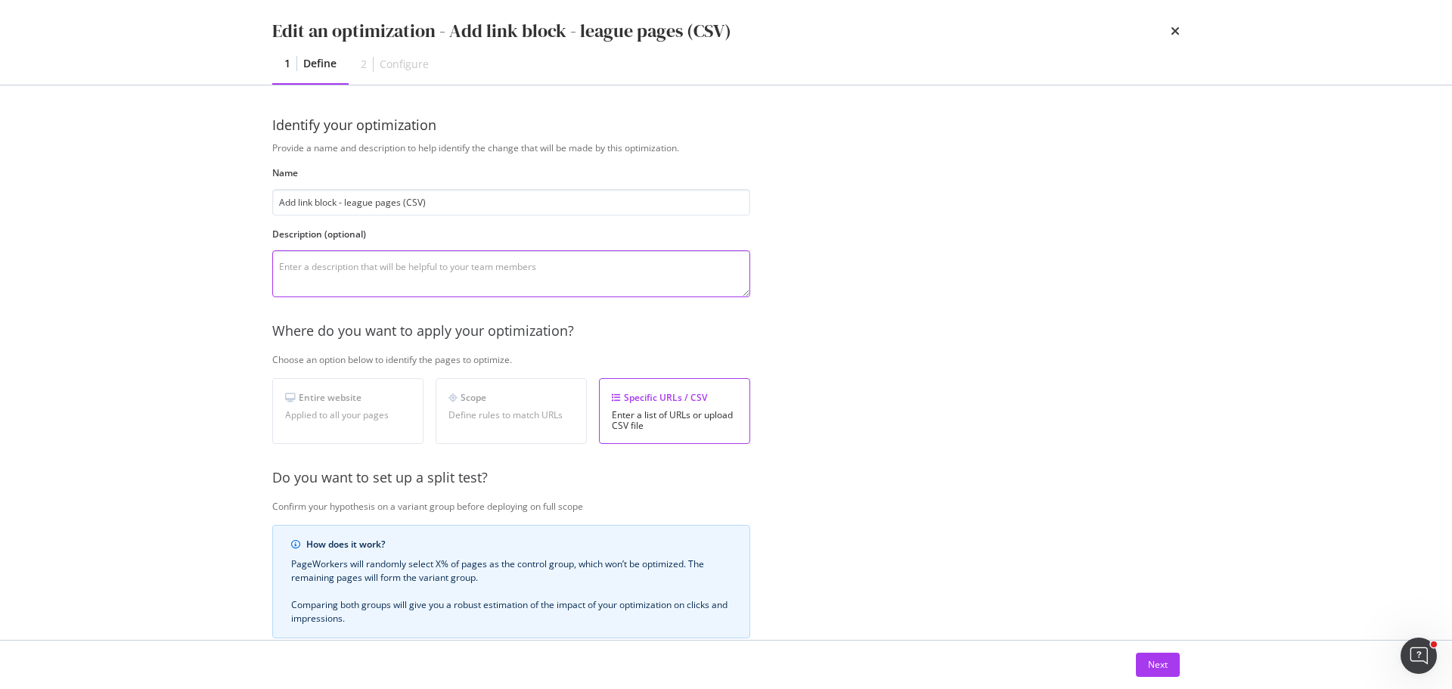
click at [421, 280] on textarea "modal" at bounding box center [511, 273] width 478 height 47
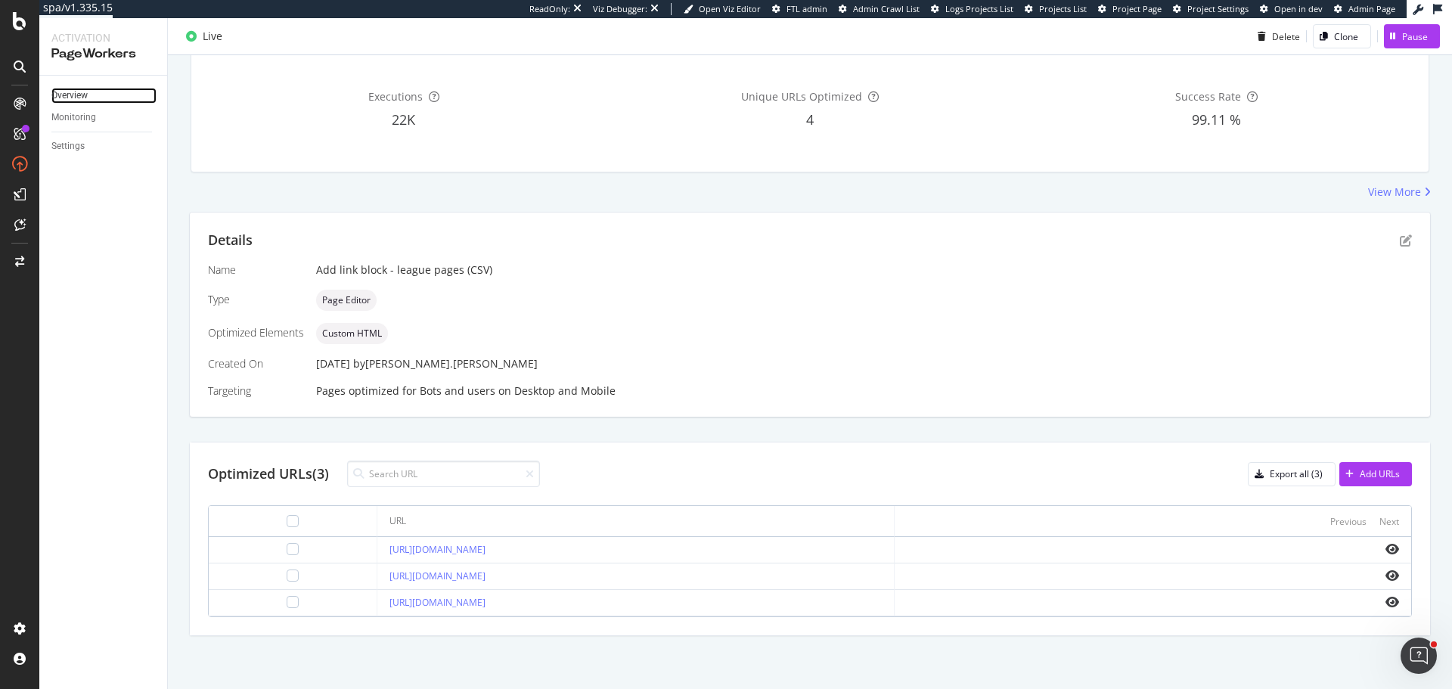
click at [121, 95] on link "Overview" at bounding box center [103, 96] width 105 height 16
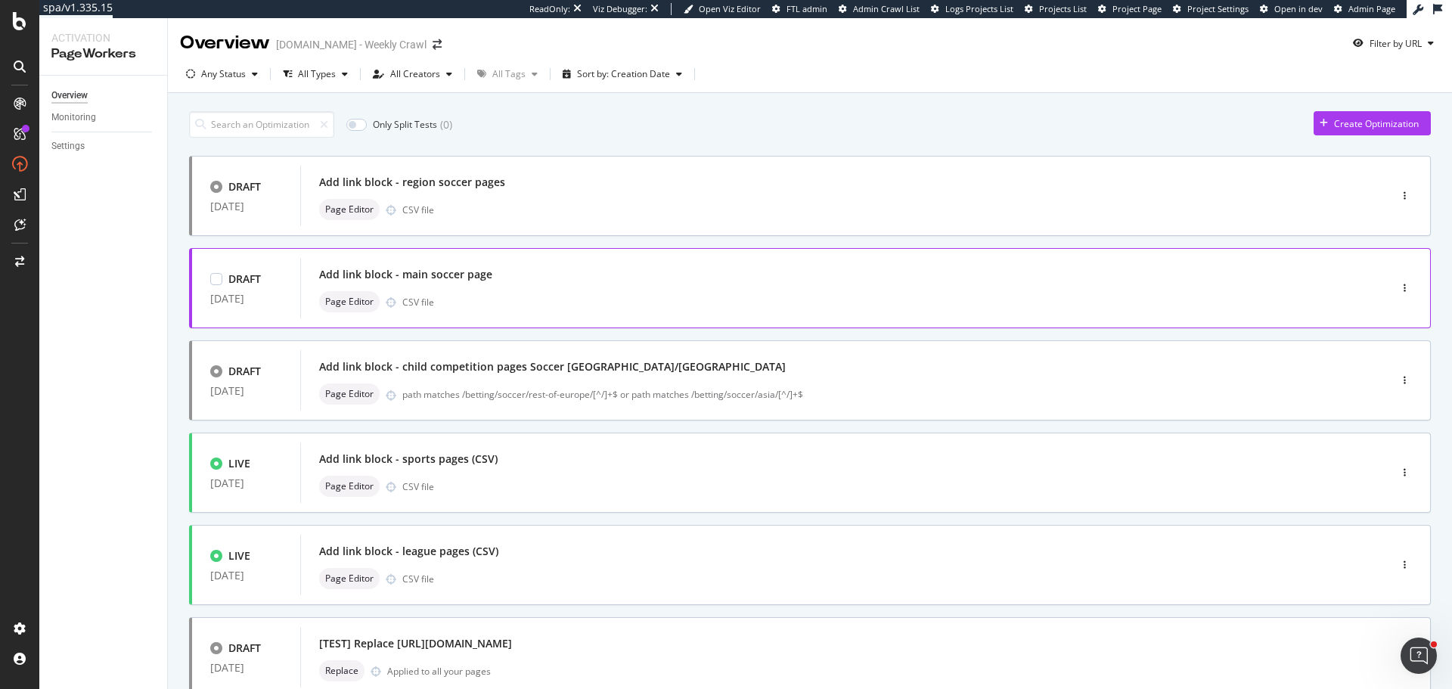
click at [522, 299] on div "Page Editor CSV file" at bounding box center [822, 301] width 1006 height 21
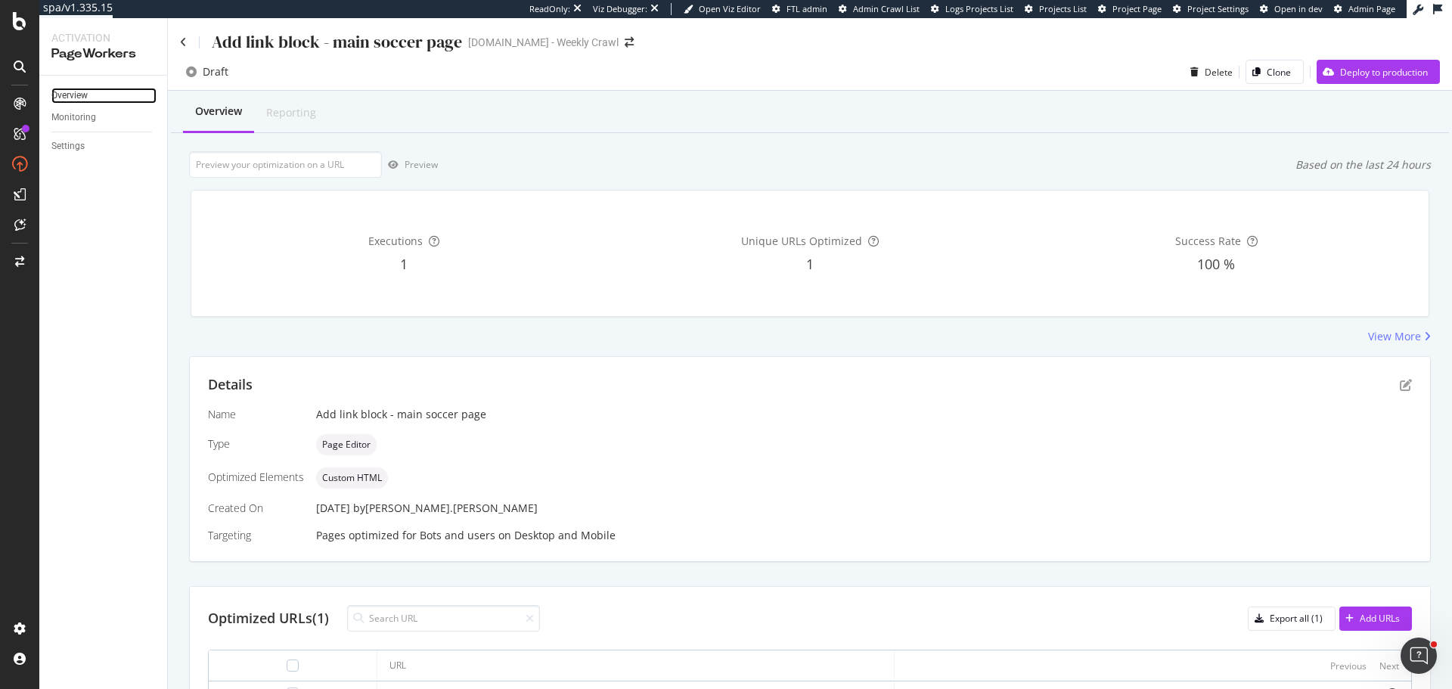
click at [95, 91] on link "Overview" at bounding box center [103, 96] width 105 height 16
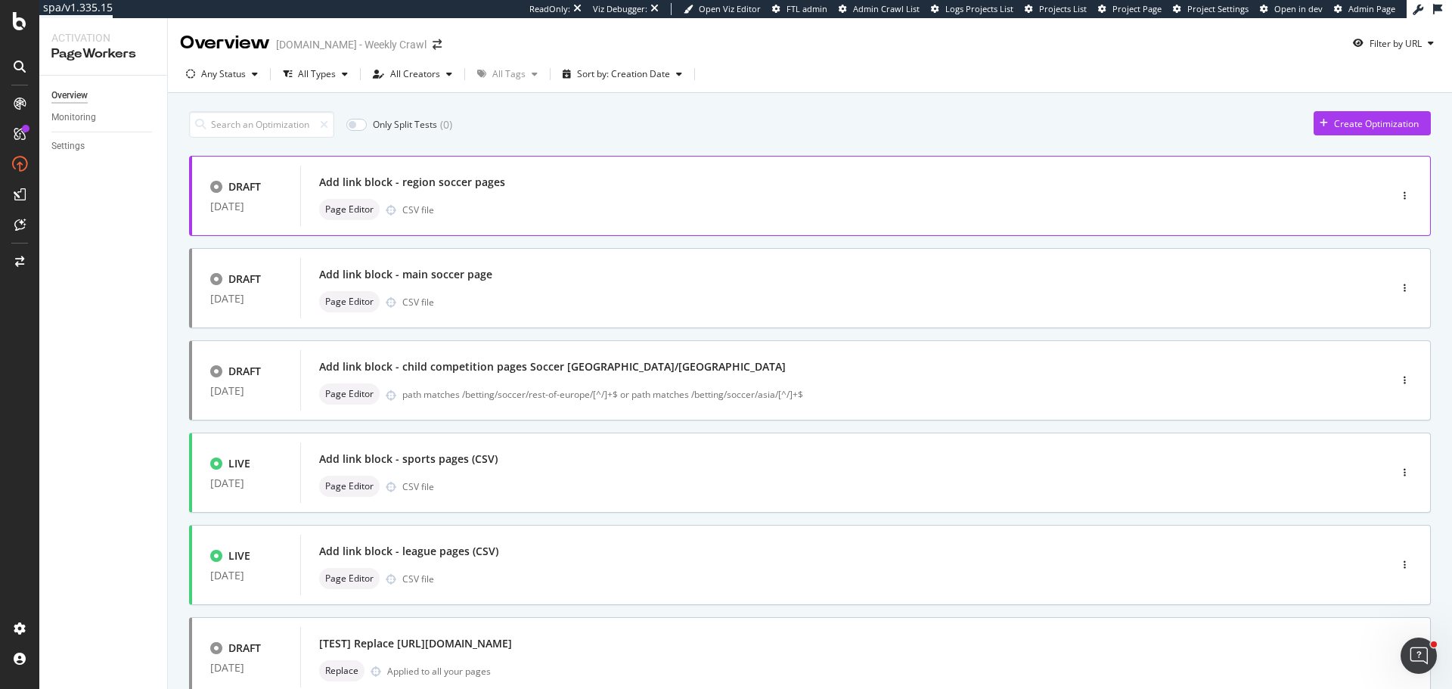
click at [547, 204] on div "Page Editor CSV file" at bounding box center [822, 209] width 1006 height 21
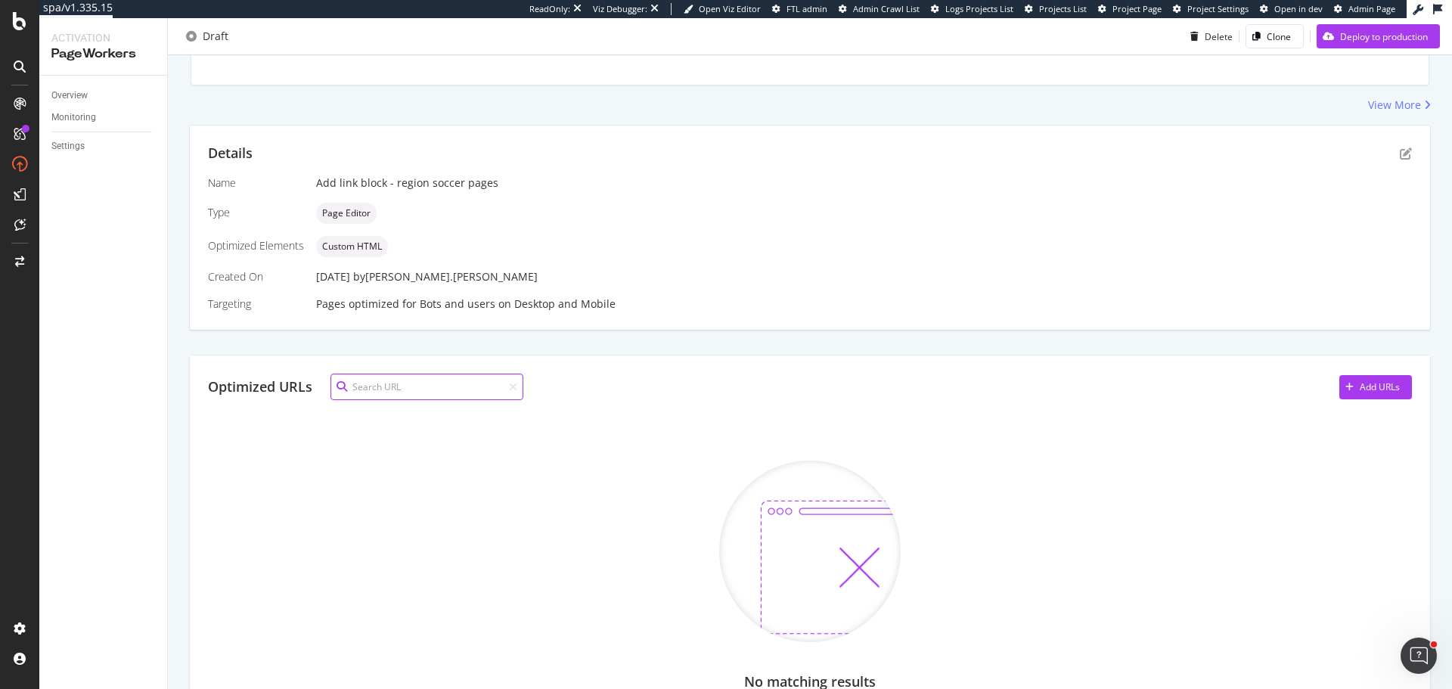
scroll to position [370, 0]
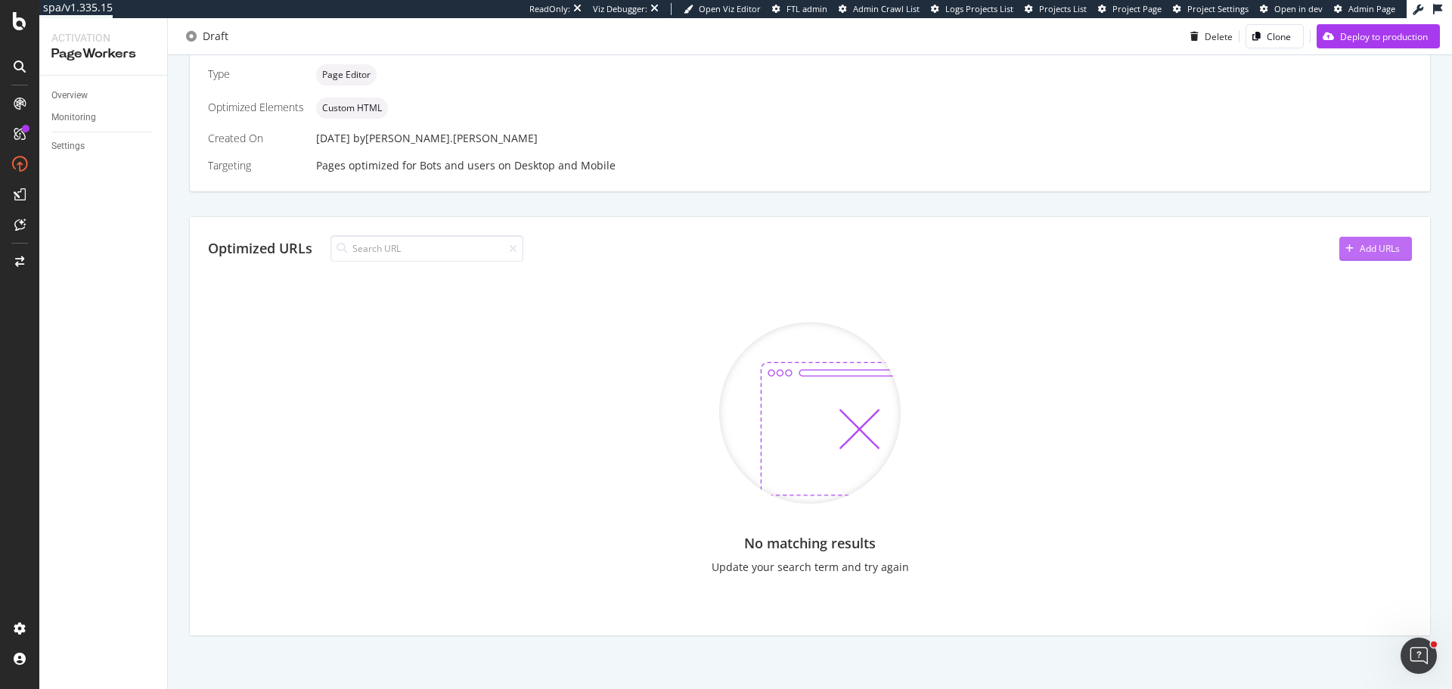
click at [1359, 243] on div "Add URLs" at bounding box center [1379, 248] width 40 height 13
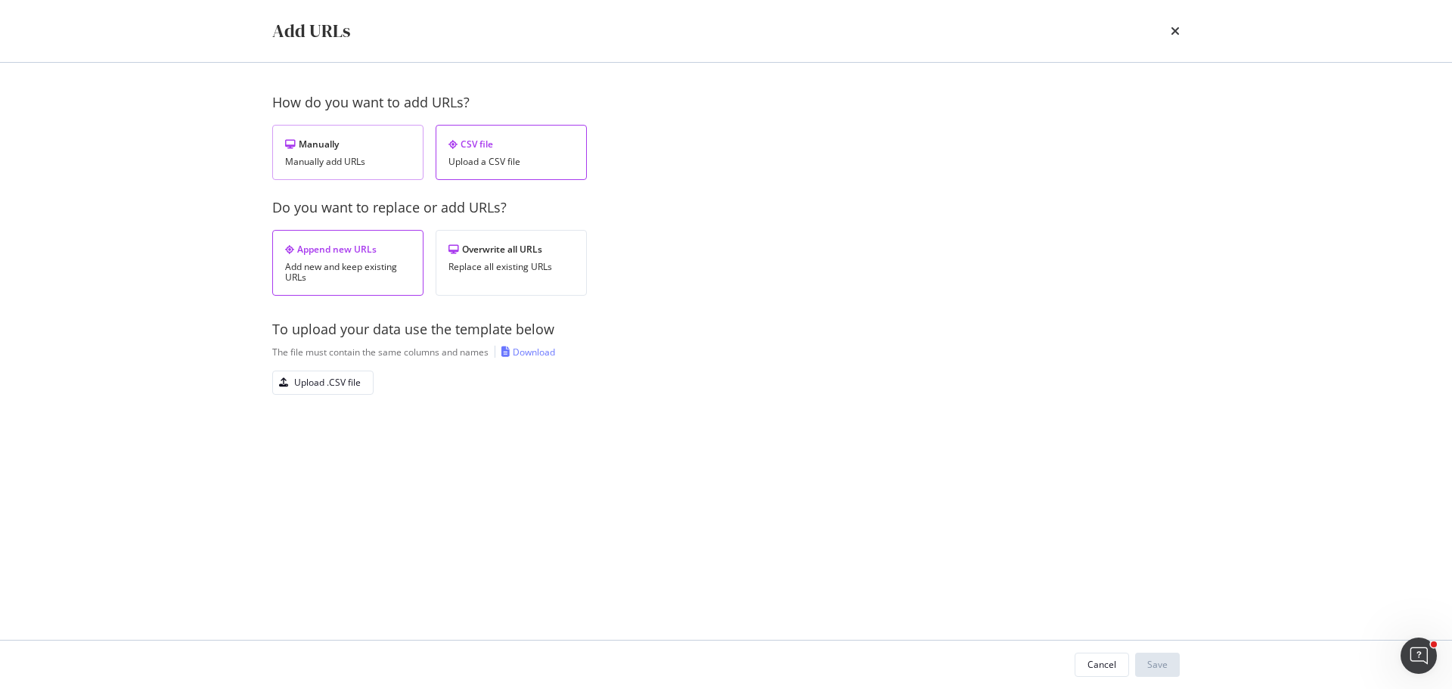
click at [315, 164] on div "Manually add URLs" at bounding box center [348, 162] width 126 height 11
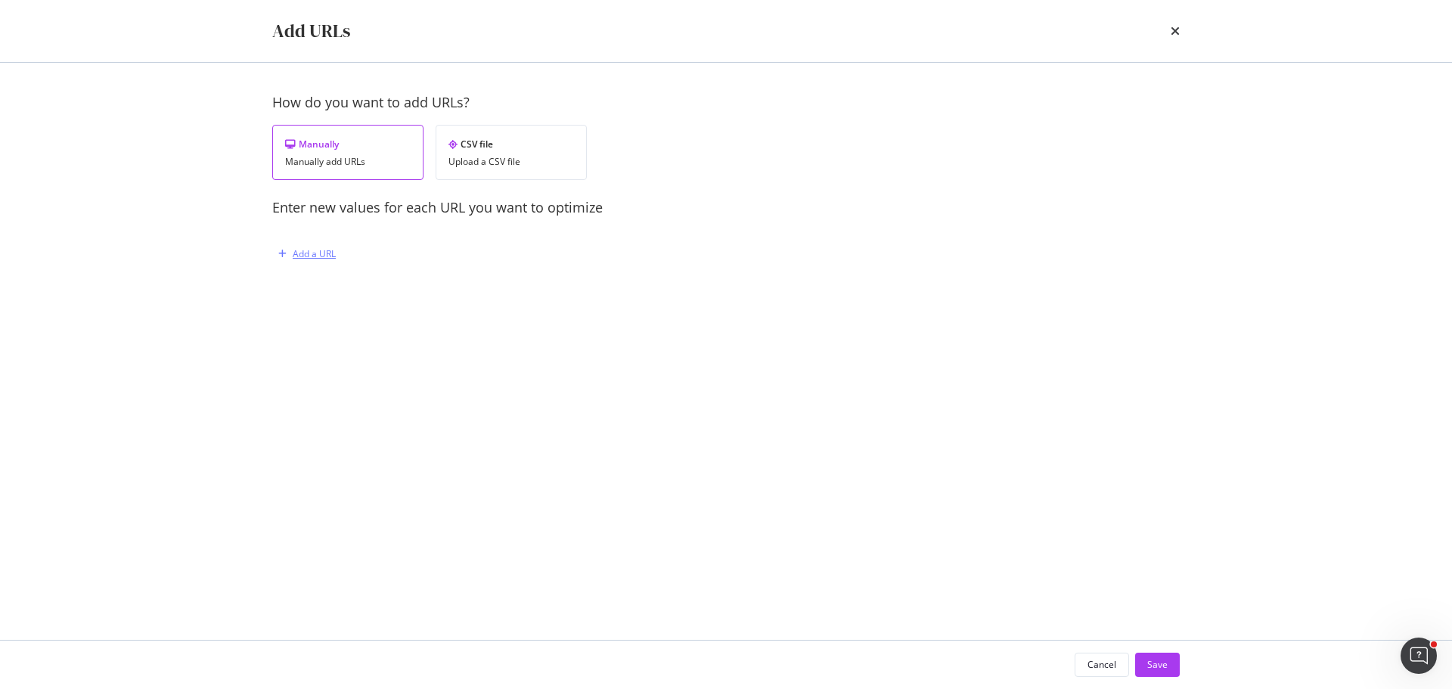
click at [312, 255] on div "Add a URL" at bounding box center [314, 253] width 43 height 13
click at [364, 332] on input "modal" at bounding box center [476, 332] width 370 height 26
paste input "[URL][DOMAIN_NAME]"
type input "[URL][DOMAIN_NAME]"
paste input "Popular Soccer"
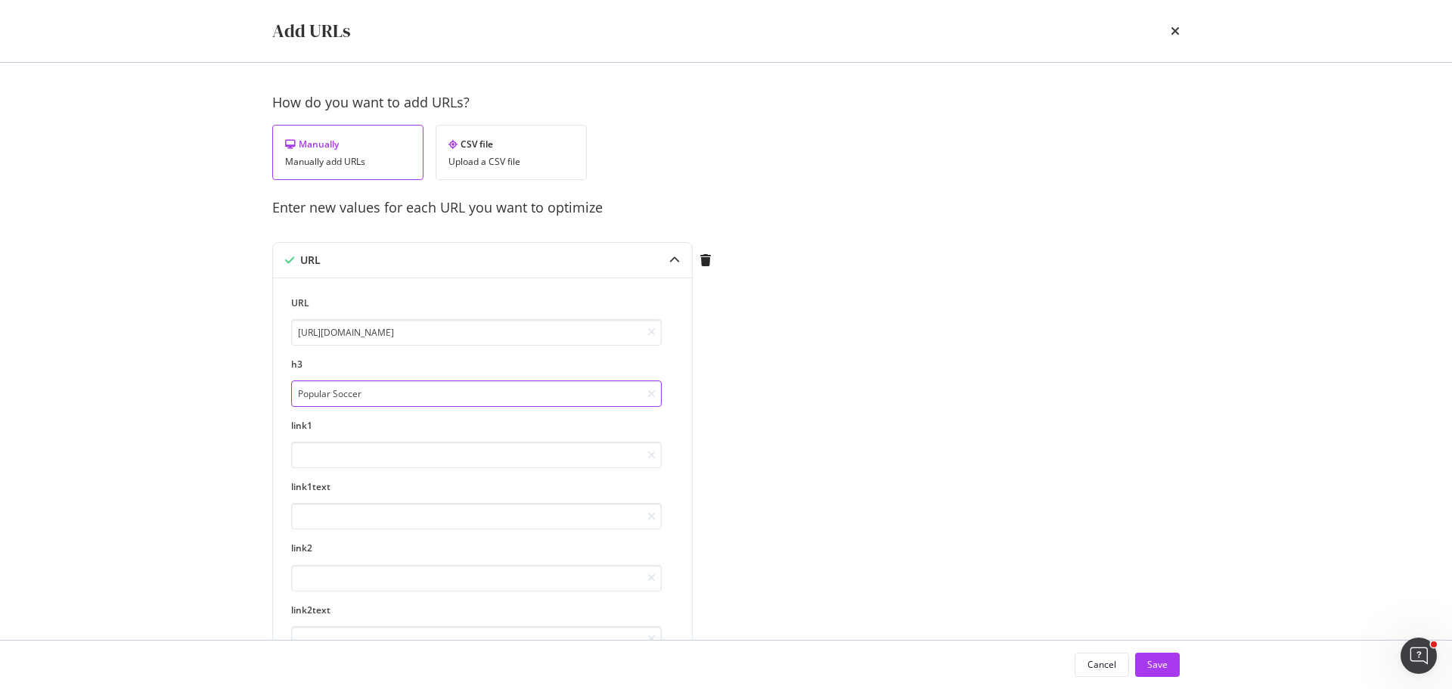
type input "Popular Soccer"
paste input "[URL][DOMAIN_NAME]"
type input "[URL][DOMAIN_NAME]"
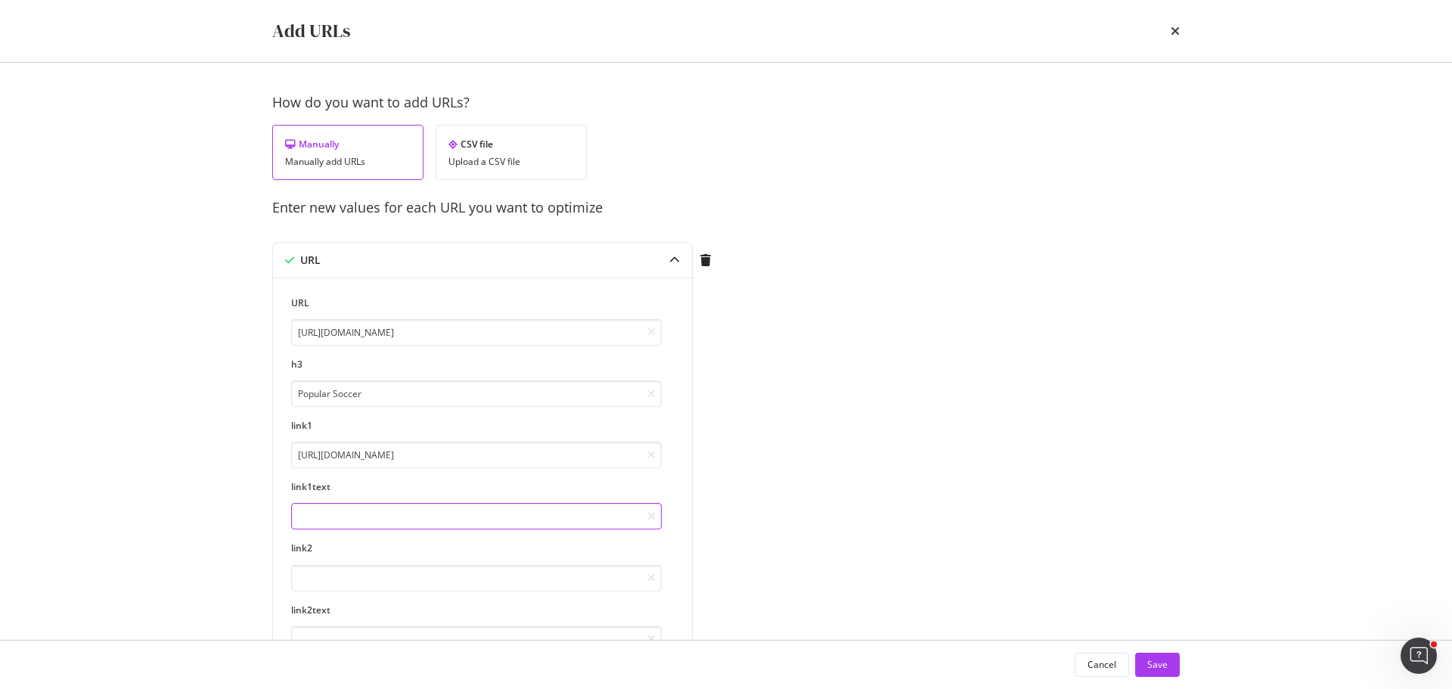
paste input "Turkish Super League"
type input "Turkish Super League"
paste input "[URL][DOMAIN_NAME]"
type input "[URL][DOMAIN_NAME]"
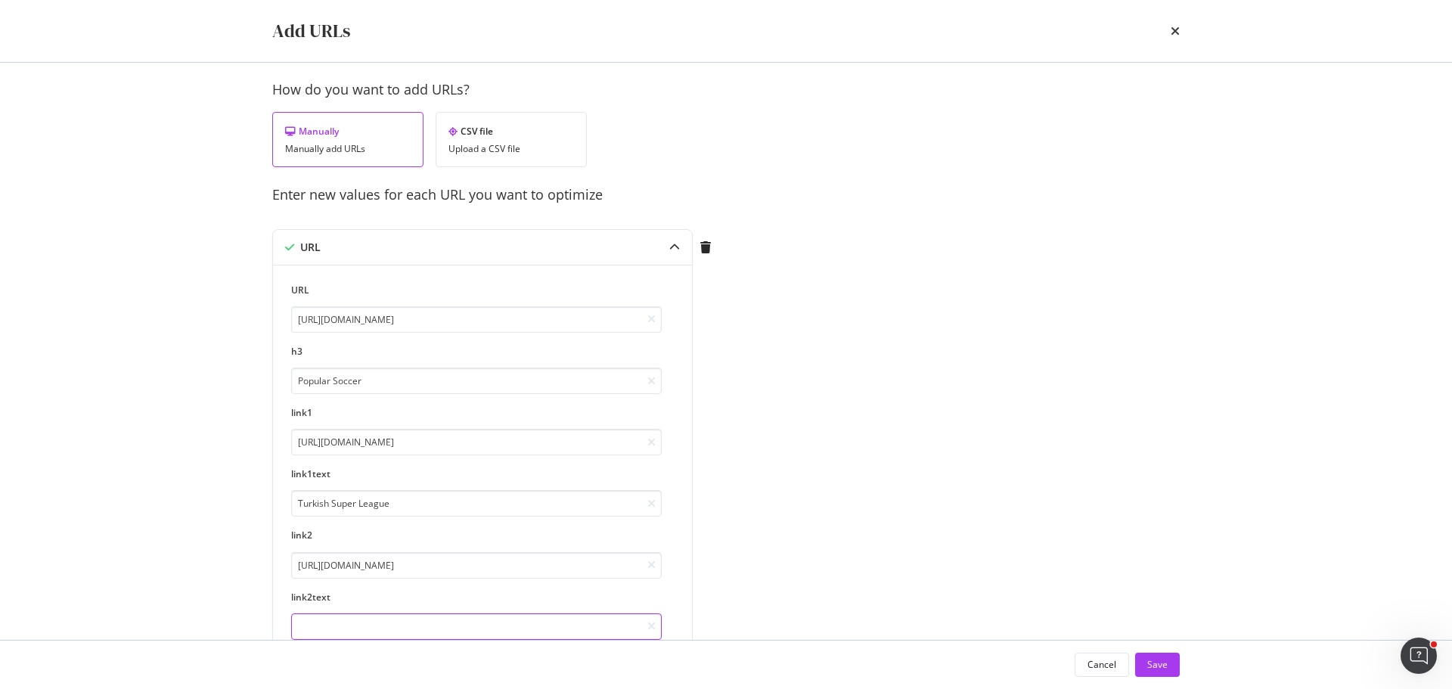
paste input "Japanese J League"
type input "Japanese J League"
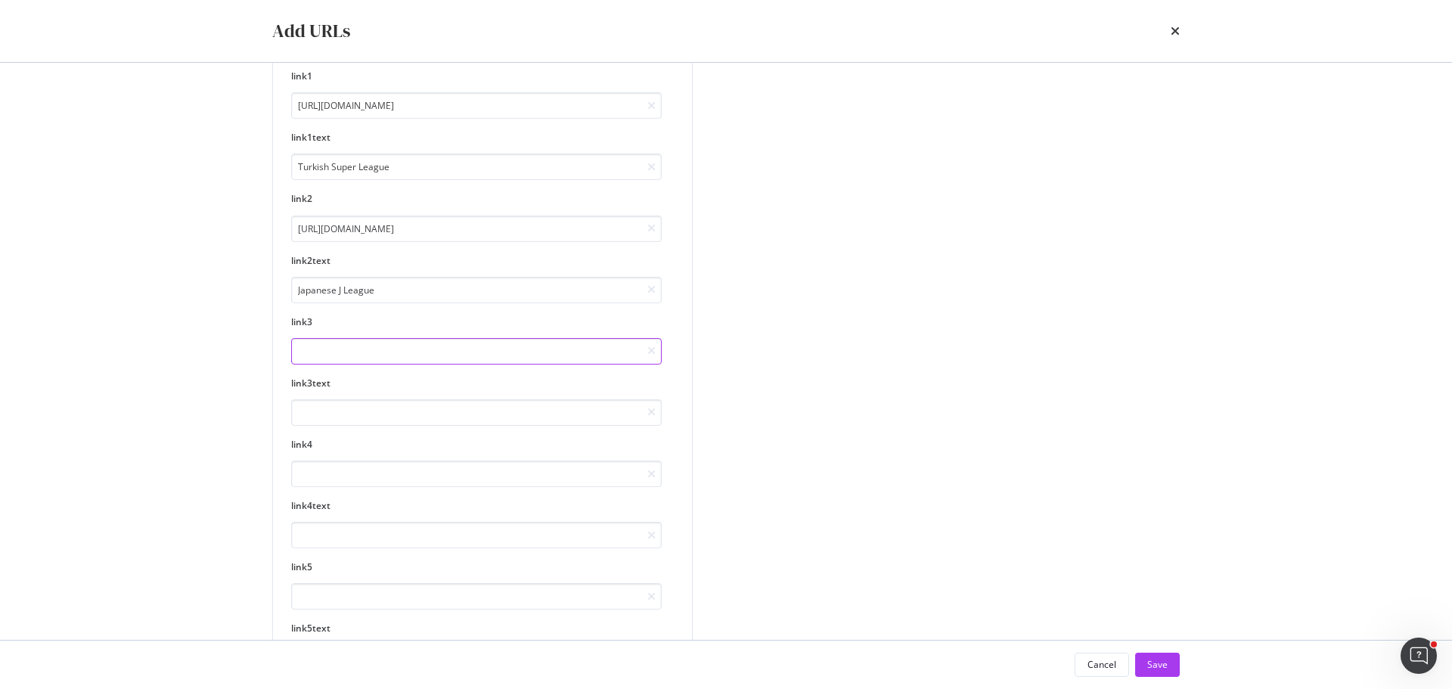
paste input "[URL][DOMAIN_NAME]"
type input "[URL][DOMAIN_NAME]"
paste input "Greek Super League"
type input "Greek Super League"
paste input "[URL][DOMAIN_NAME]"
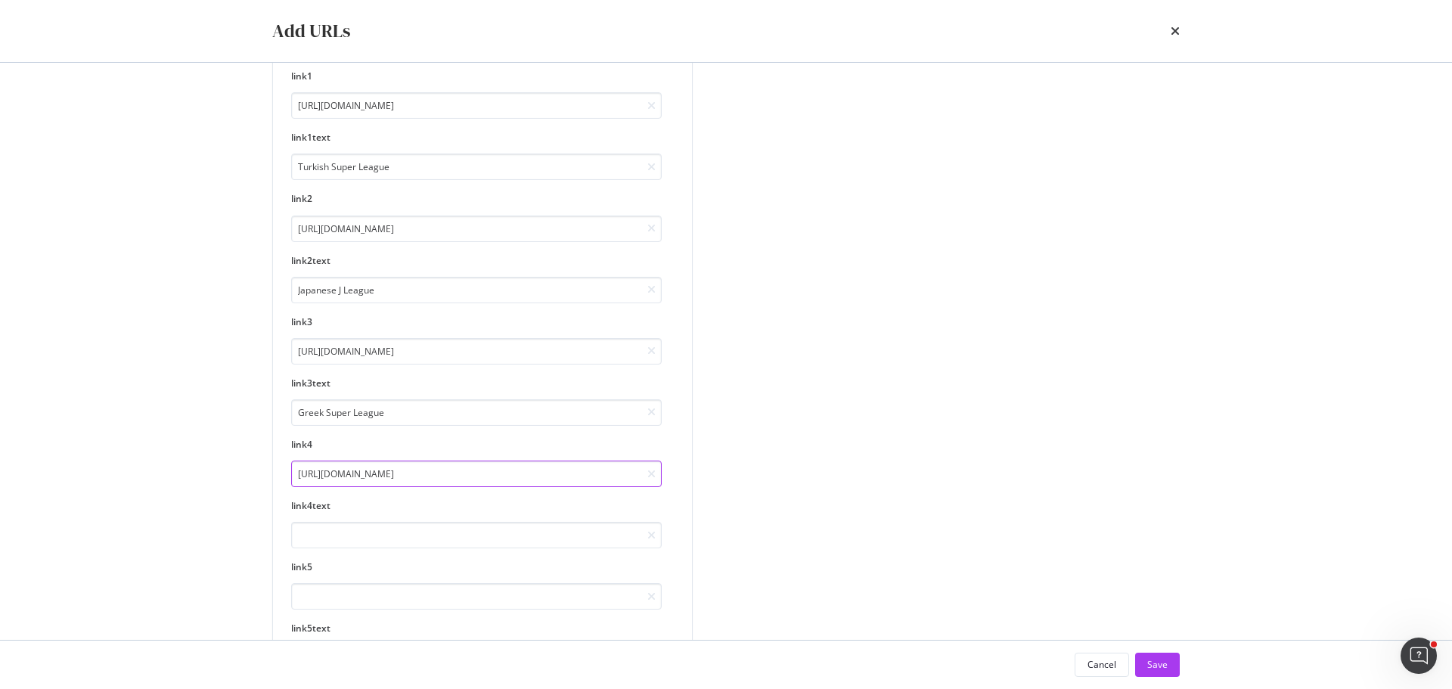
type input "[URL][DOMAIN_NAME]"
paste input "Dutch Eredivisie"
type input "Dutch Eredivisie"
paste input "[URL][DOMAIN_NAME]"
type input "[URL][DOMAIN_NAME]"
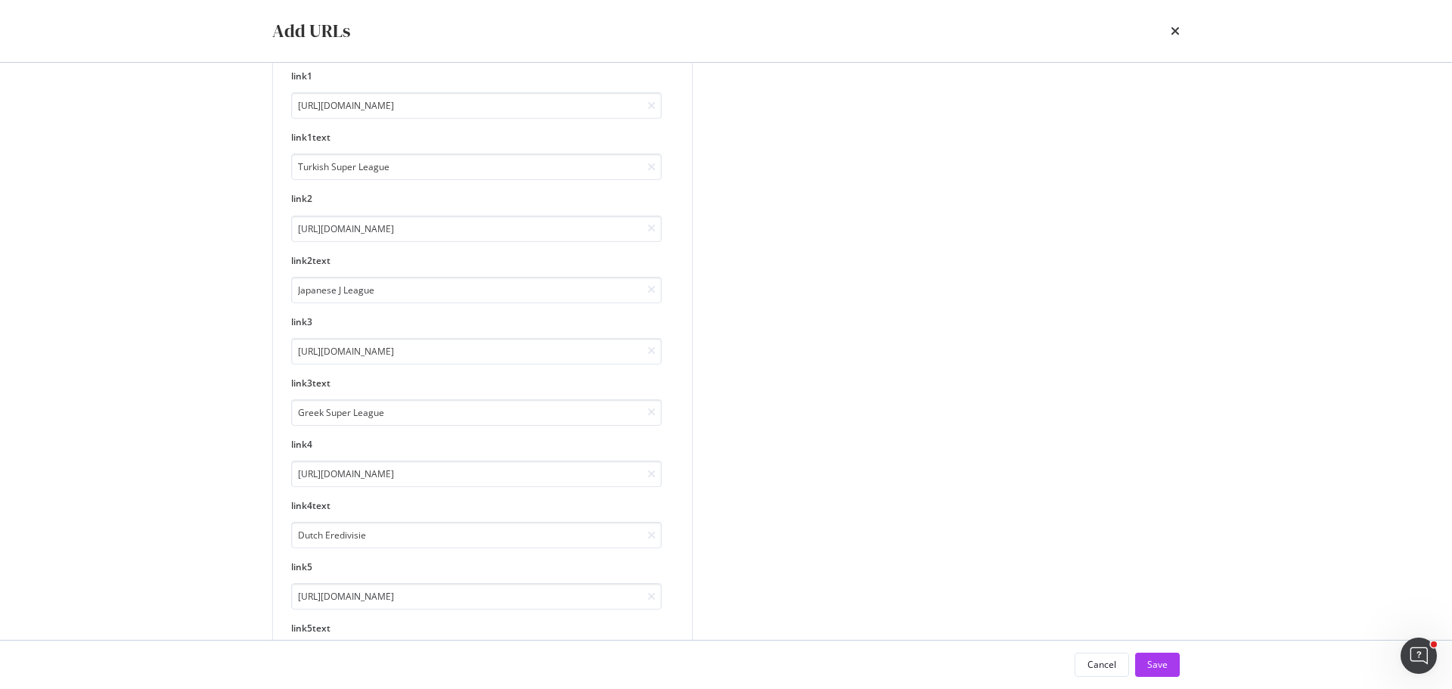
scroll to position [460, 0]
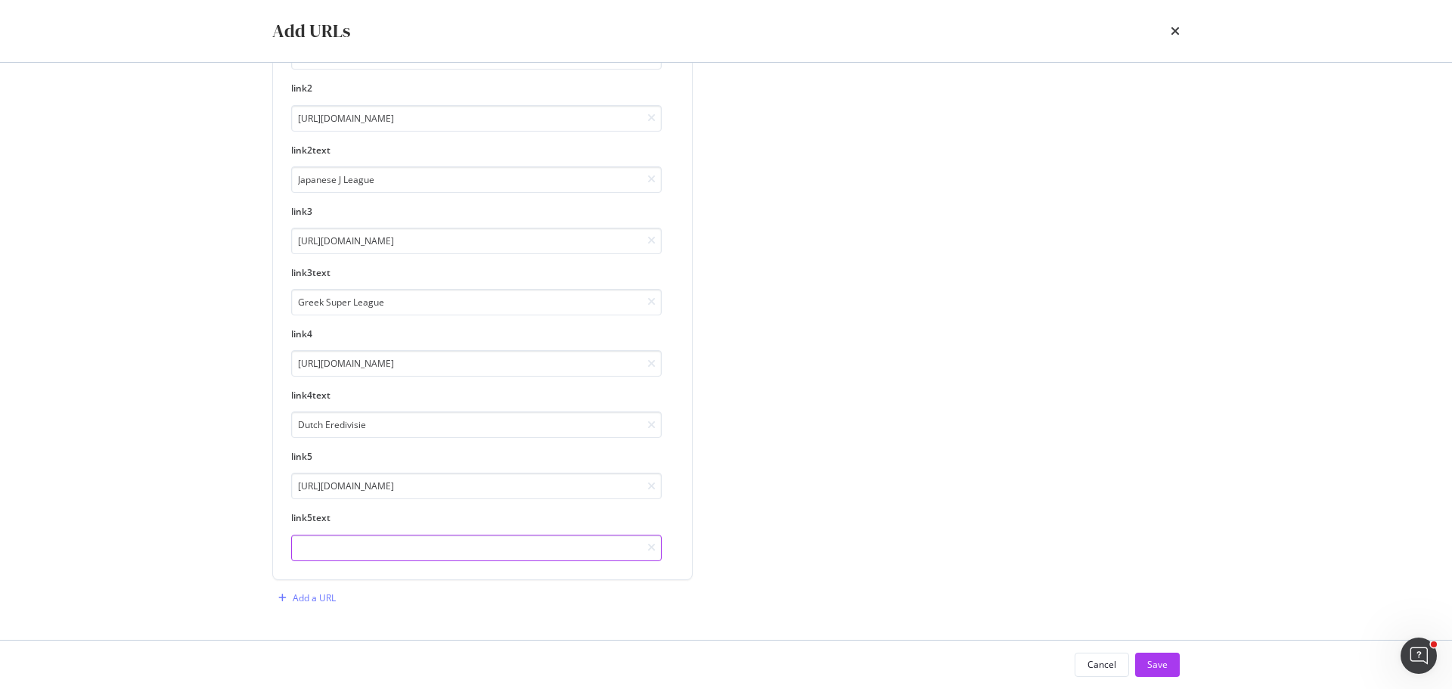
paste input "Saudi Professional League"
type input "Saudi Professional League"
click at [312, 599] on div "Add a URL" at bounding box center [314, 597] width 43 height 13
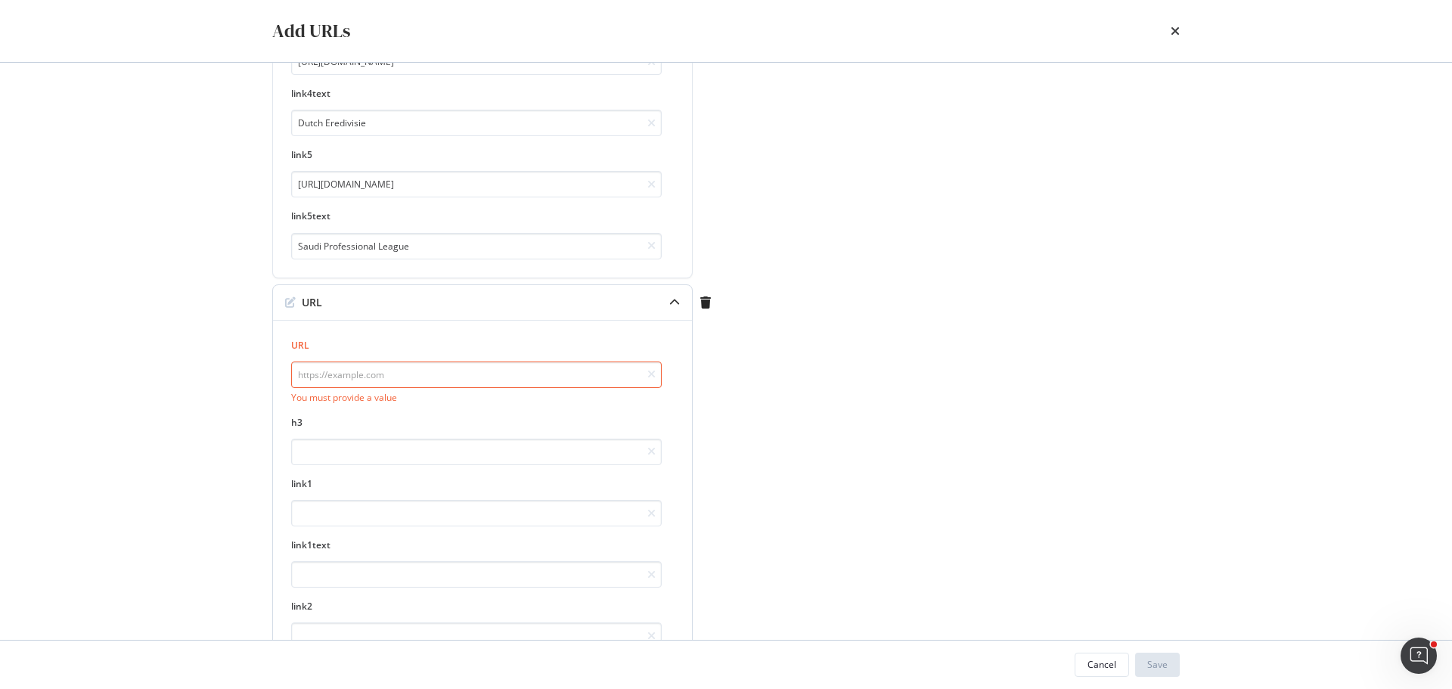
scroll to position [762, 0]
click at [339, 367] on input "modal" at bounding box center [476, 374] width 370 height 26
paste input "[URL][DOMAIN_NAME]"
type input "[URL][DOMAIN_NAME]"
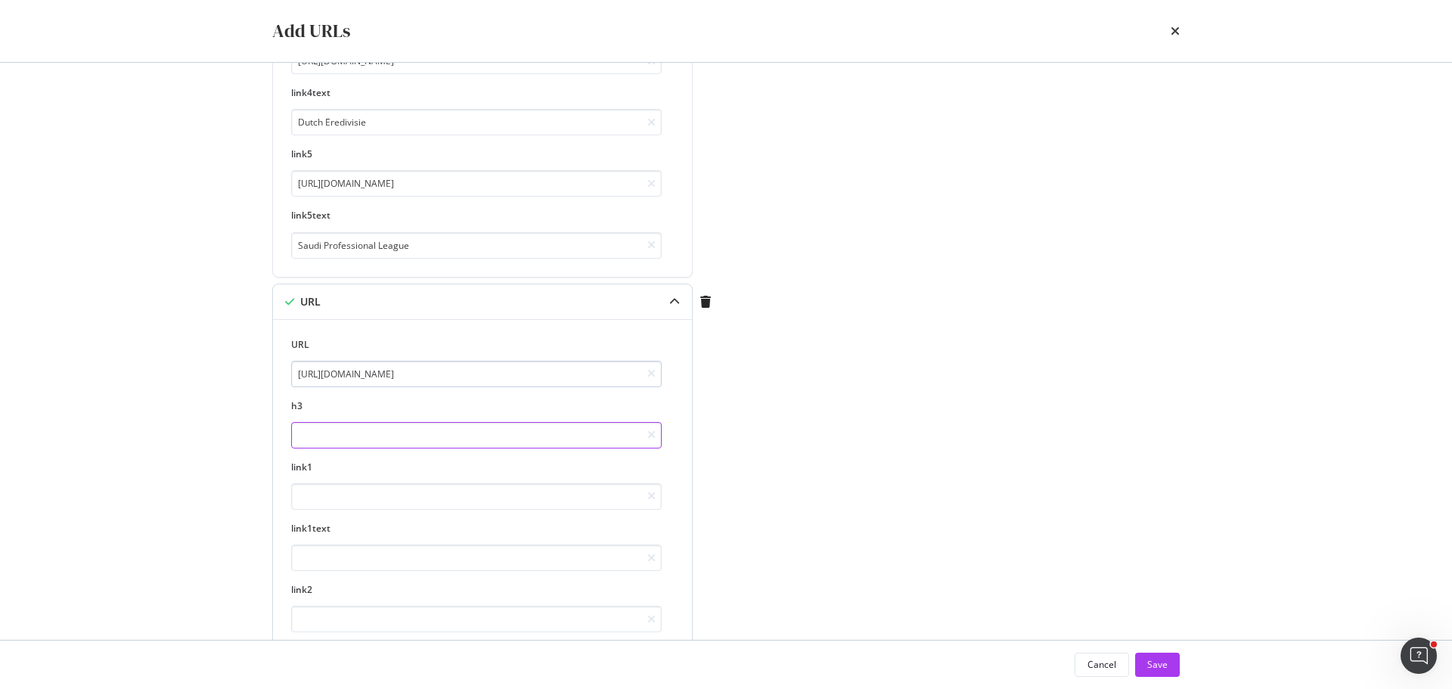
paste input "Popular Soccer"
type input "Popular Soccer"
paste input "[URL][DOMAIN_NAME]"
type input "[URL][DOMAIN_NAME]"
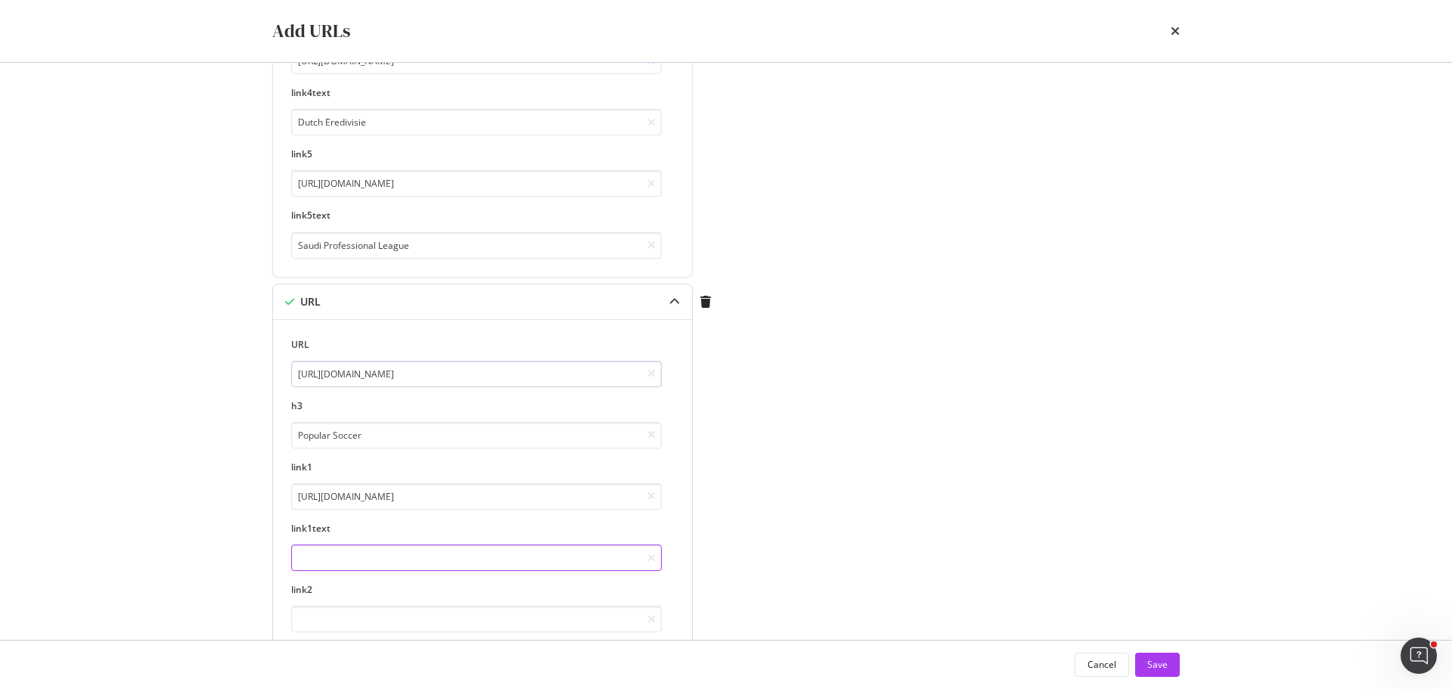
scroll to position [0, 0]
paste input "Turkish Super League"
type input "Turkish Super League"
paste input "[URL][DOMAIN_NAME]"
type input "[URL][DOMAIN_NAME]"
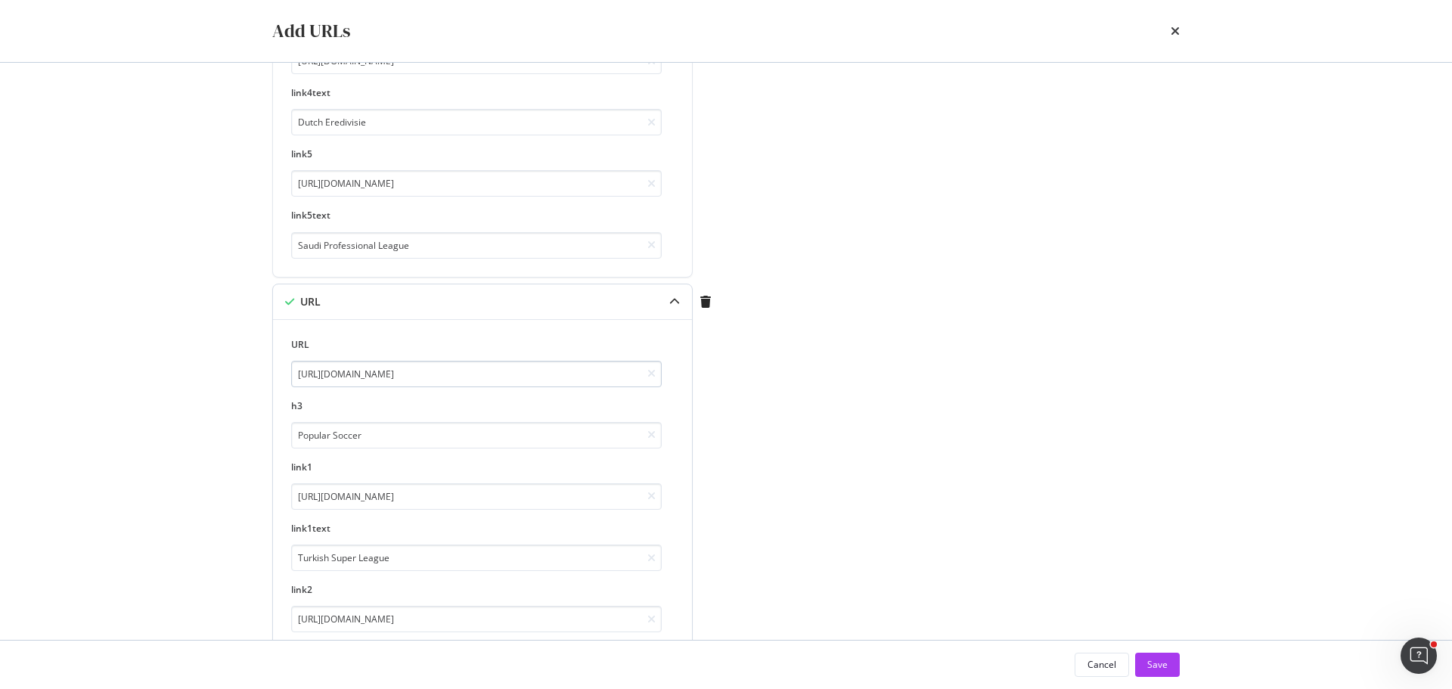
scroll to position [1091, 0]
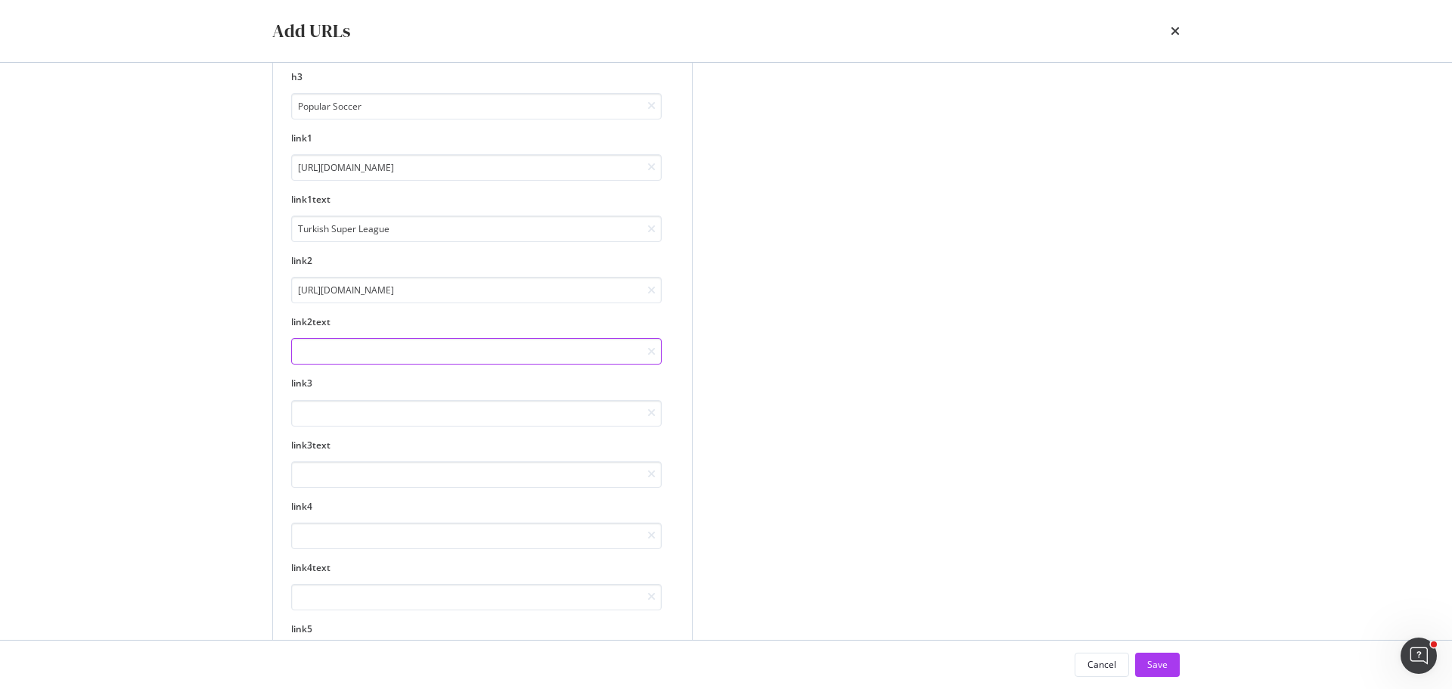
paste input "Japanese J League"
type input "Japanese J League"
paste input "[URL][DOMAIN_NAME]"
type input "[URL][DOMAIN_NAME]"
paste input "Greek Super League"
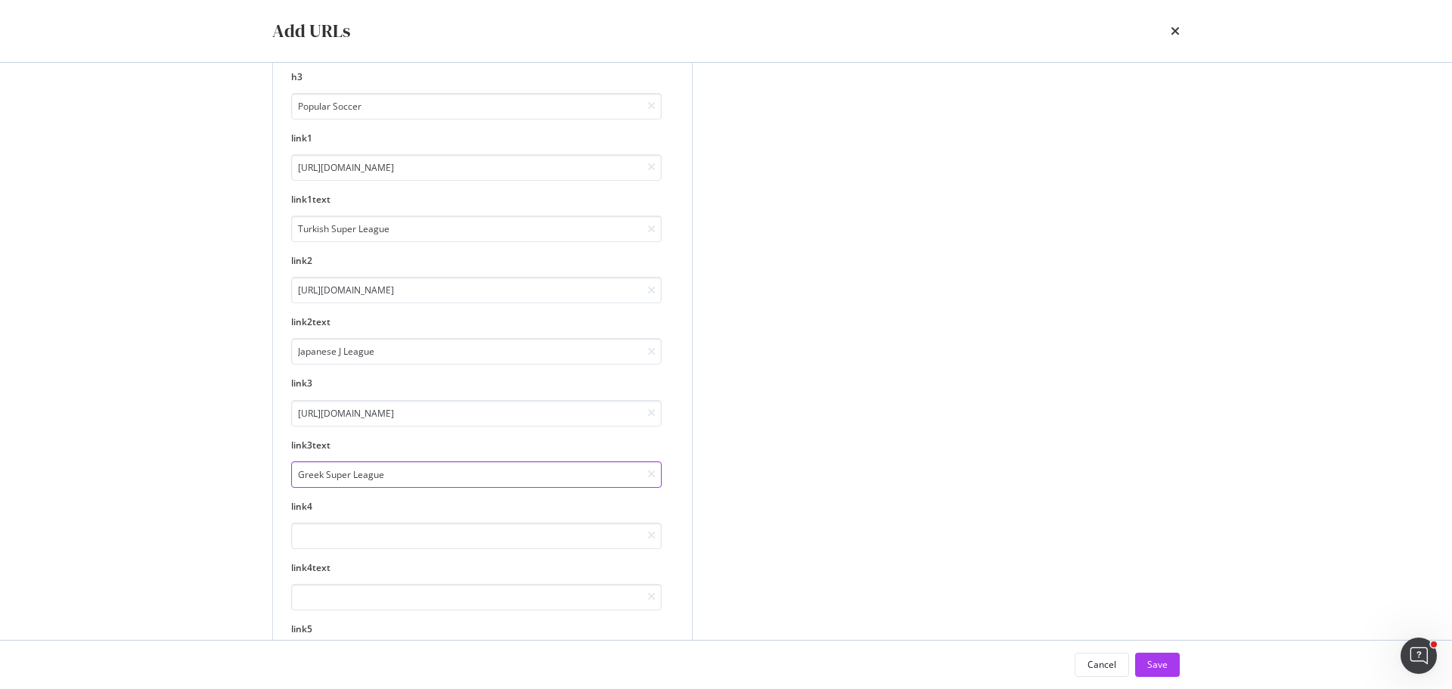
type input "Greek Super League"
paste input "[URL][DOMAIN_NAME]"
type input "[URL][DOMAIN_NAME]"
paste input "Dutch Eredivisie"
type input "Dutch Eredivisie"
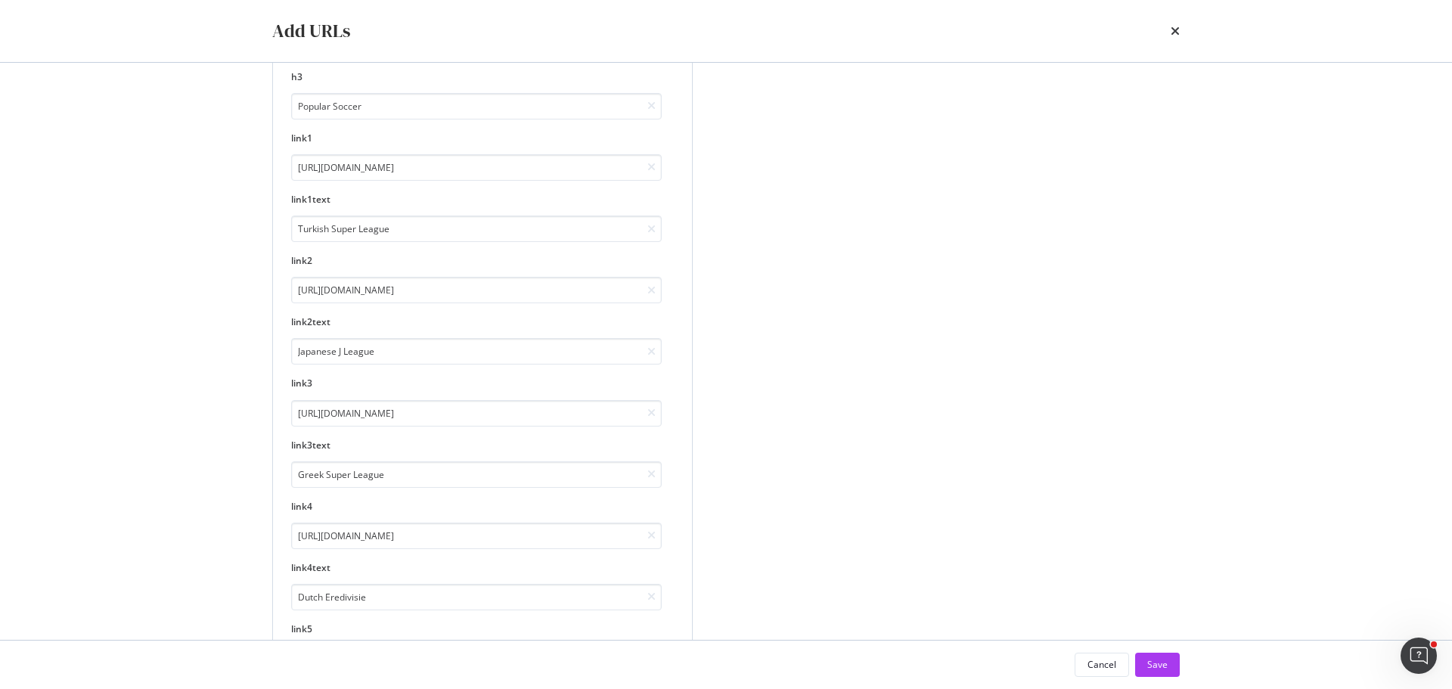
scroll to position [1263, 0]
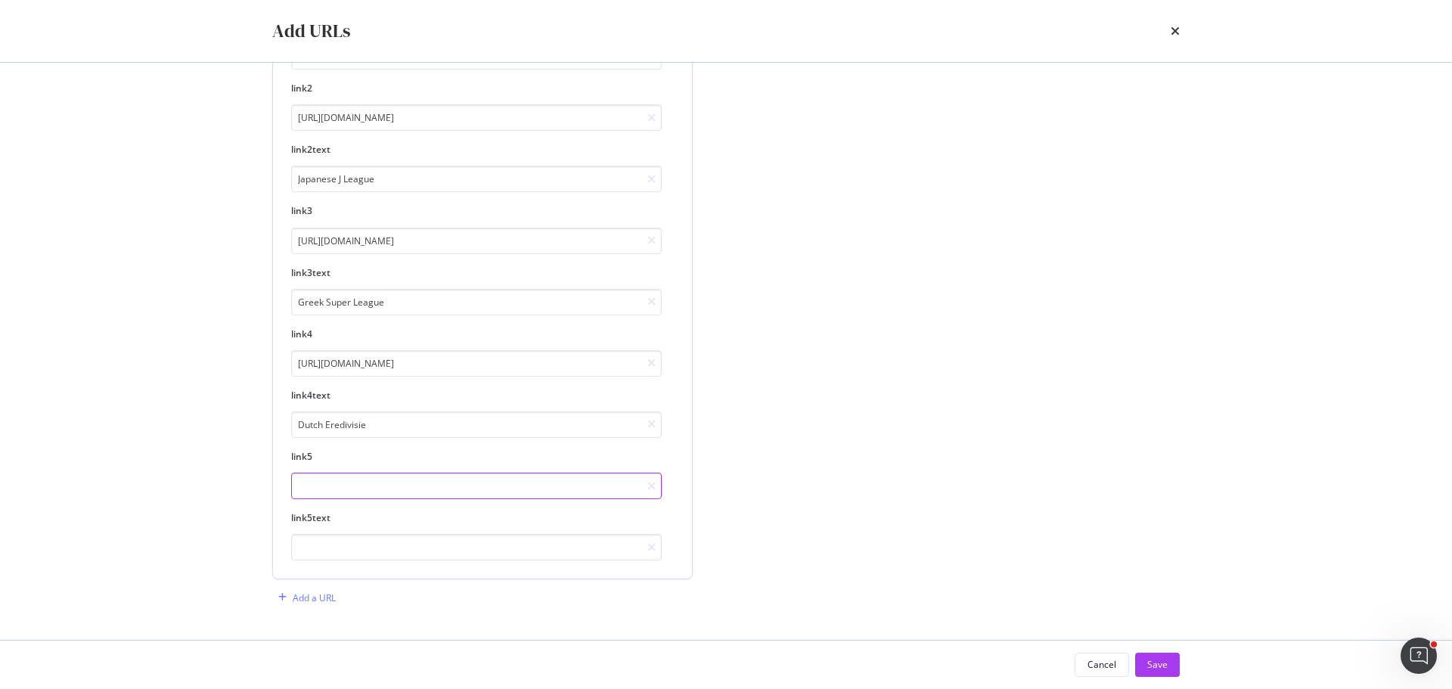
paste input "[URL][DOMAIN_NAME]"
type input "[URL][DOMAIN_NAME]"
paste input "Saudi Professional League"
type input "Saudi Professional League"
click at [1157, 669] on div "Save" at bounding box center [1157, 664] width 20 height 13
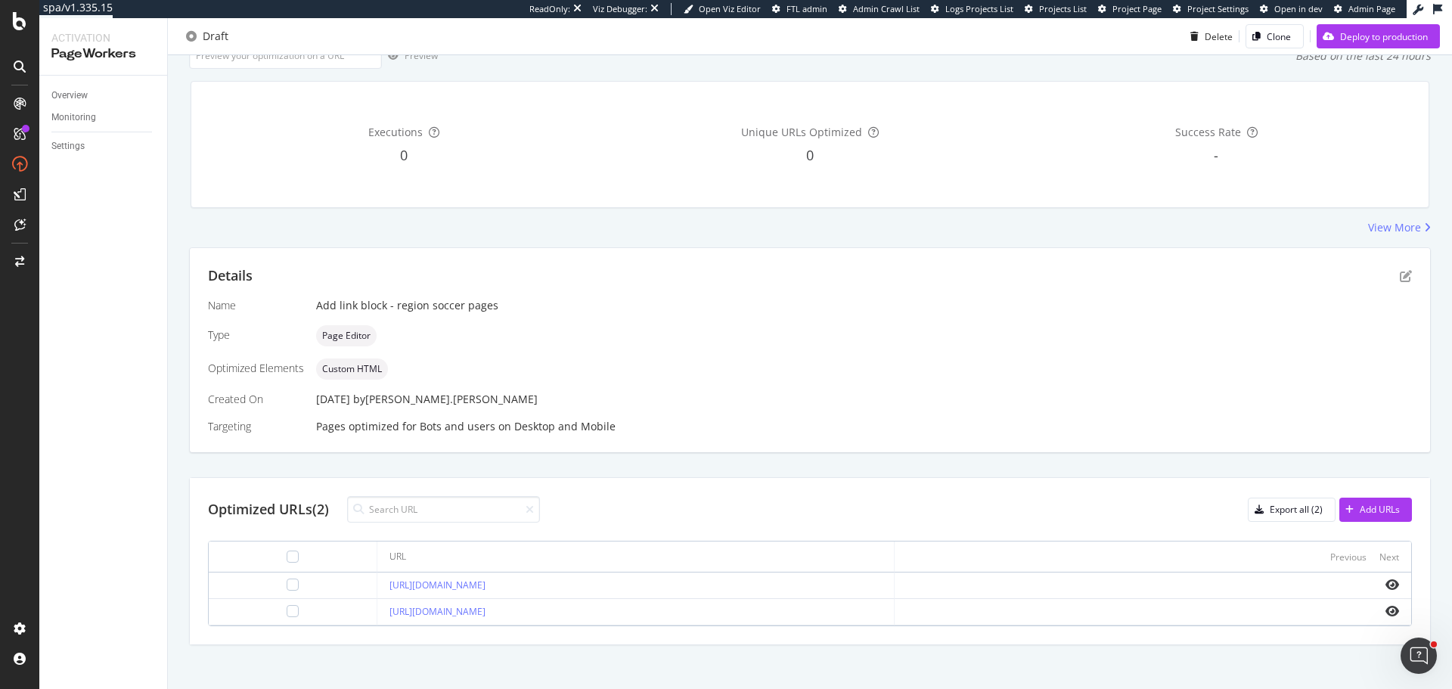
scroll to position [118, 0]
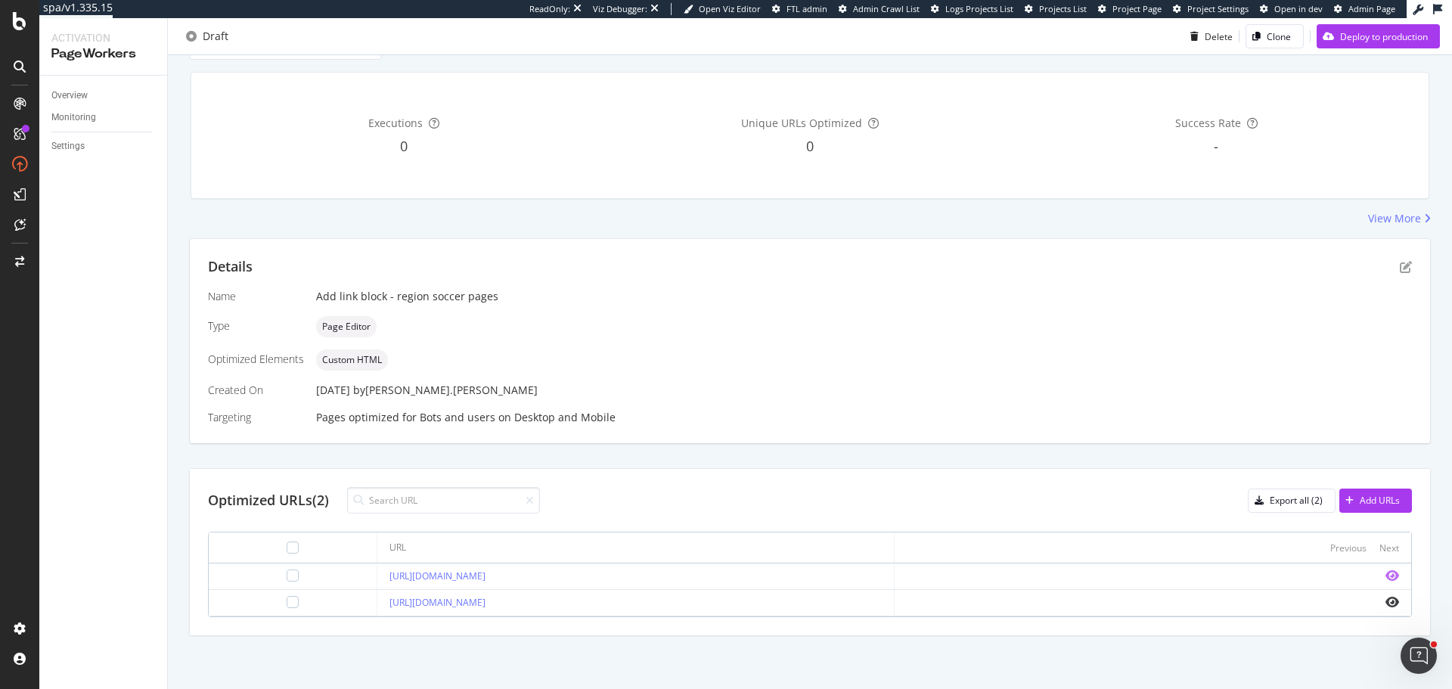
click at [1385, 575] on icon "eye" at bounding box center [1392, 575] width 14 height 12
click at [1385, 603] on icon "eye" at bounding box center [1392, 602] width 14 height 12
click at [92, 95] on link "Overview" at bounding box center [103, 96] width 105 height 16
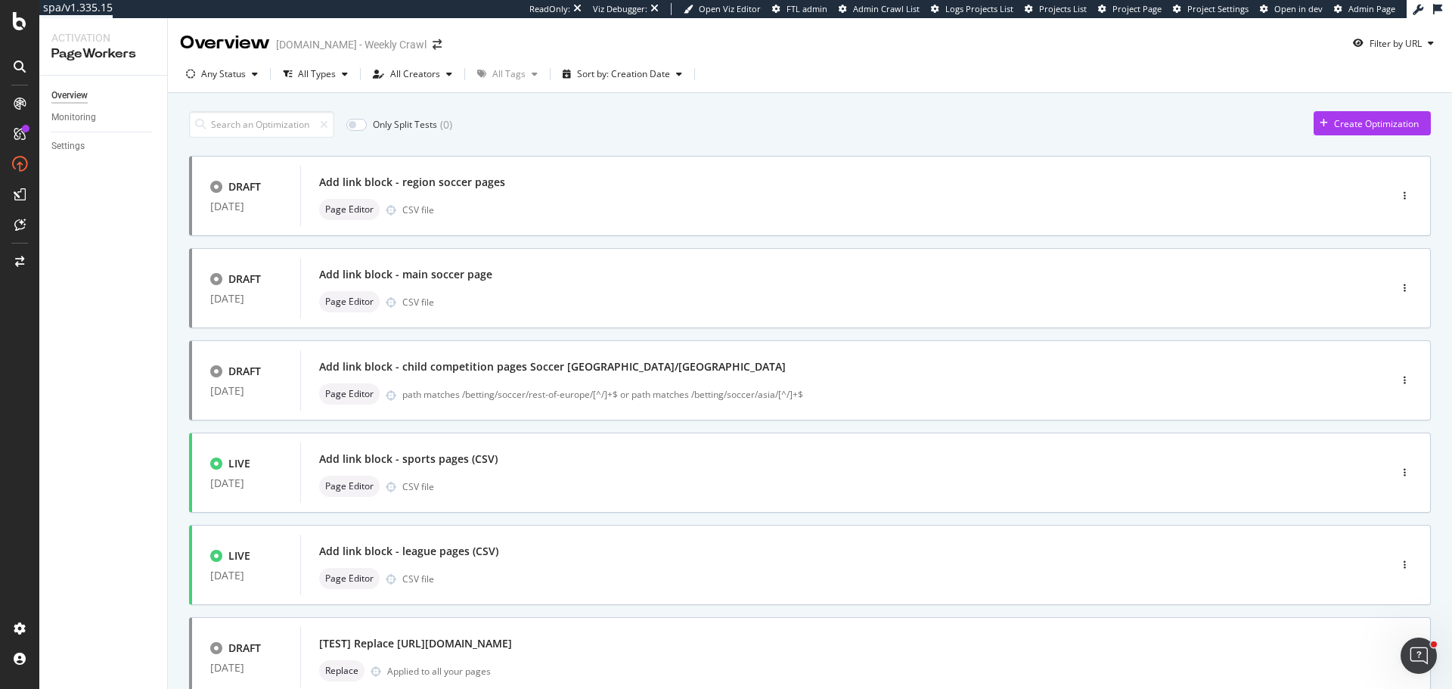
click at [95, 352] on div "Overview Monitoring Settings" at bounding box center [103, 382] width 128 height 613
